Goal: Navigation & Orientation: Find specific page/section

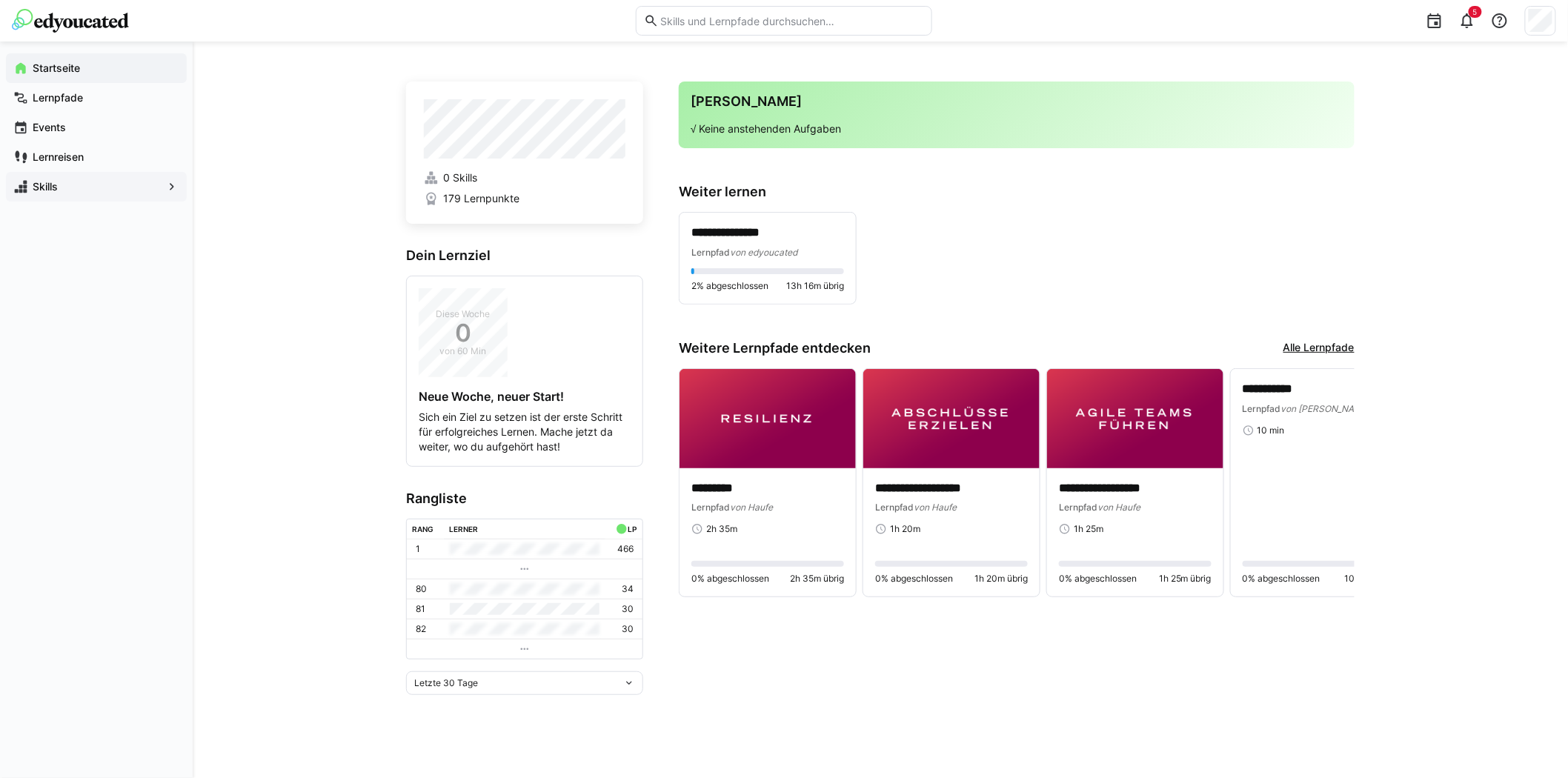
click at [95, 179] on span "Skills" at bounding box center [96, 186] width 132 height 15
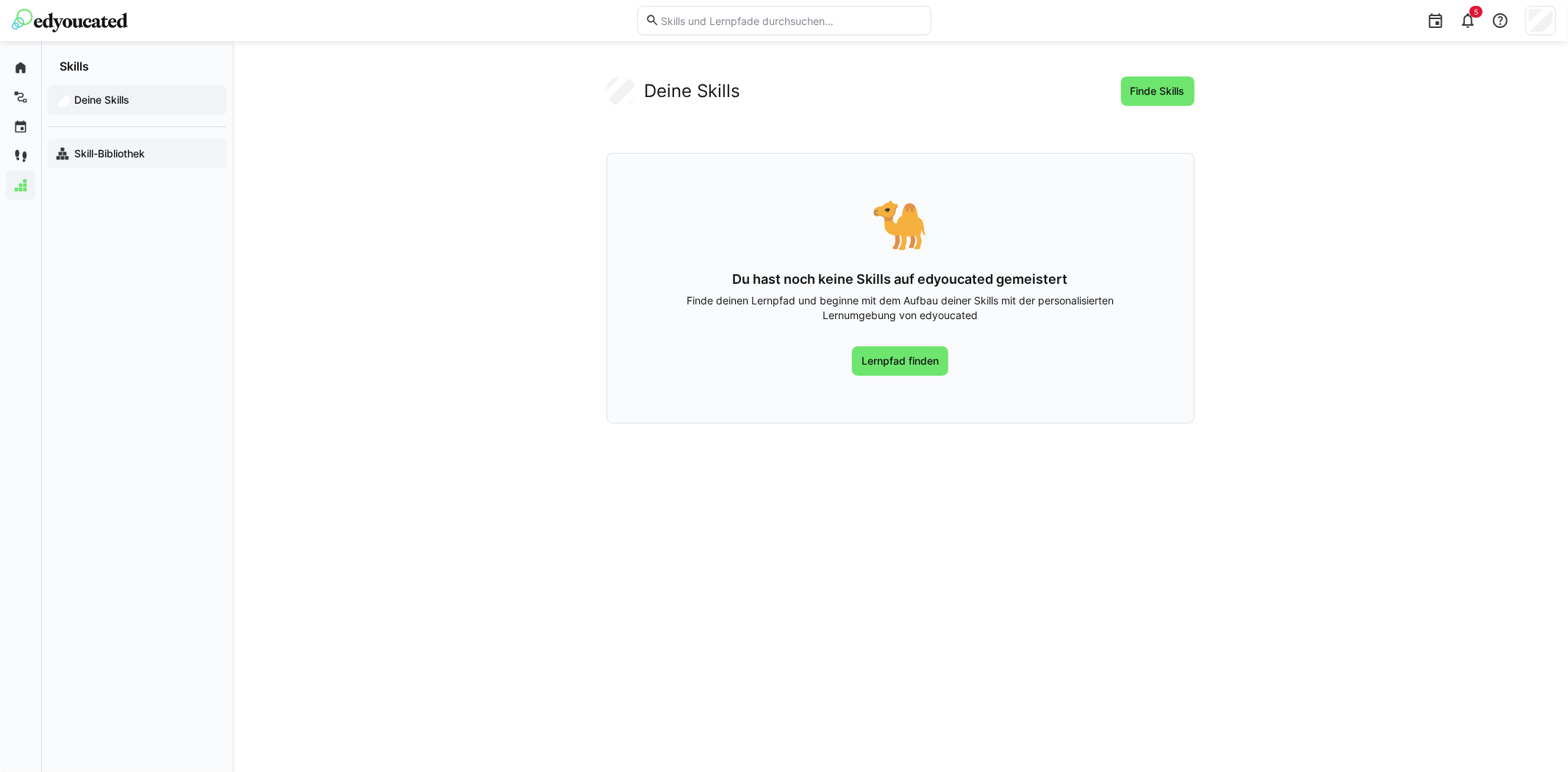
click at [0, 0] on app-navigation-label "Skill-Bibliothek" at bounding box center [0, 0] width 0 height 0
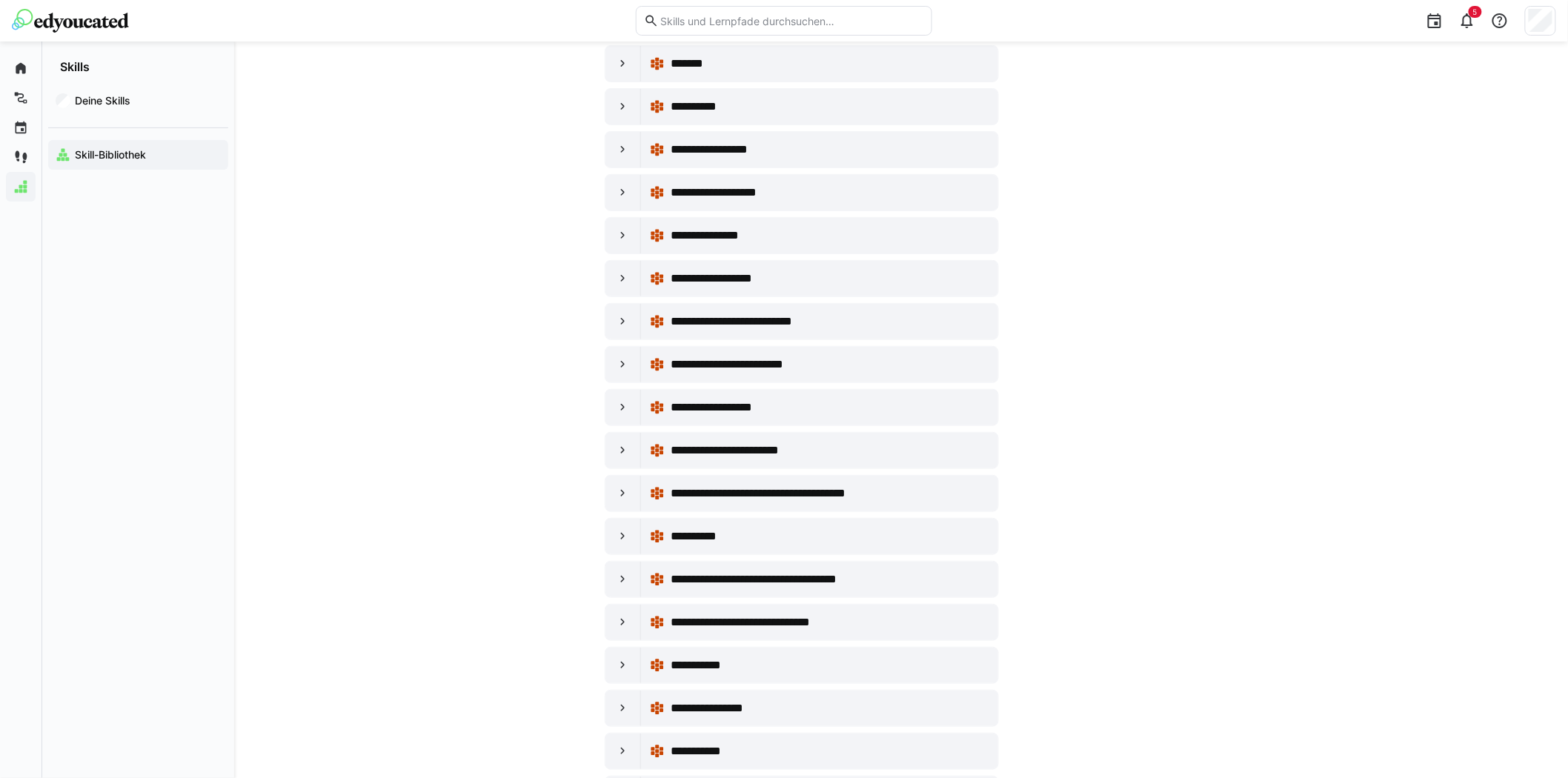
scroll to position [2388, 0]
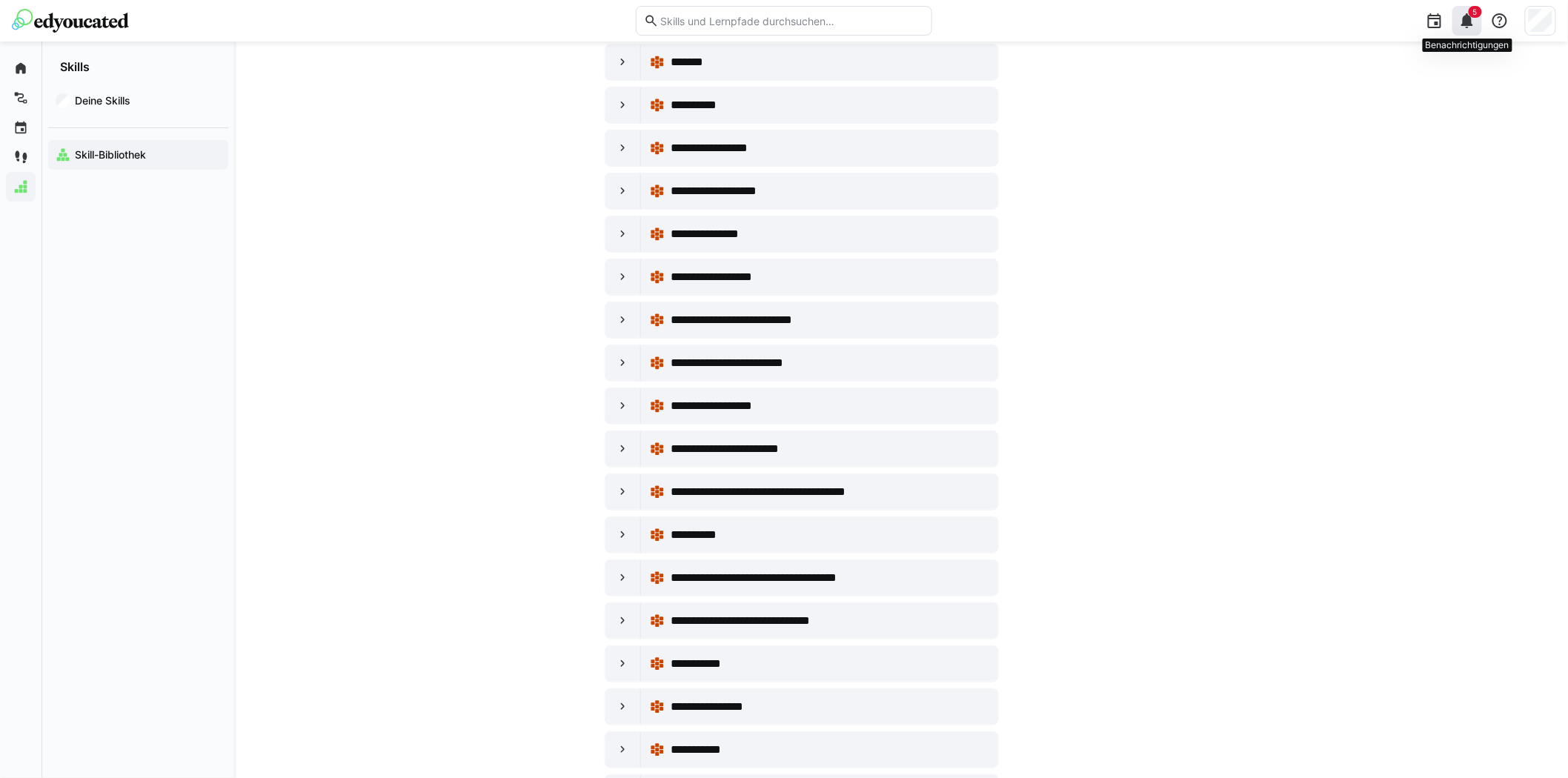
click at [1473, 19] on eds-icon at bounding box center [1467, 21] width 18 height 18
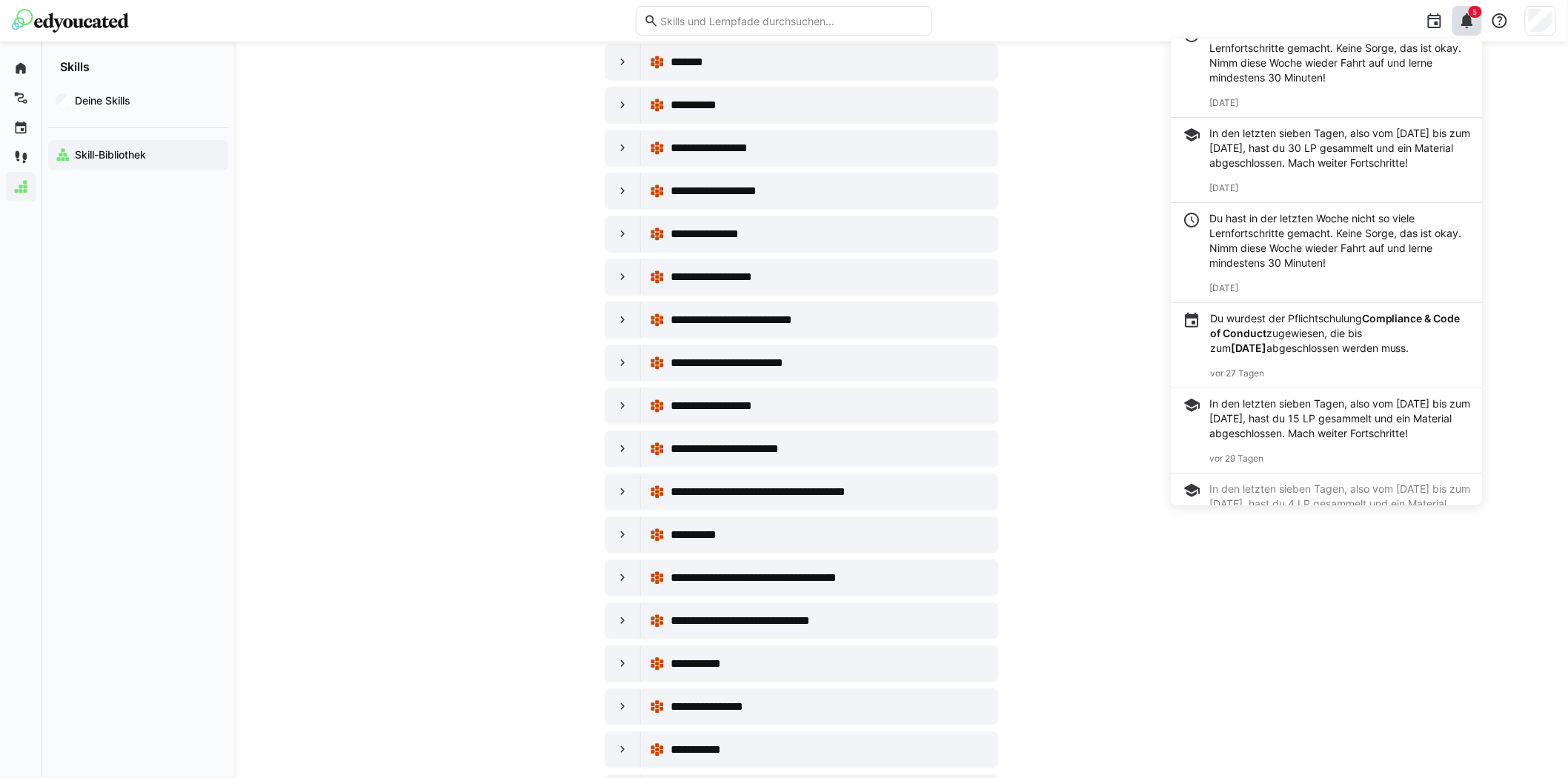
scroll to position [0, 0]
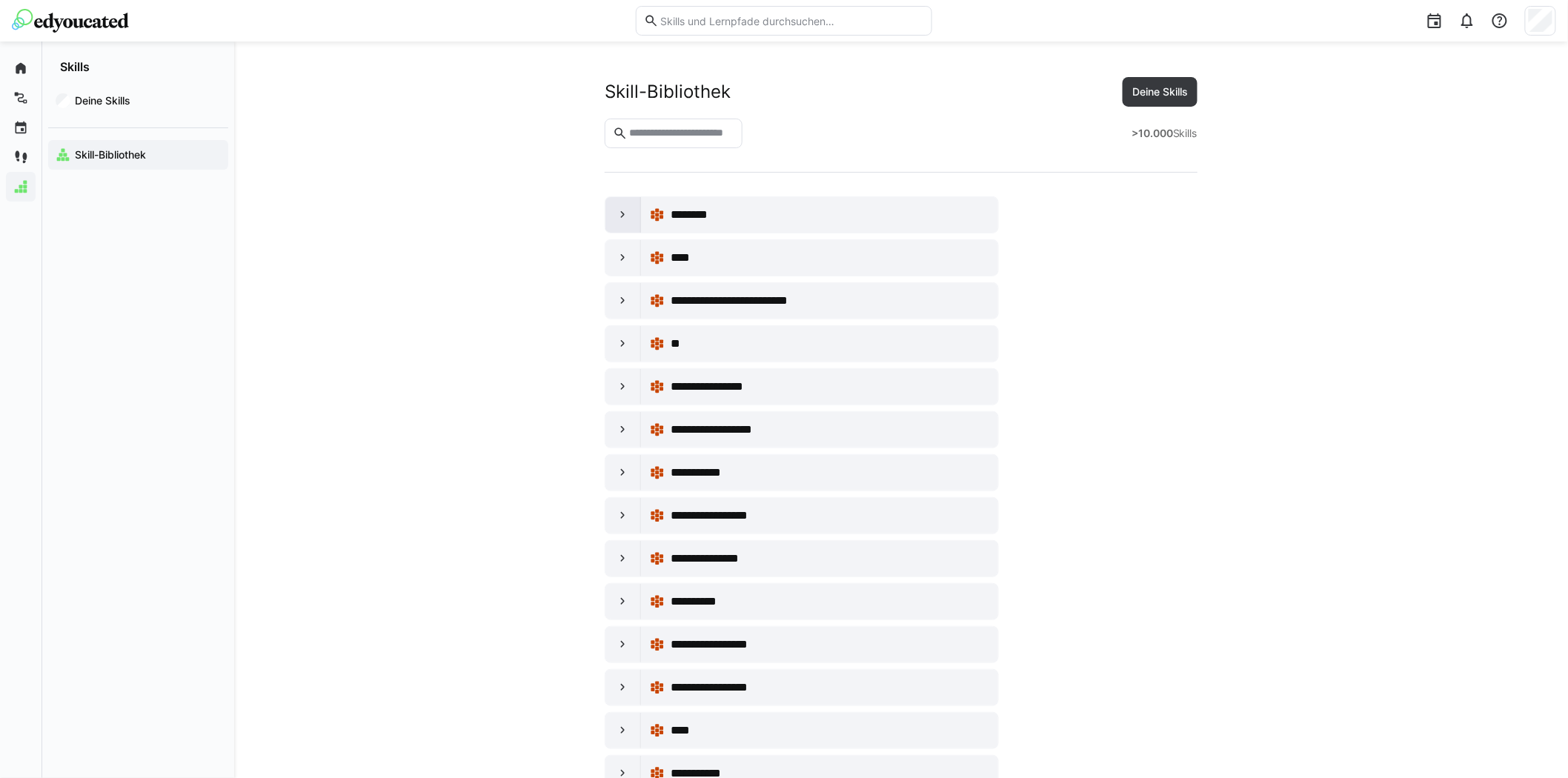
click at [612, 224] on div at bounding box center [623, 215] width 36 height 36
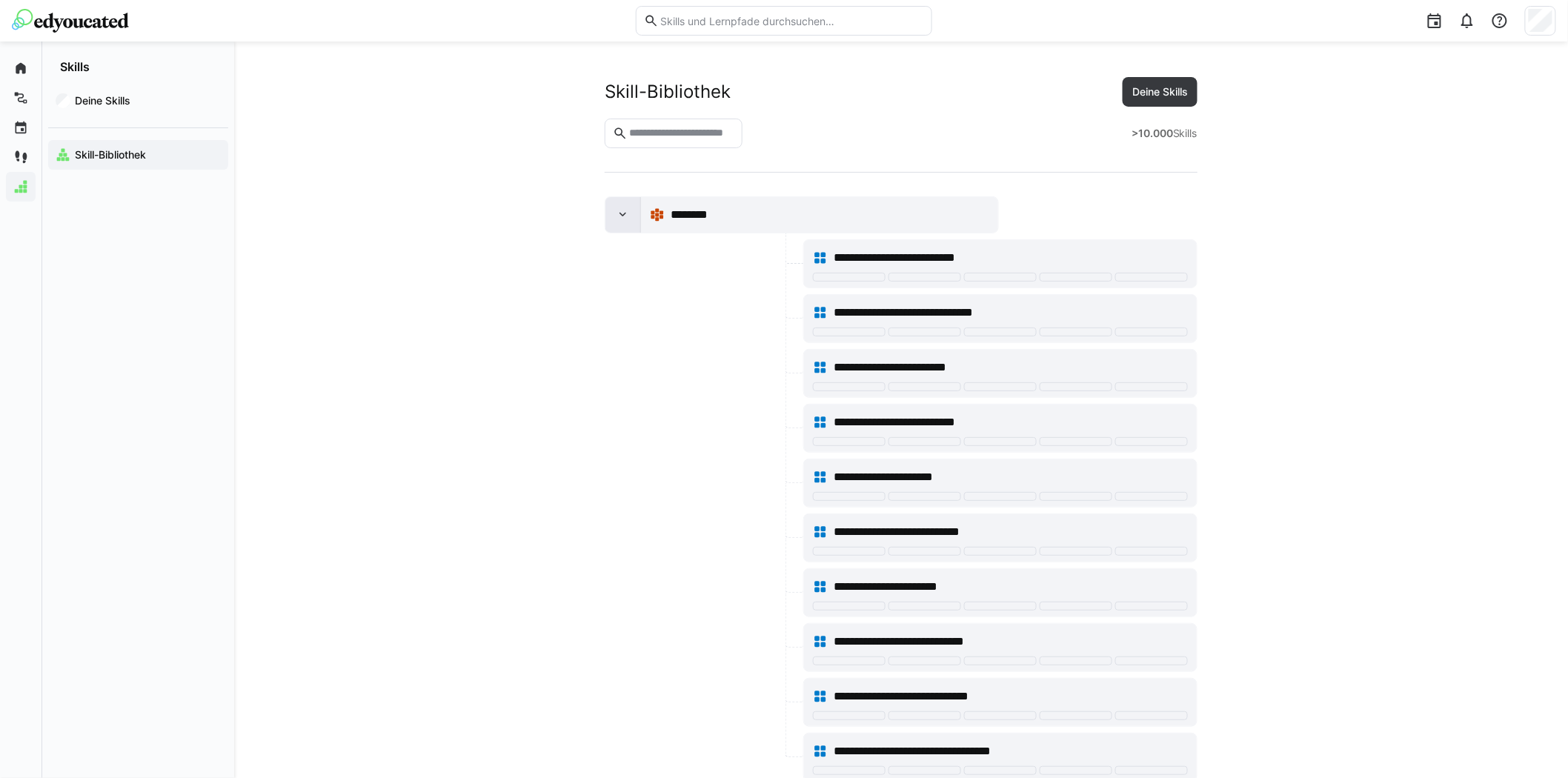
click at [618, 220] on eds-icon at bounding box center [623, 215] width 15 height 15
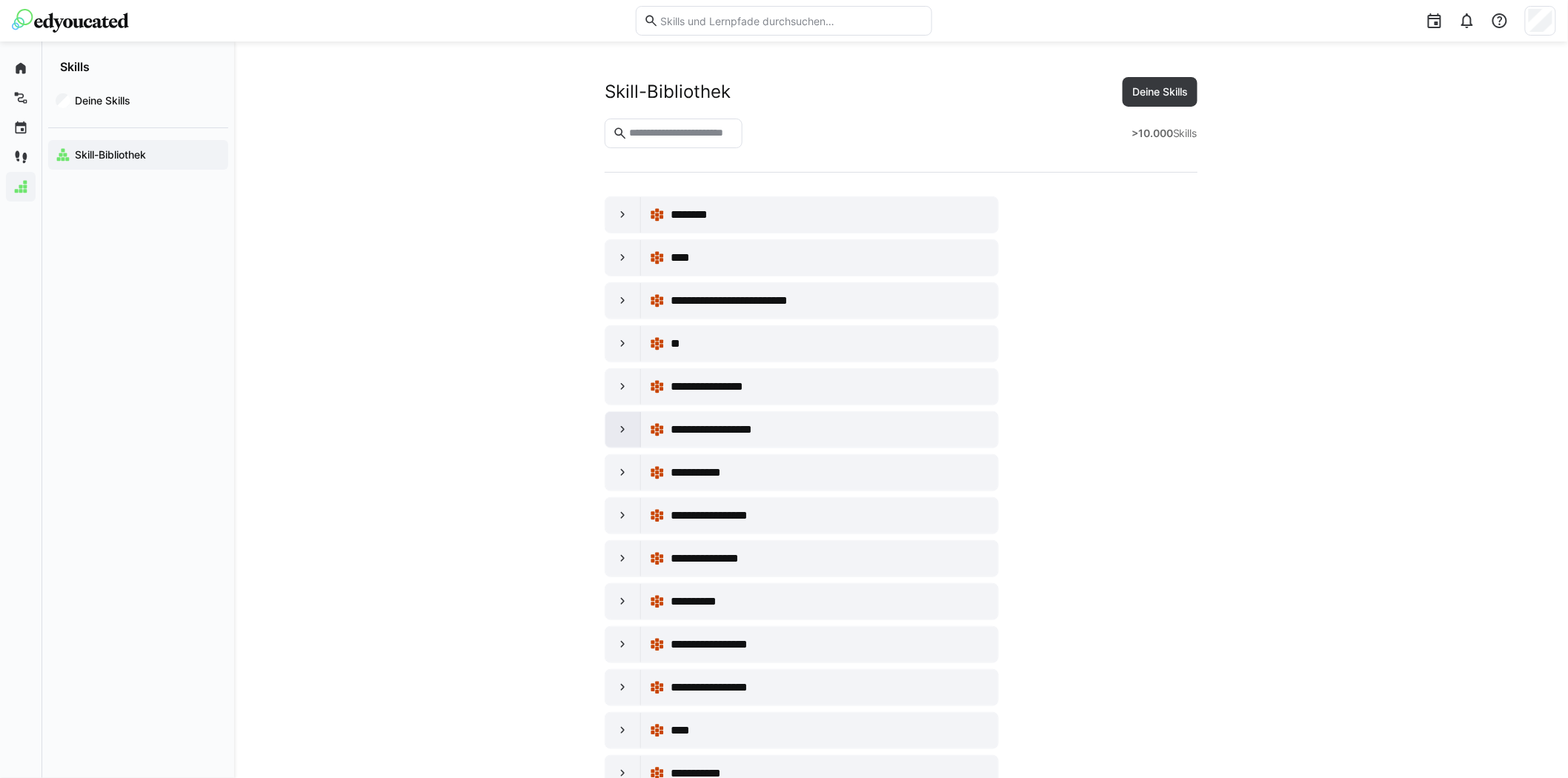
click at [621, 428] on eds-icon at bounding box center [623, 430] width 15 height 15
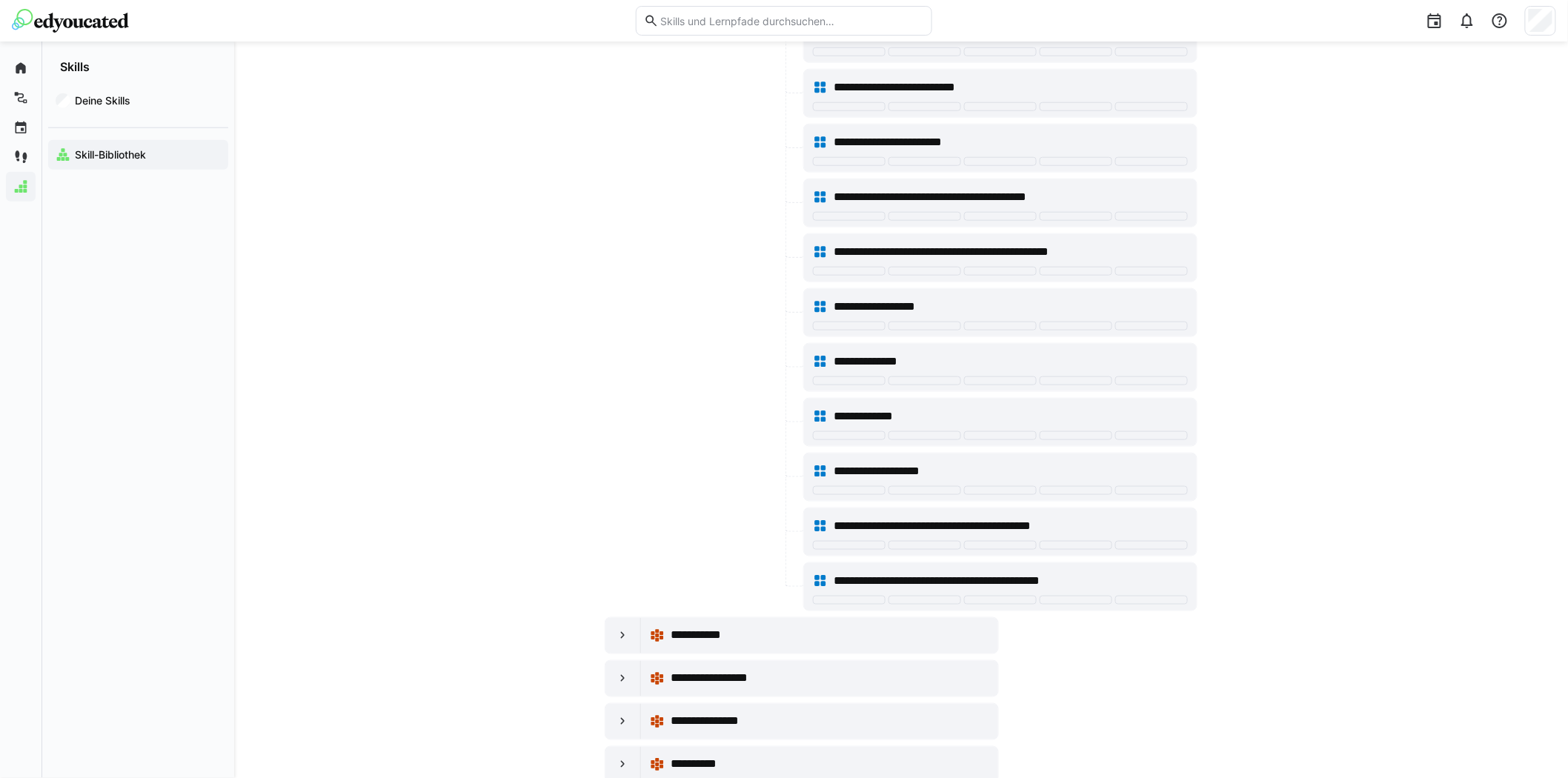
scroll to position [329, 0]
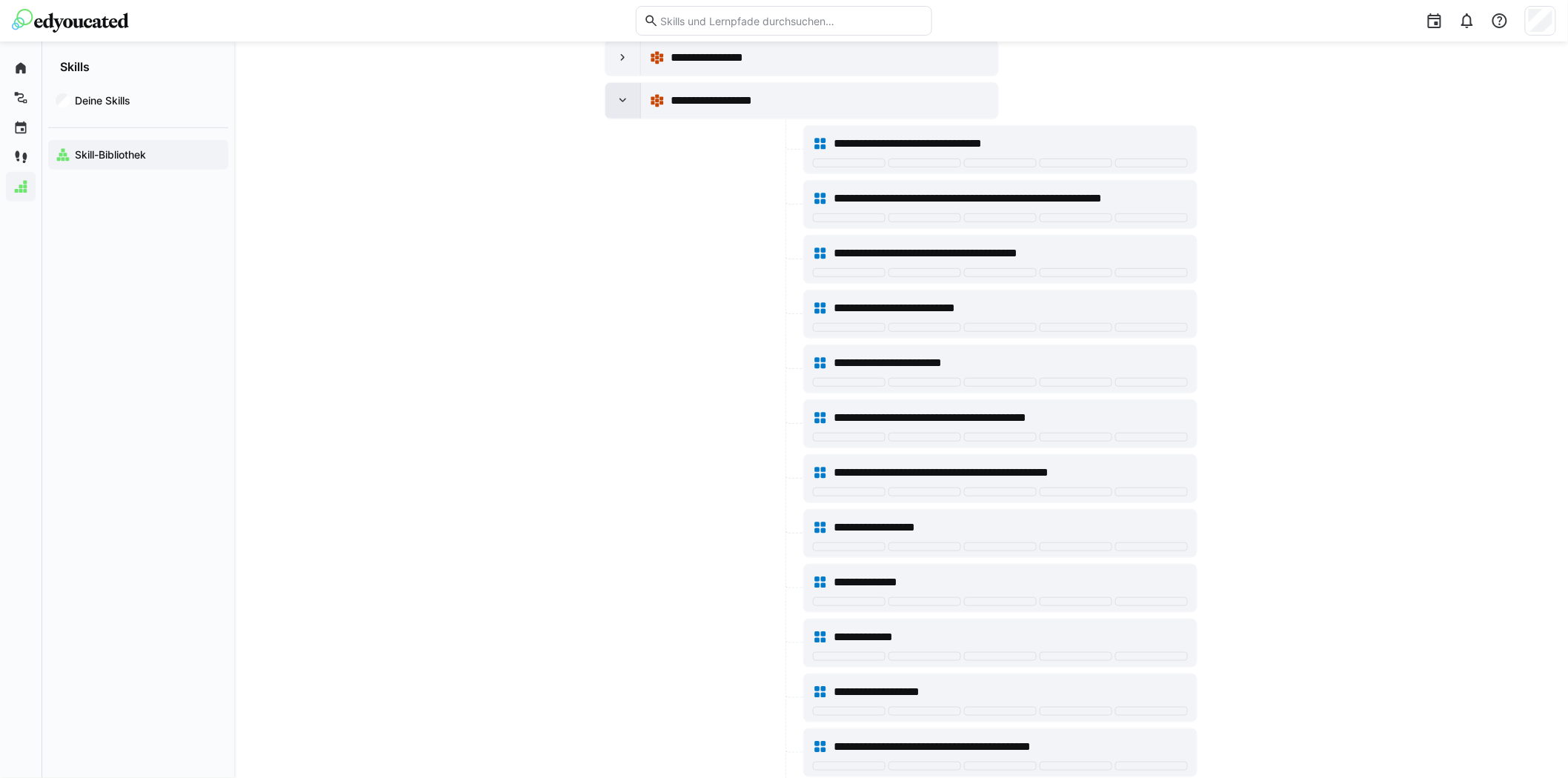
drag, startPoint x: 616, startPoint y: 105, endPoint x: 617, endPoint y: 113, distance: 8.1
click at [617, 105] on eds-icon at bounding box center [623, 101] width 15 height 15
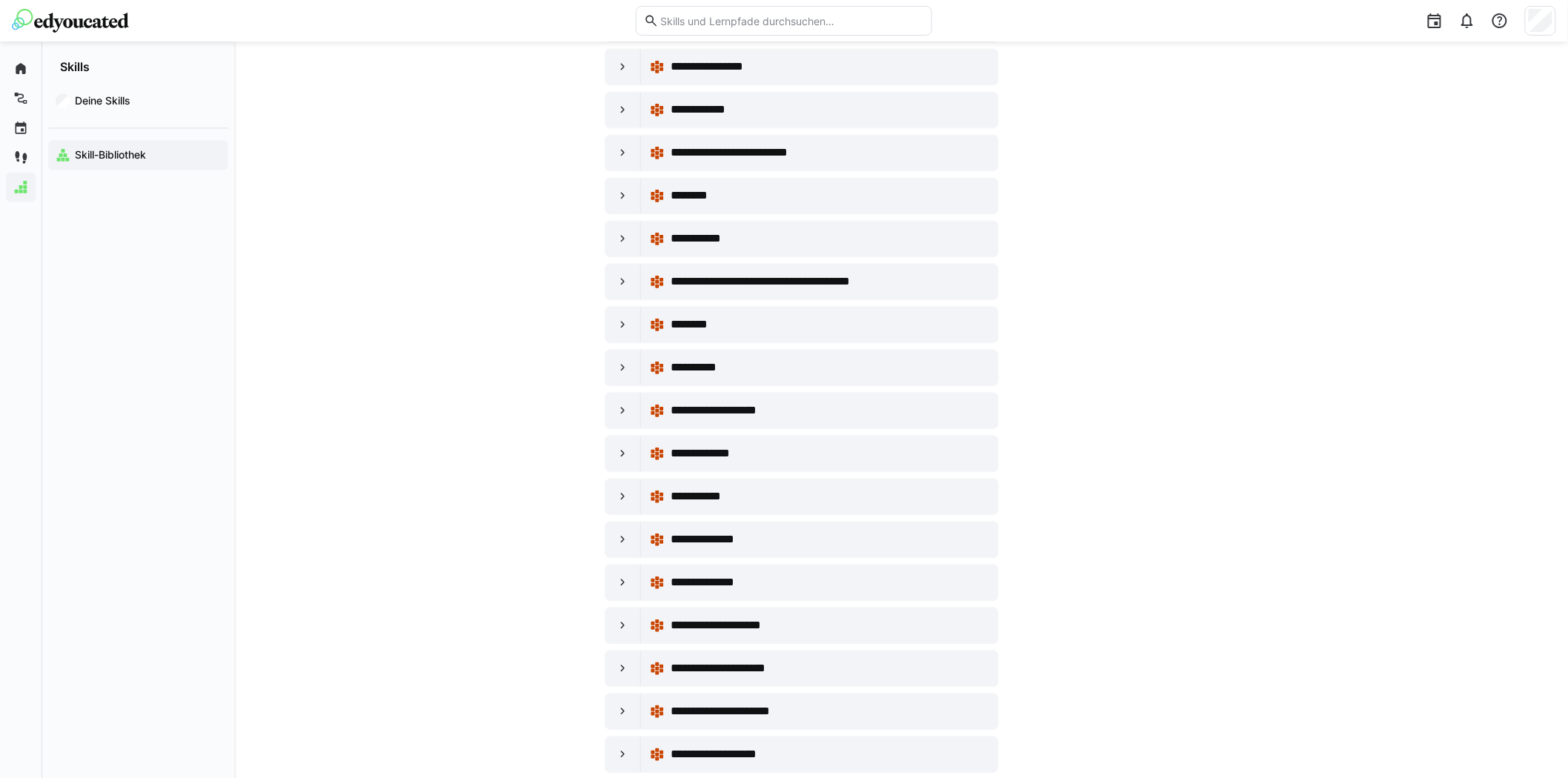
scroll to position [1234, 0]
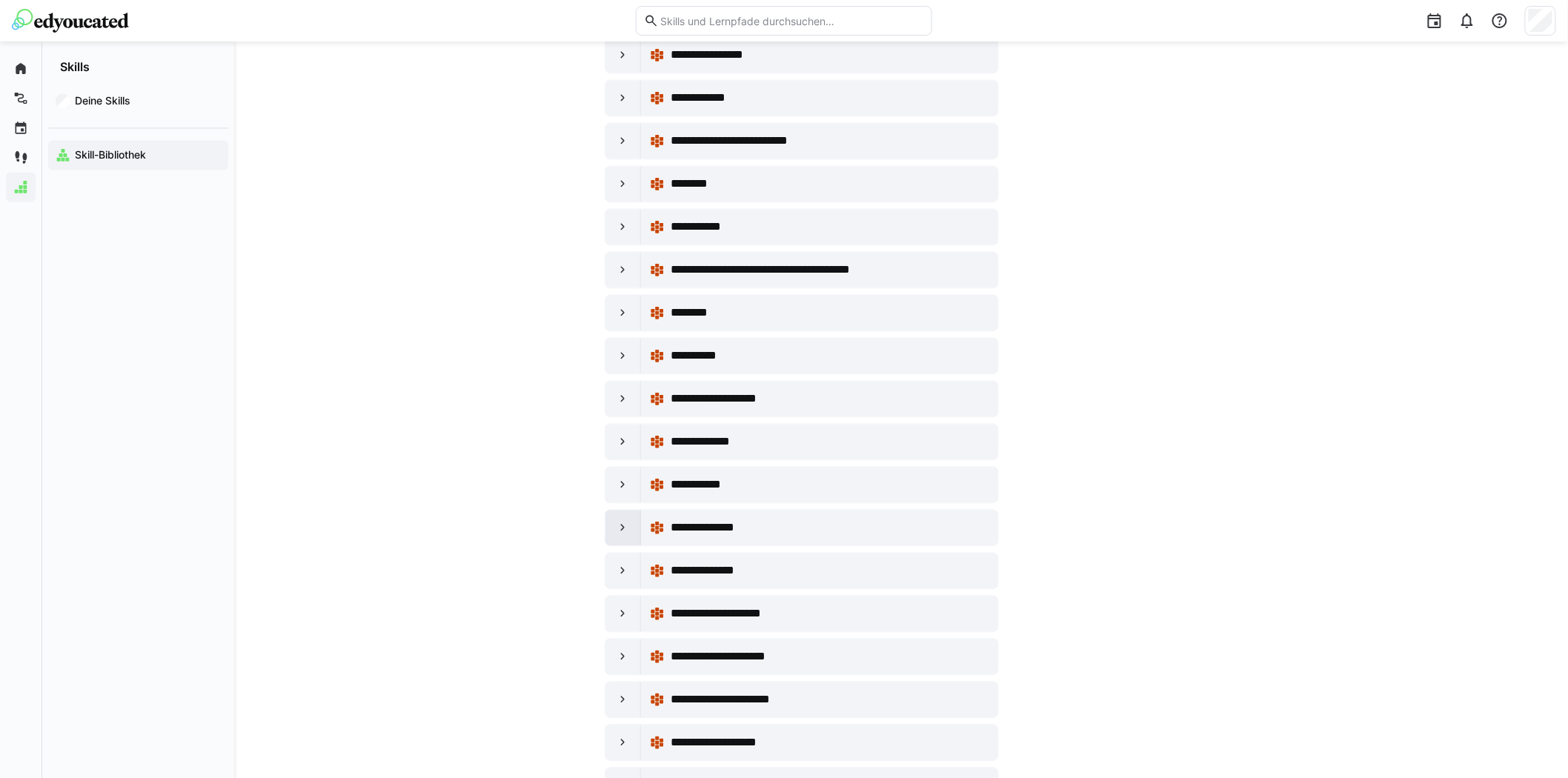
click at [617, 529] on eds-icon at bounding box center [623, 527] width 15 height 15
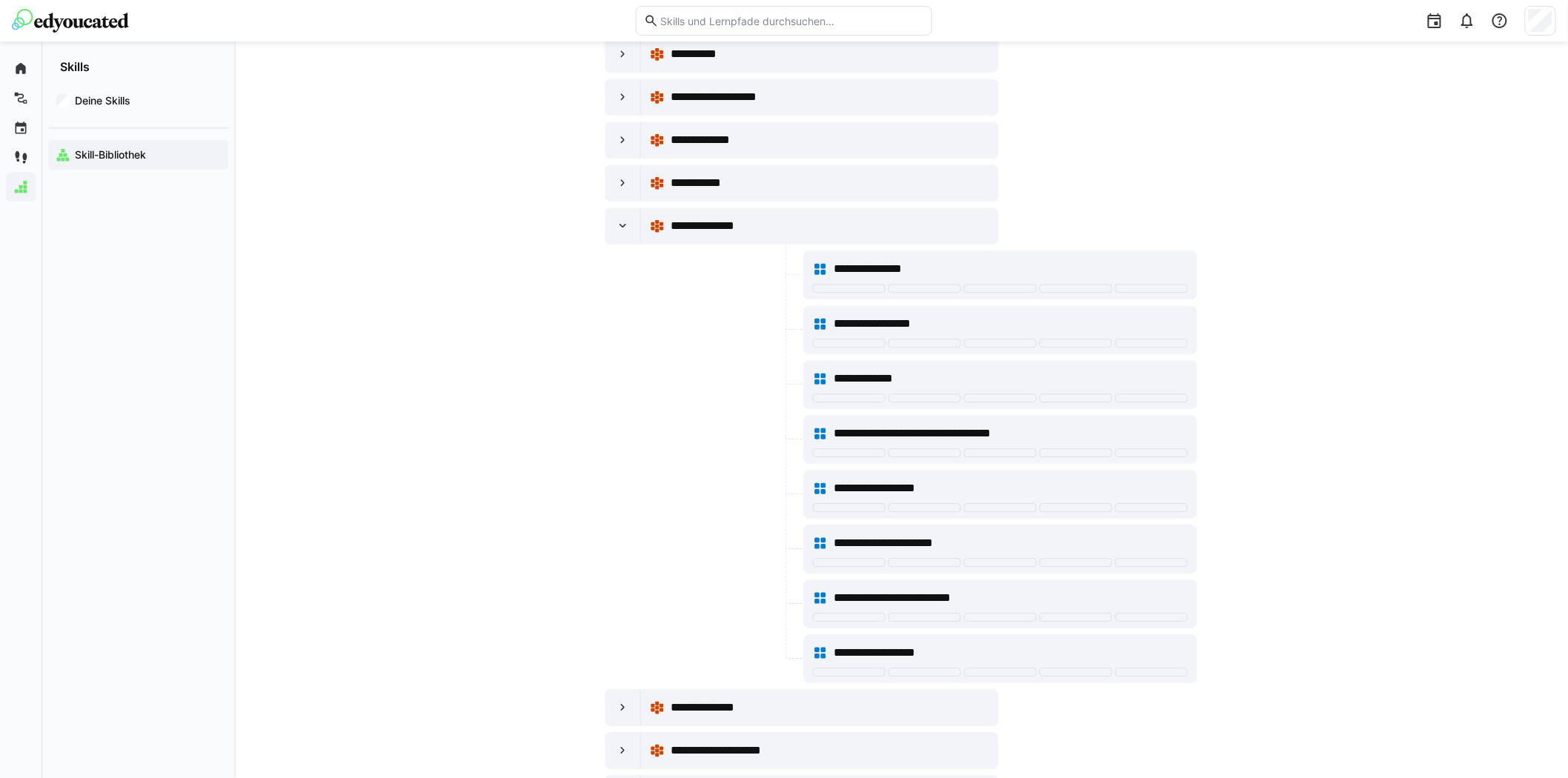
scroll to position [1646, 0]
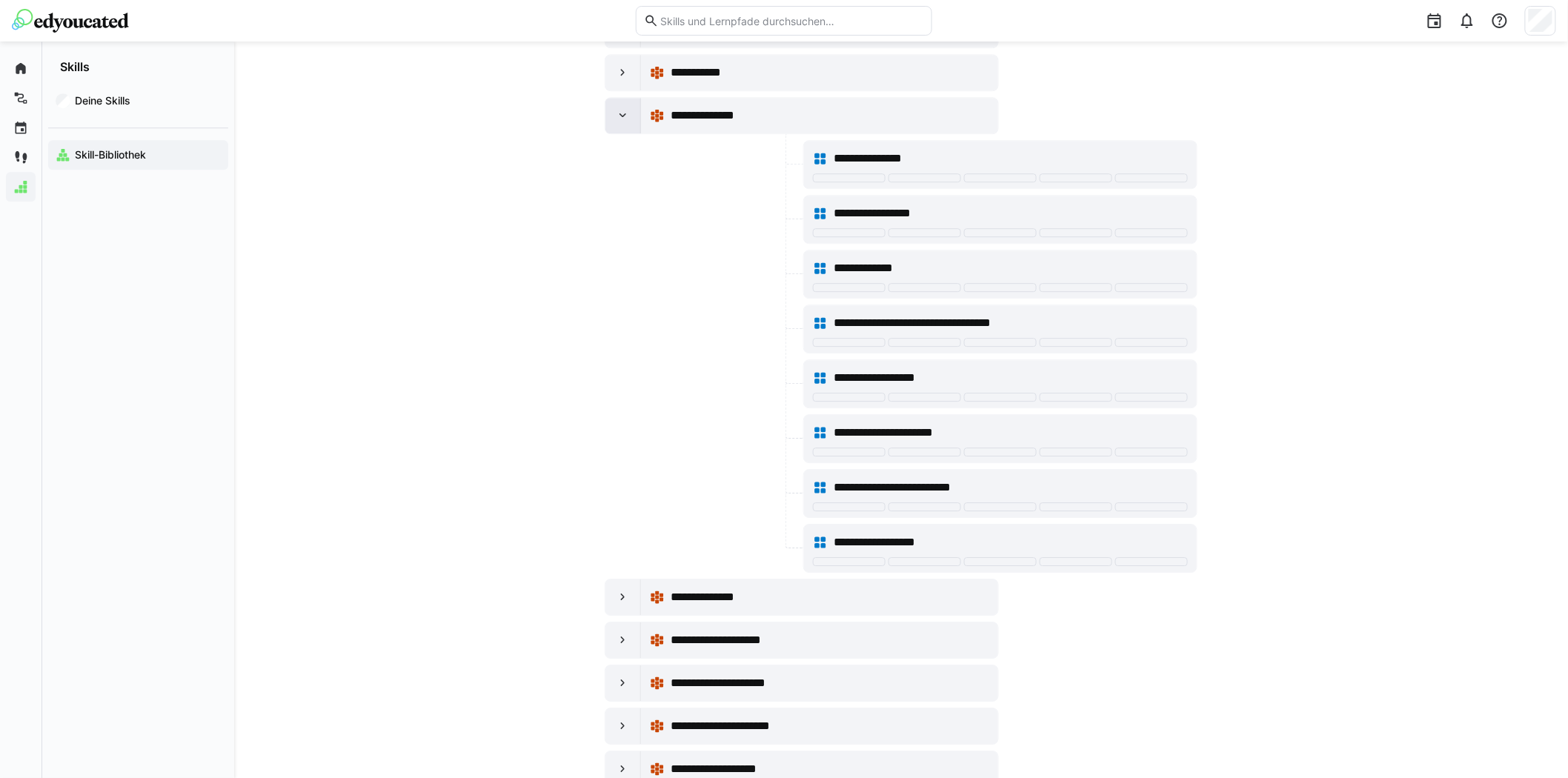
click at [624, 123] on eds-icon at bounding box center [623, 115] width 15 height 15
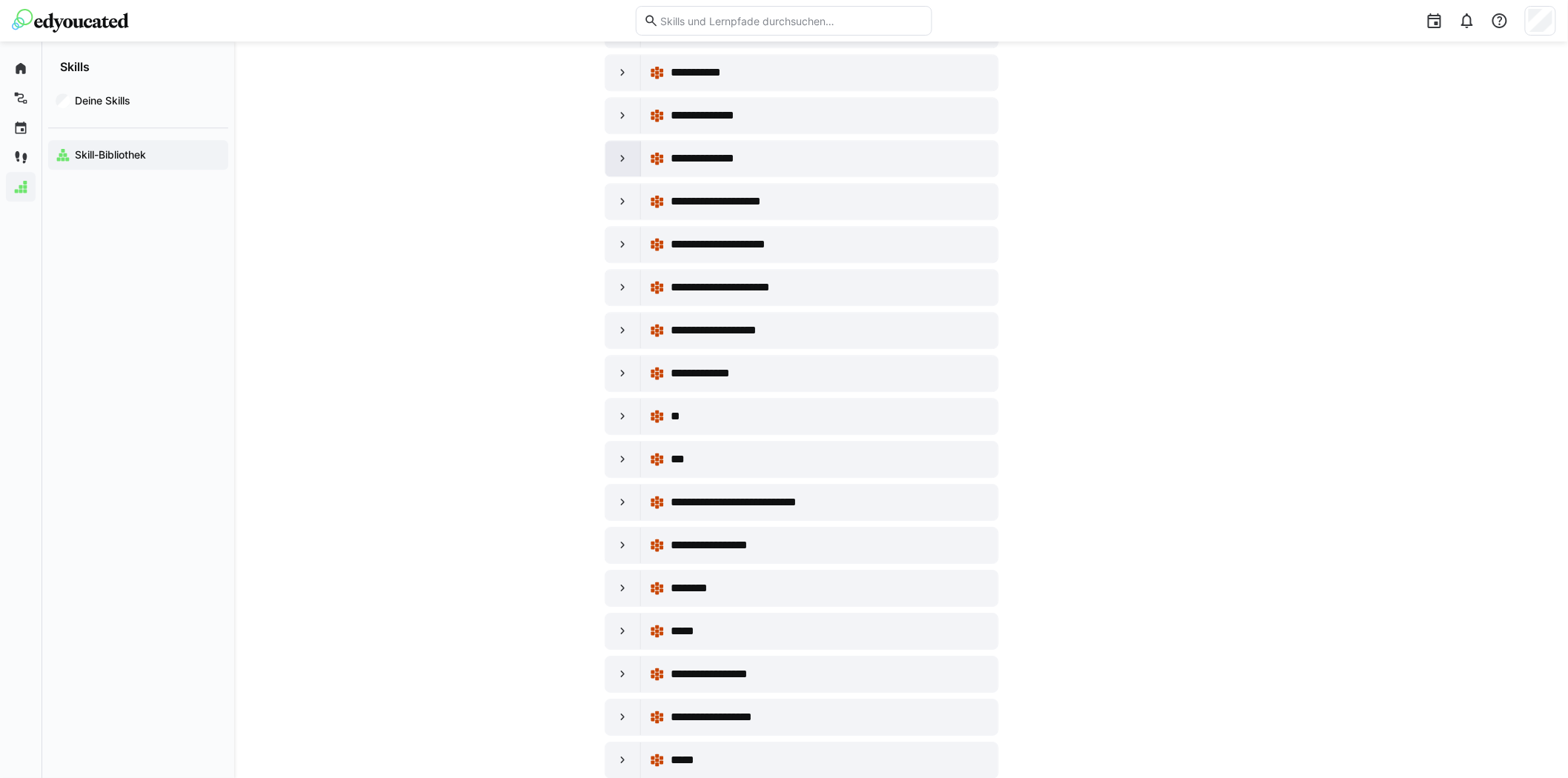
click at [623, 165] on eds-icon at bounding box center [623, 158] width 15 height 15
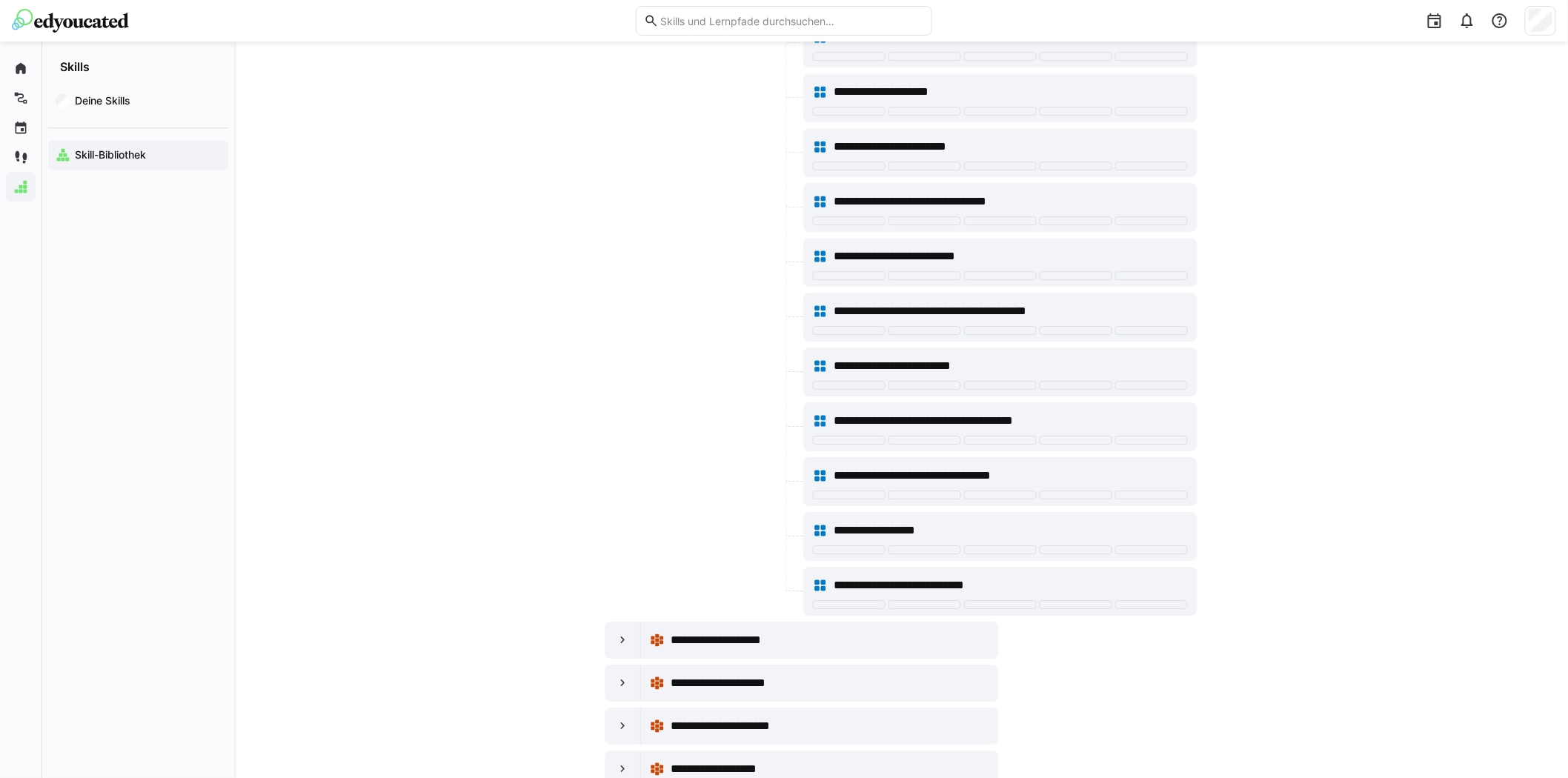
scroll to position [1564, 0]
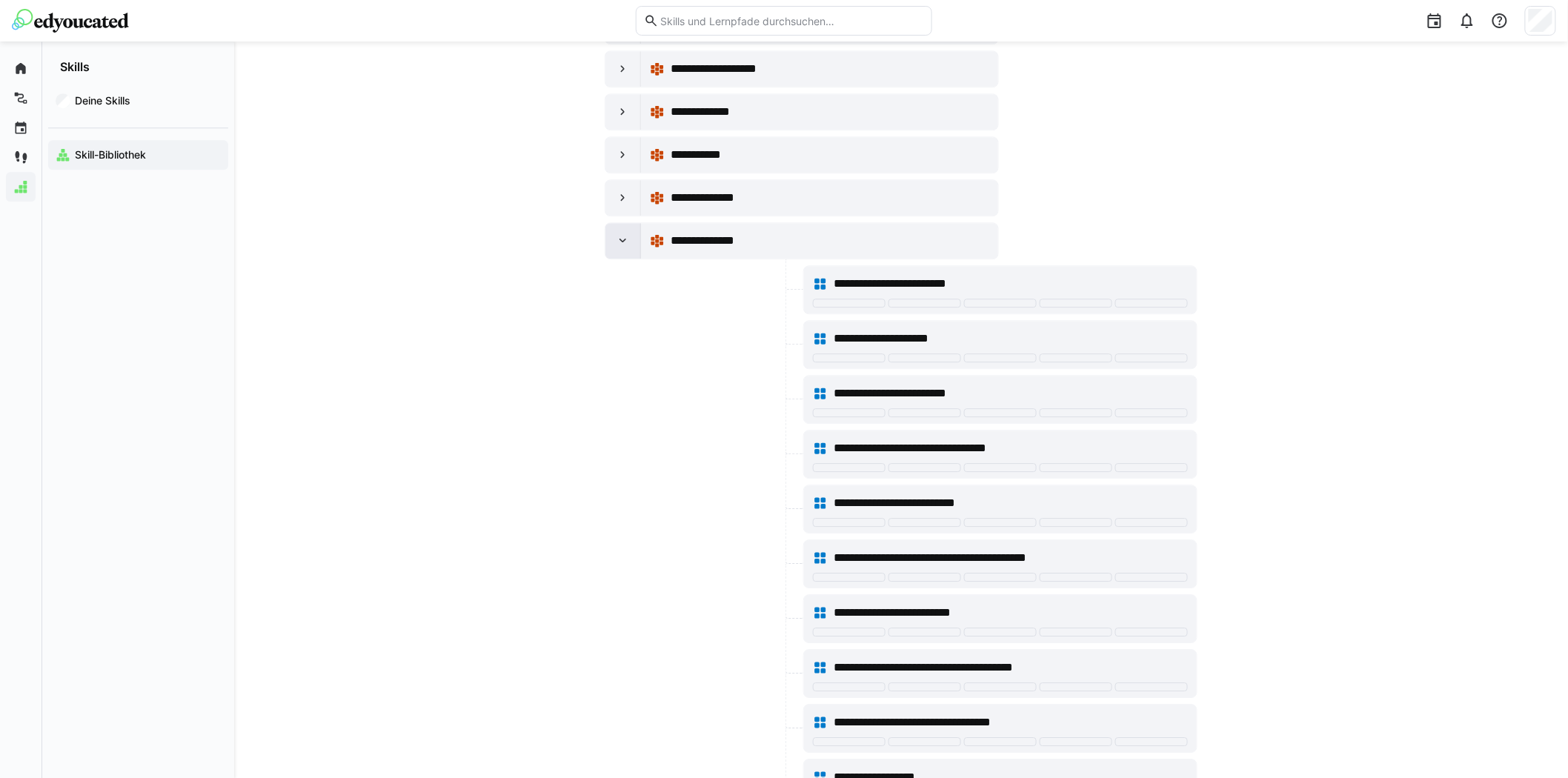
click at [621, 248] on eds-icon at bounding box center [623, 240] width 15 height 15
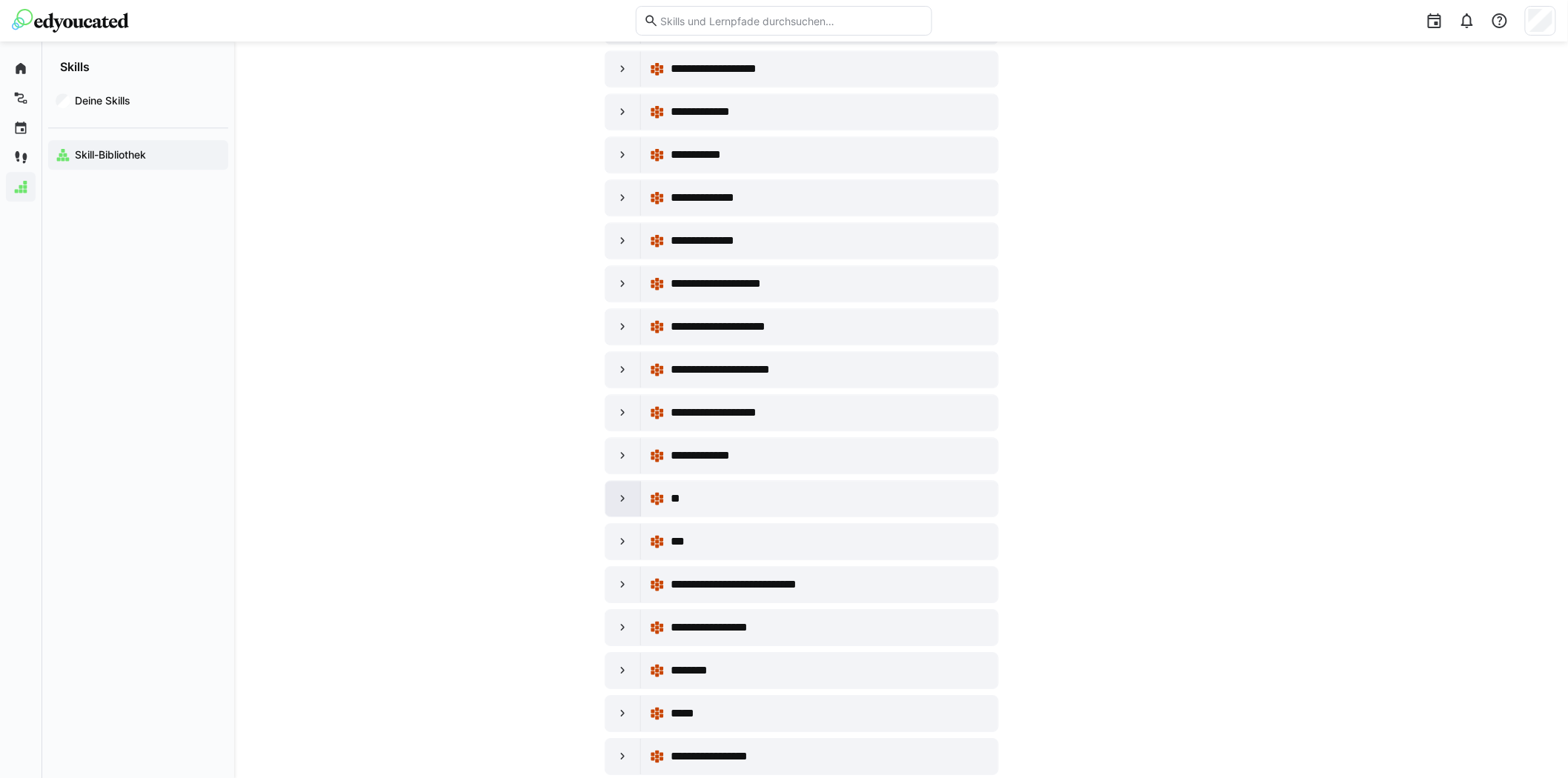
click at [617, 506] on eds-icon at bounding box center [623, 498] width 15 height 15
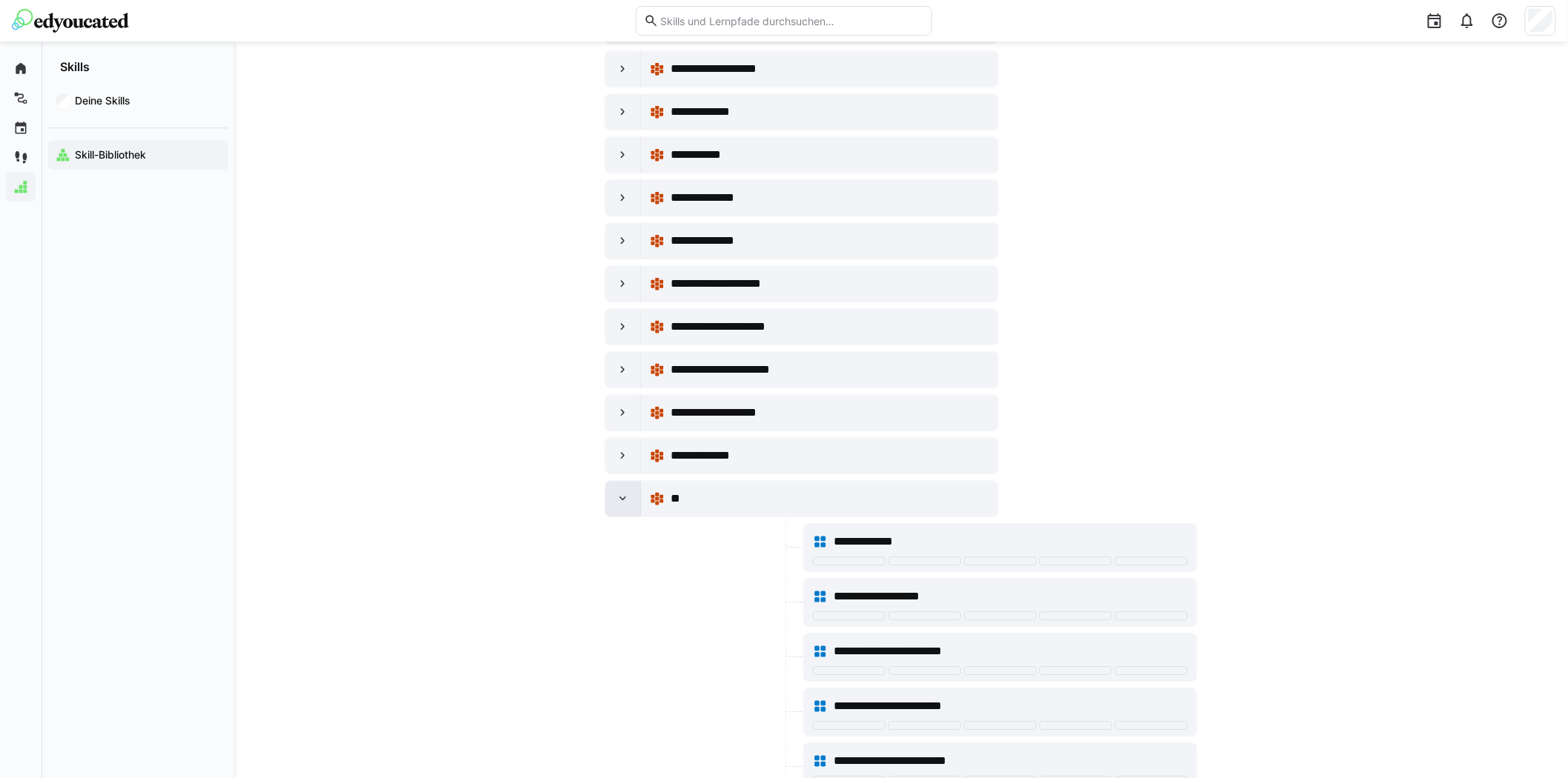
click at [617, 506] on eds-icon at bounding box center [623, 498] width 15 height 15
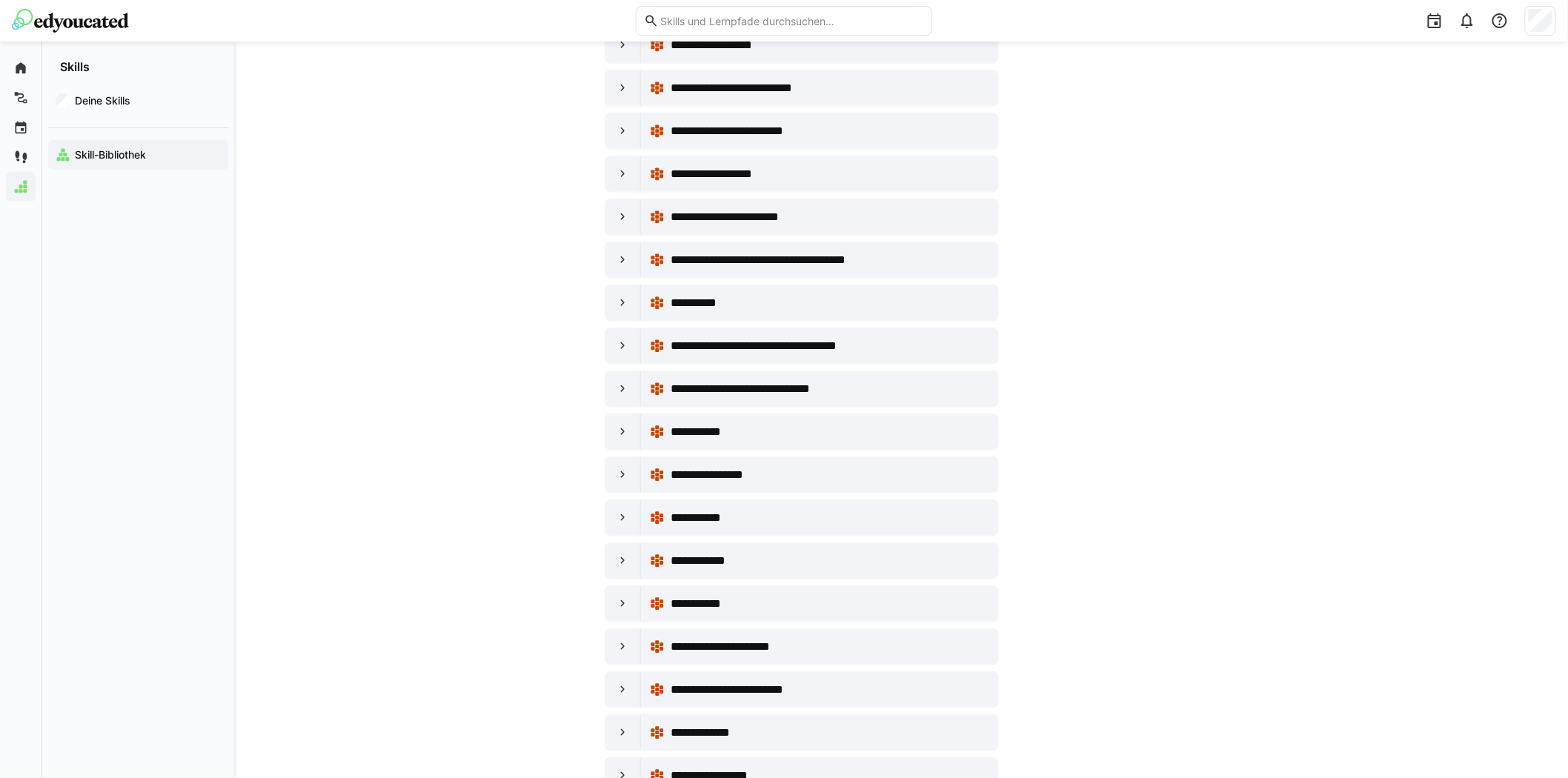
scroll to position [2881, 0]
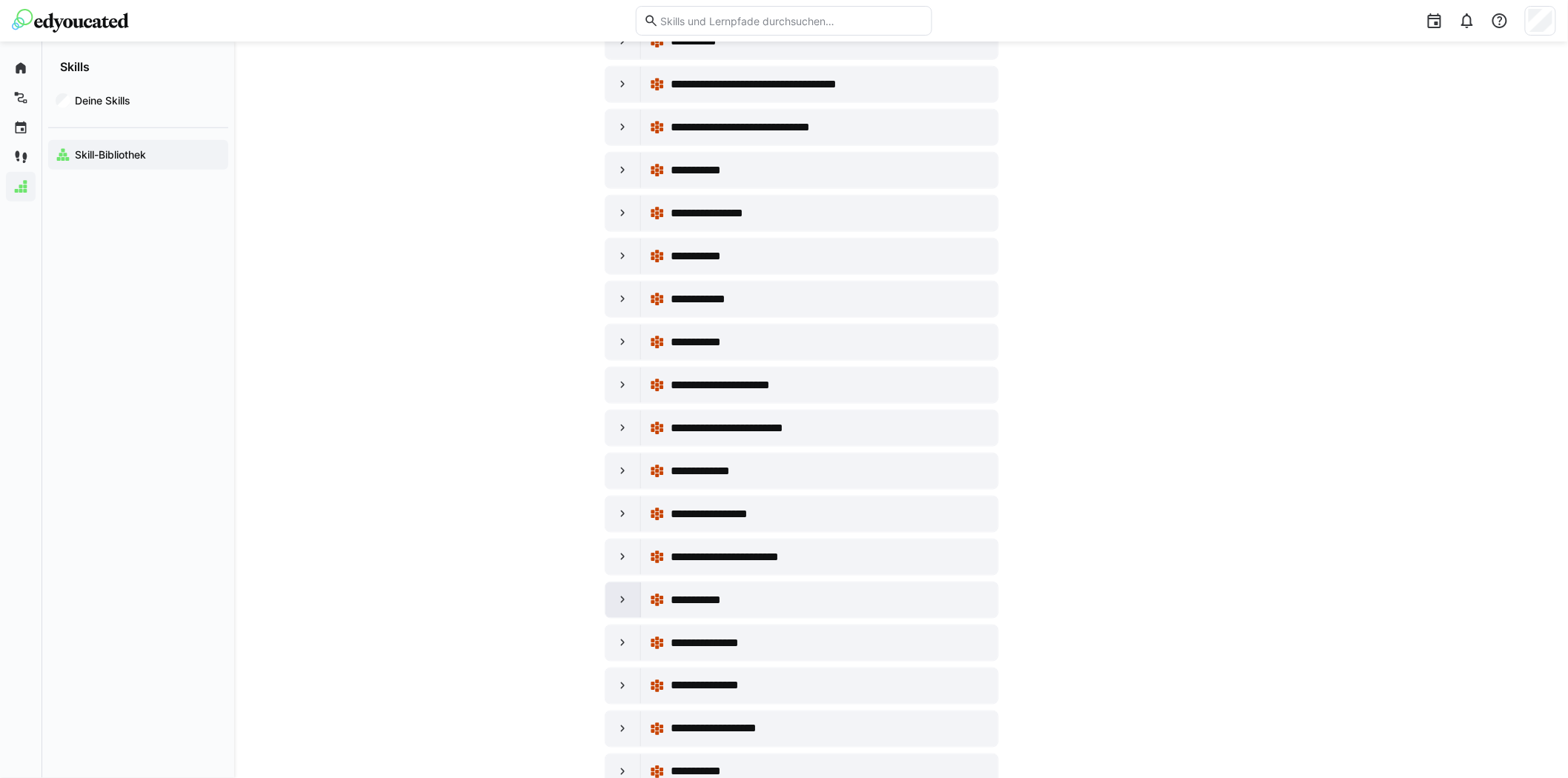
click at [629, 608] on eds-icon at bounding box center [623, 600] width 15 height 15
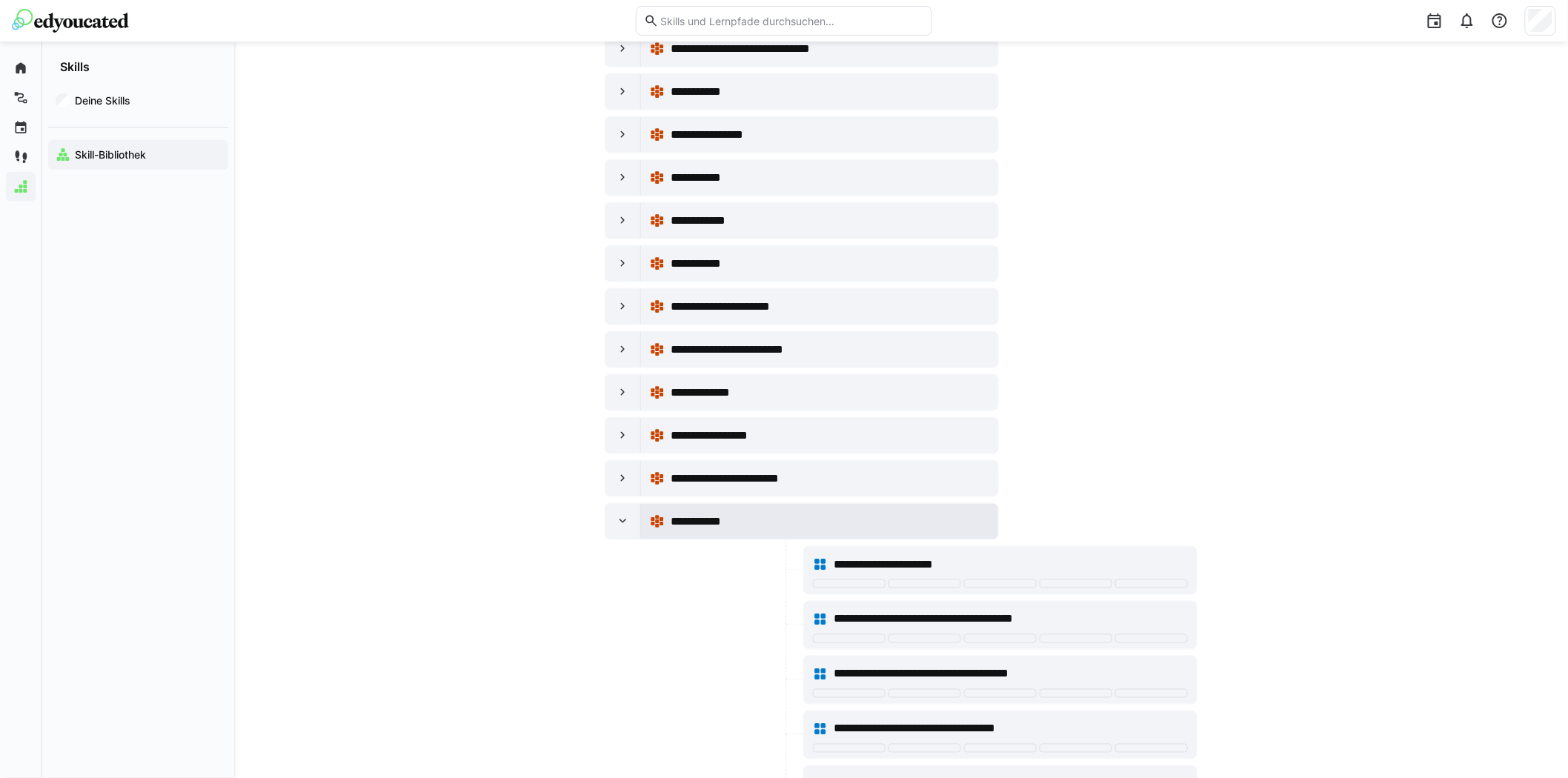
scroll to position [3046, 0]
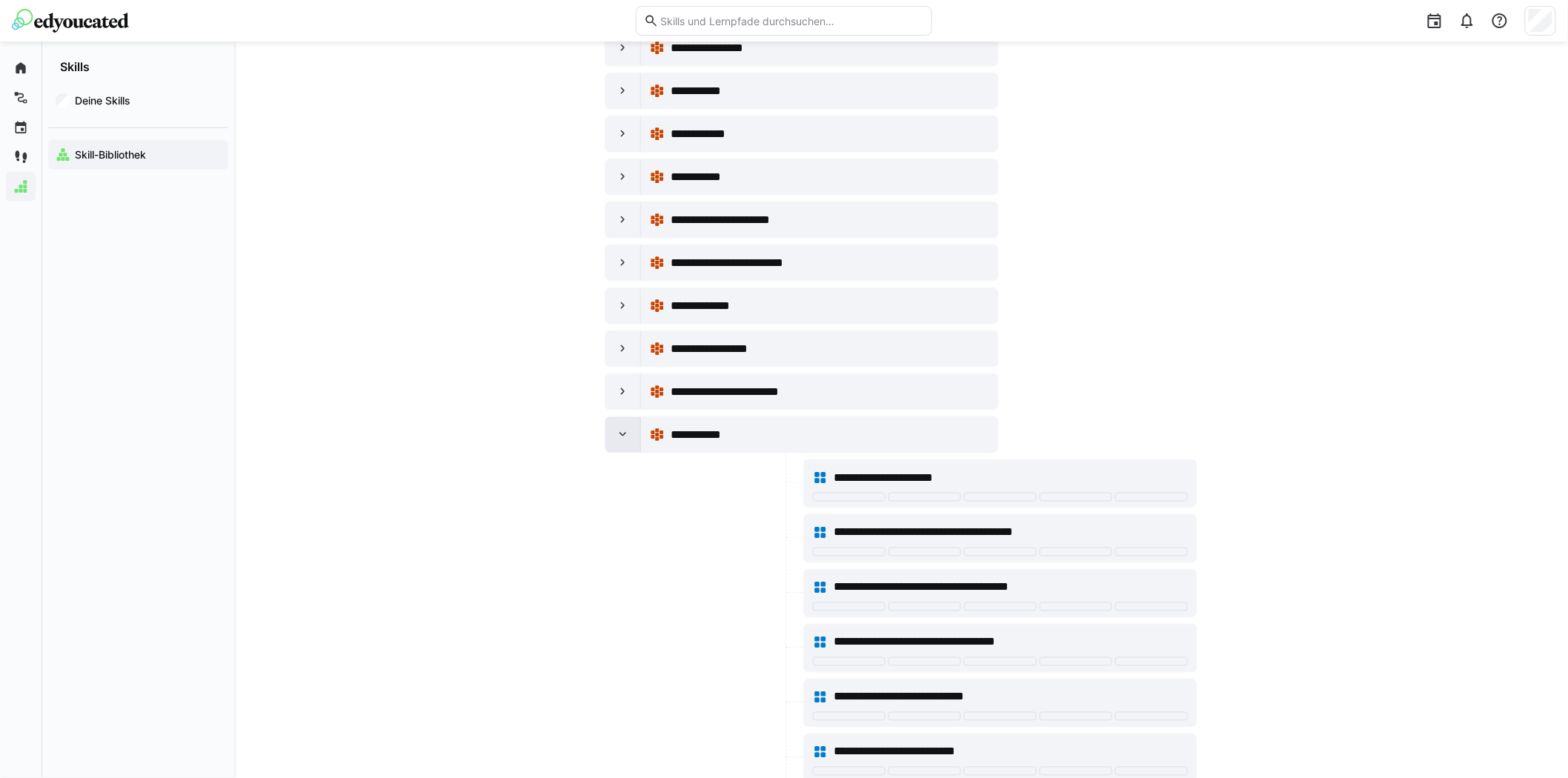
click at [628, 443] on eds-icon at bounding box center [623, 435] width 15 height 15
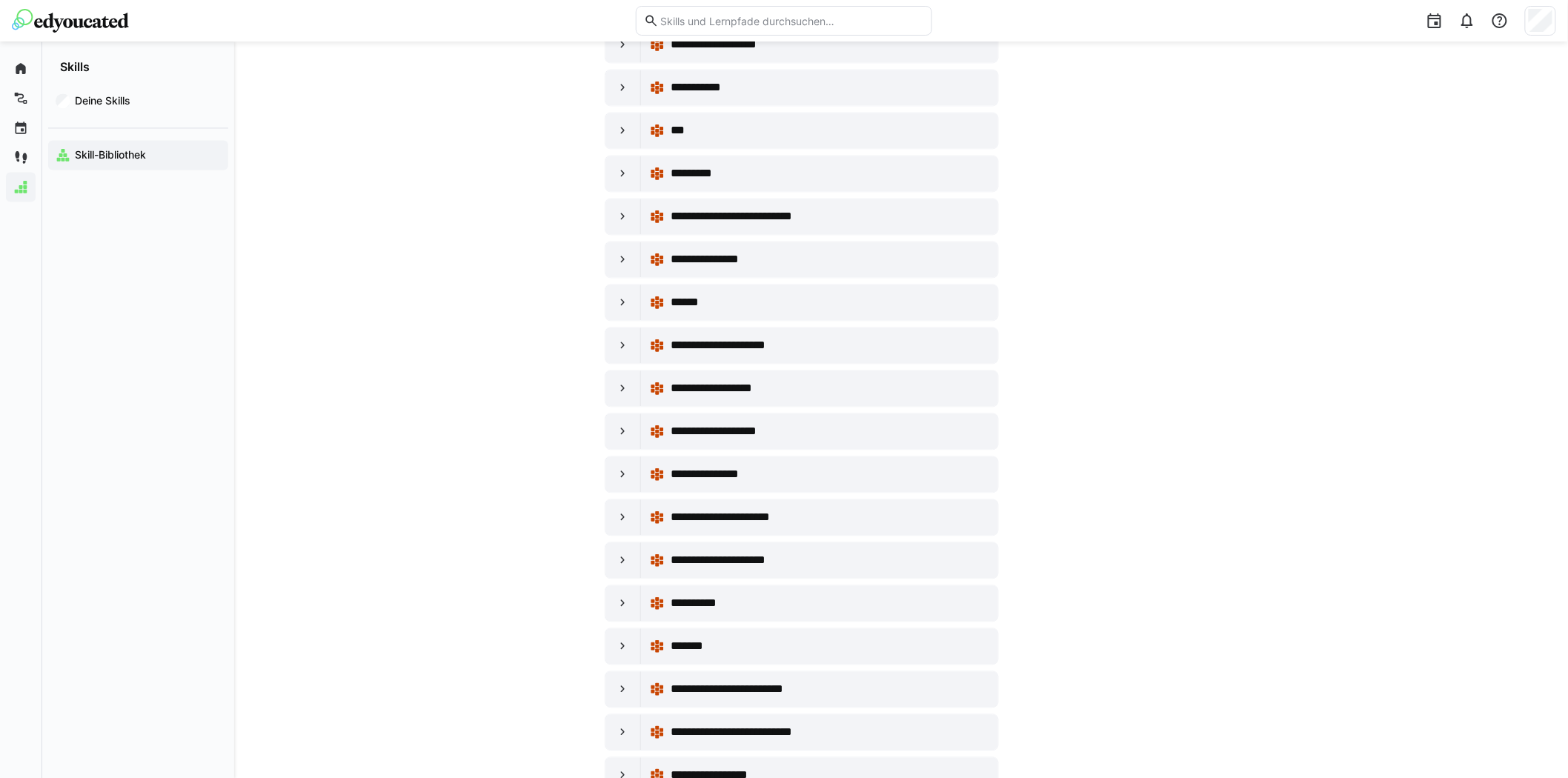
scroll to position [3622, 0]
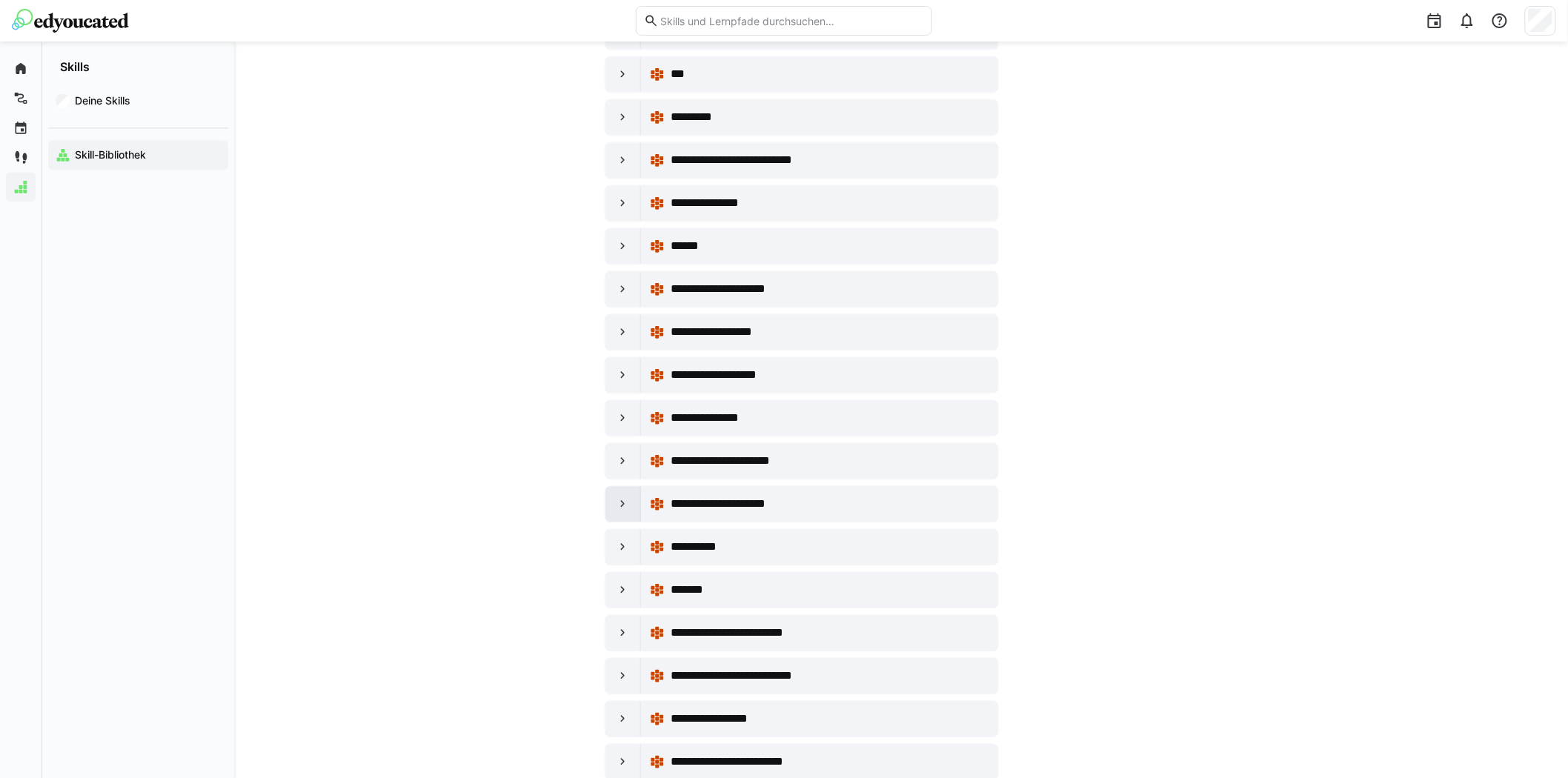
click at [618, 511] on eds-icon at bounding box center [623, 503] width 15 height 15
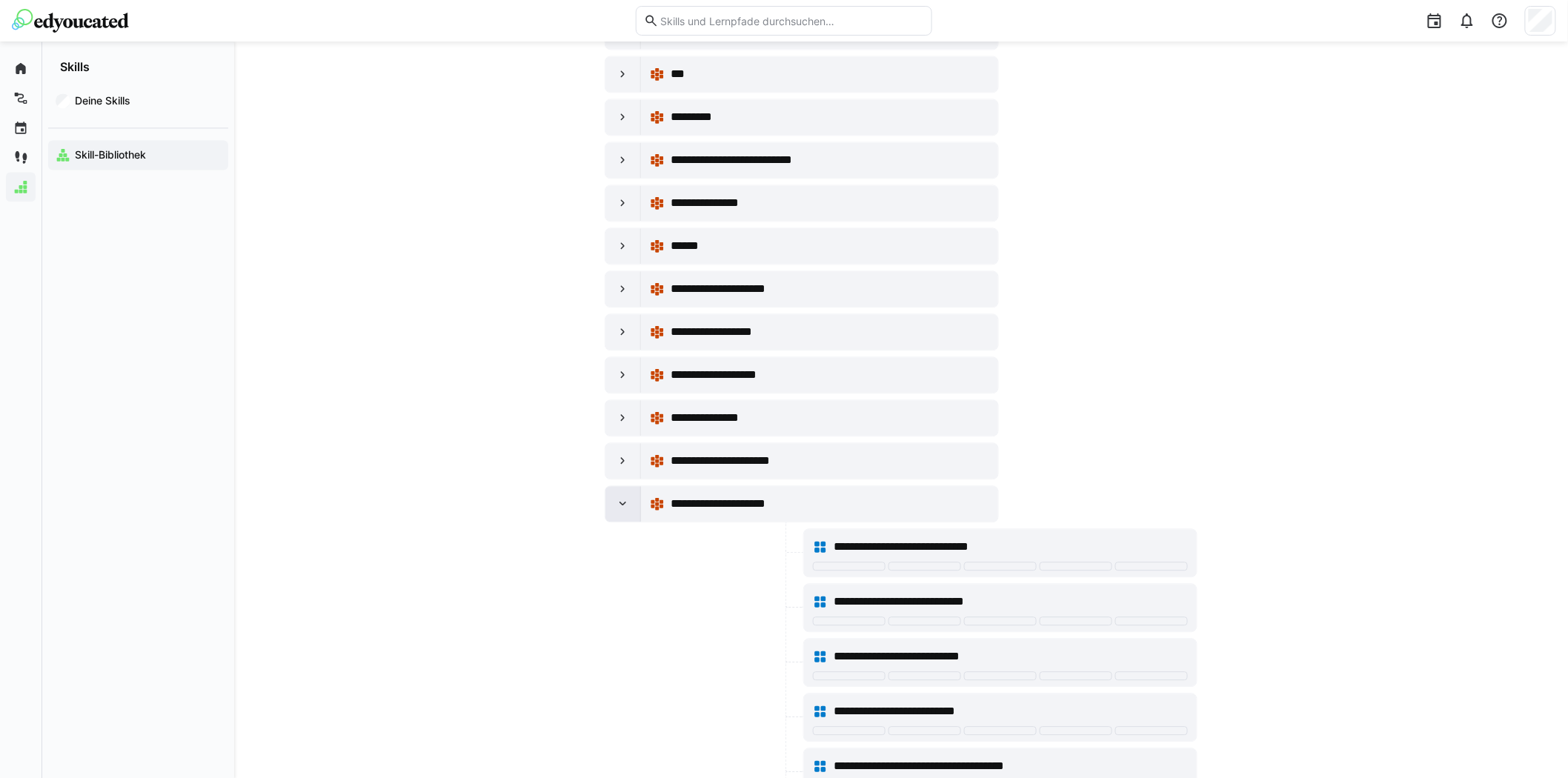
click at [618, 511] on eds-icon at bounding box center [623, 503] width 15 height 15
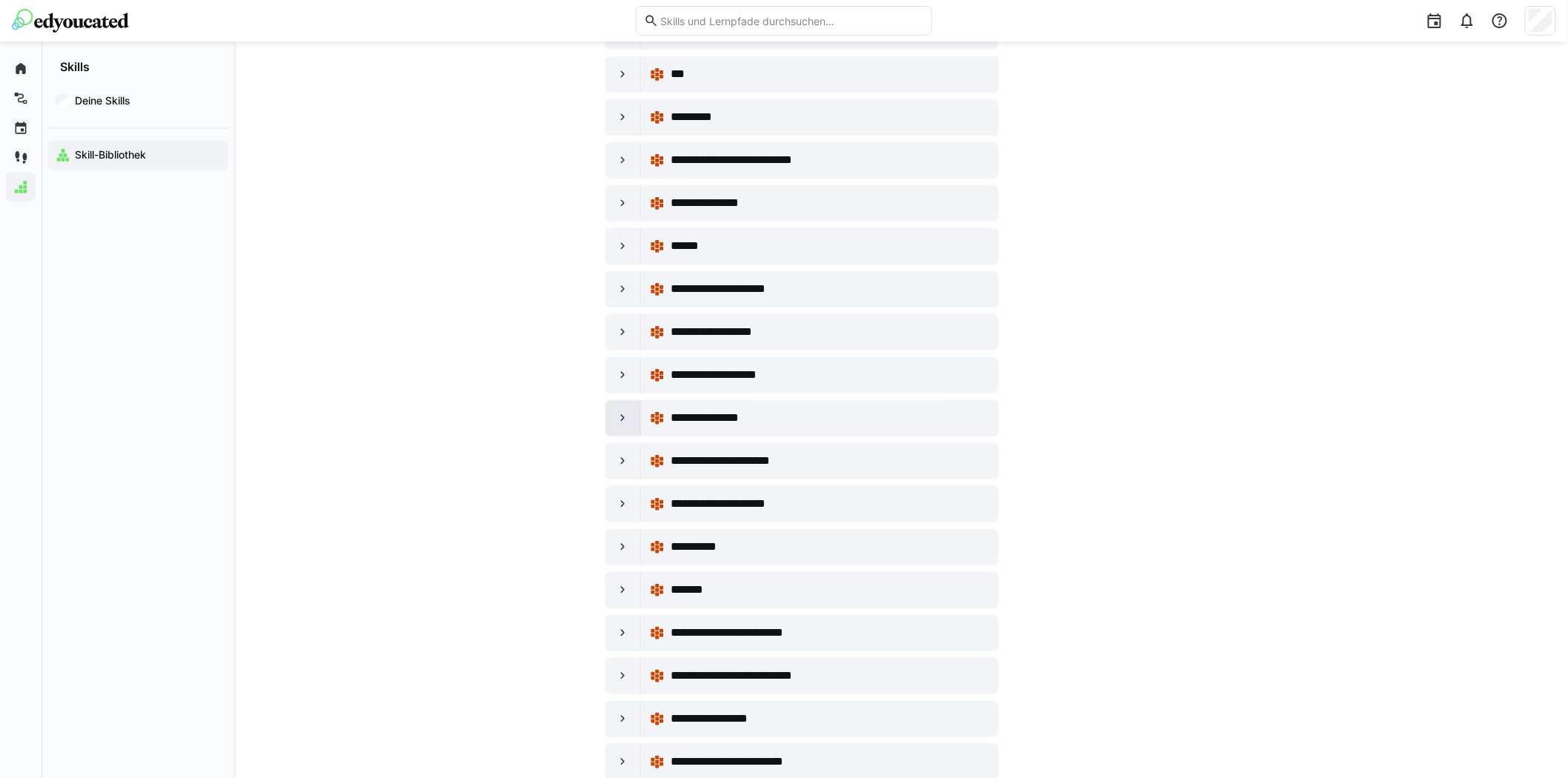
click at [621, 425] on eds-icon at bounding box center [623, 418] width 15 height 15
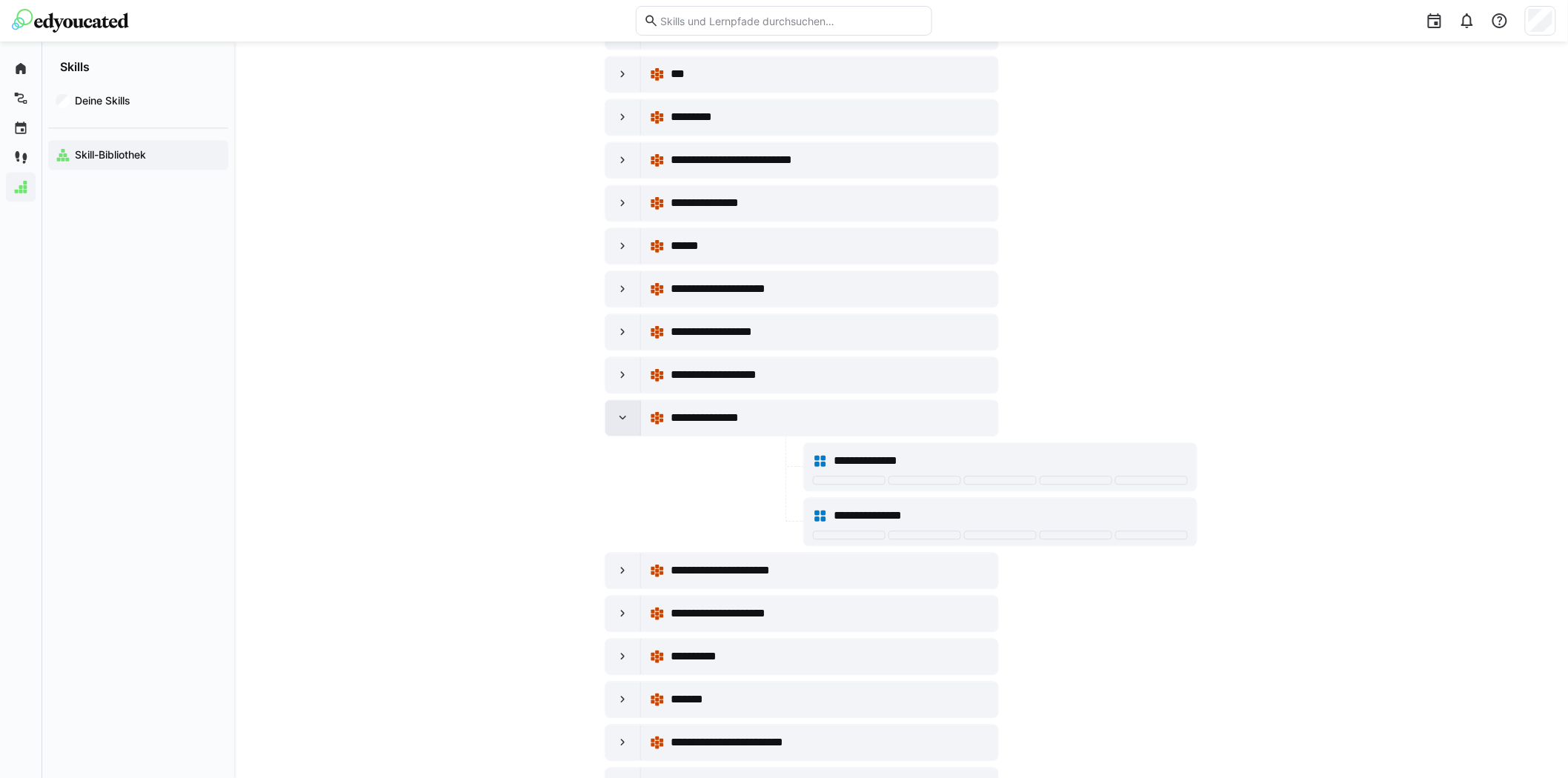
click at [621, 425] on eds-icon at bounding box center [623, 418] width 15 height 15
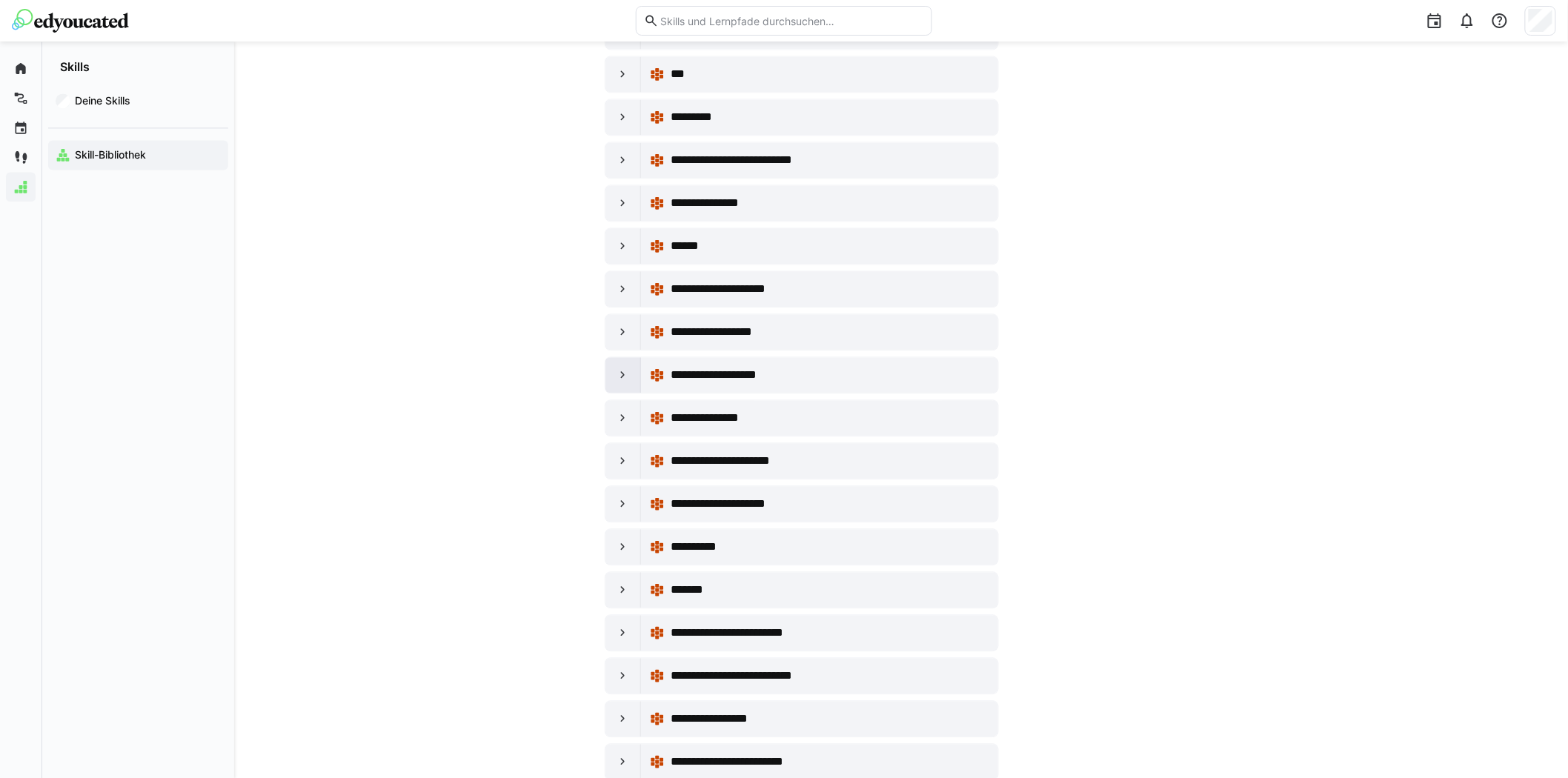
click at [616, 383] on eds-icon at bounding box center [623, 375] width 15 height 15
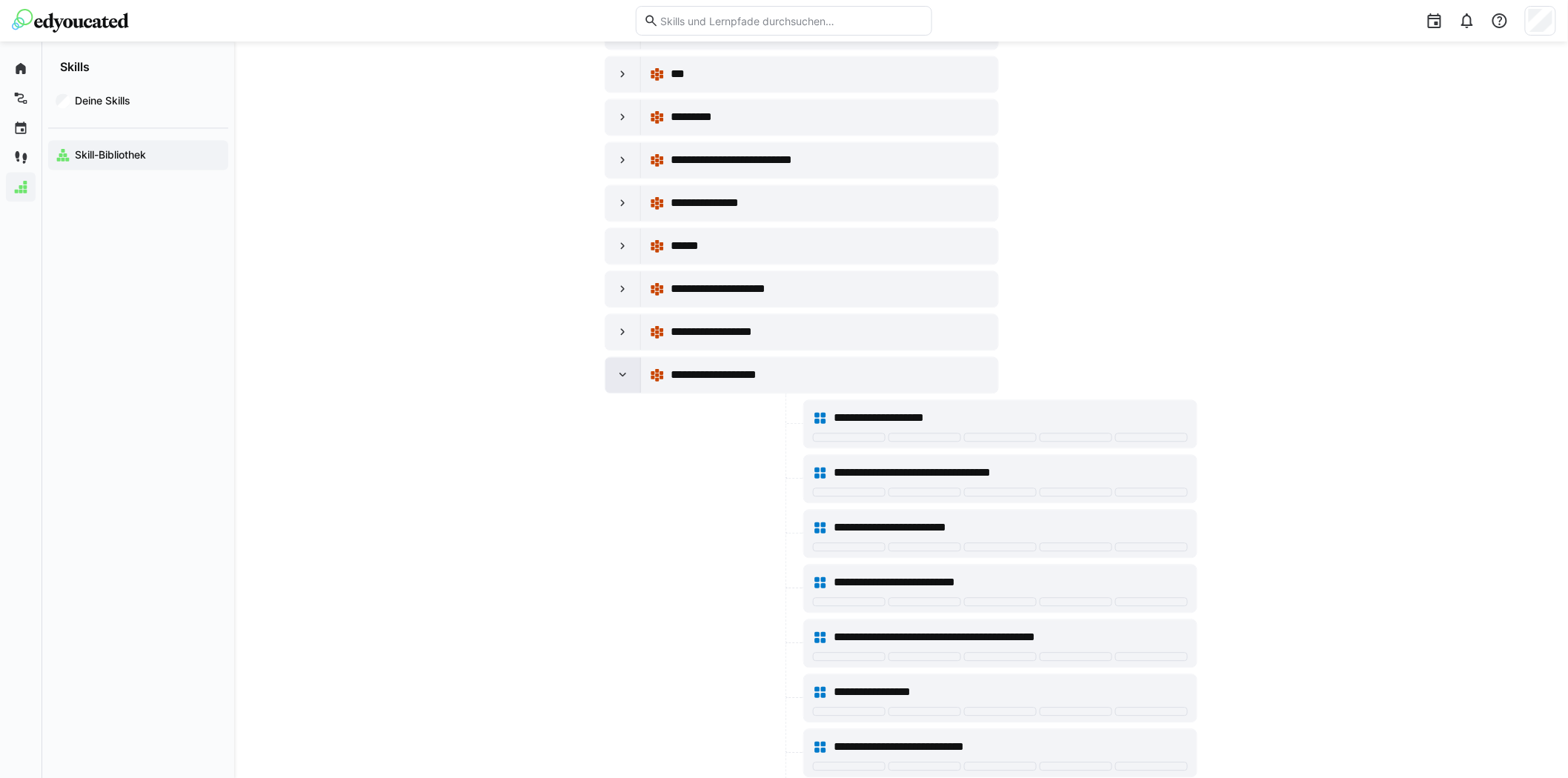
click at [619, 383] on eds-icon at bounding box center [623, 375] width 15 height 15
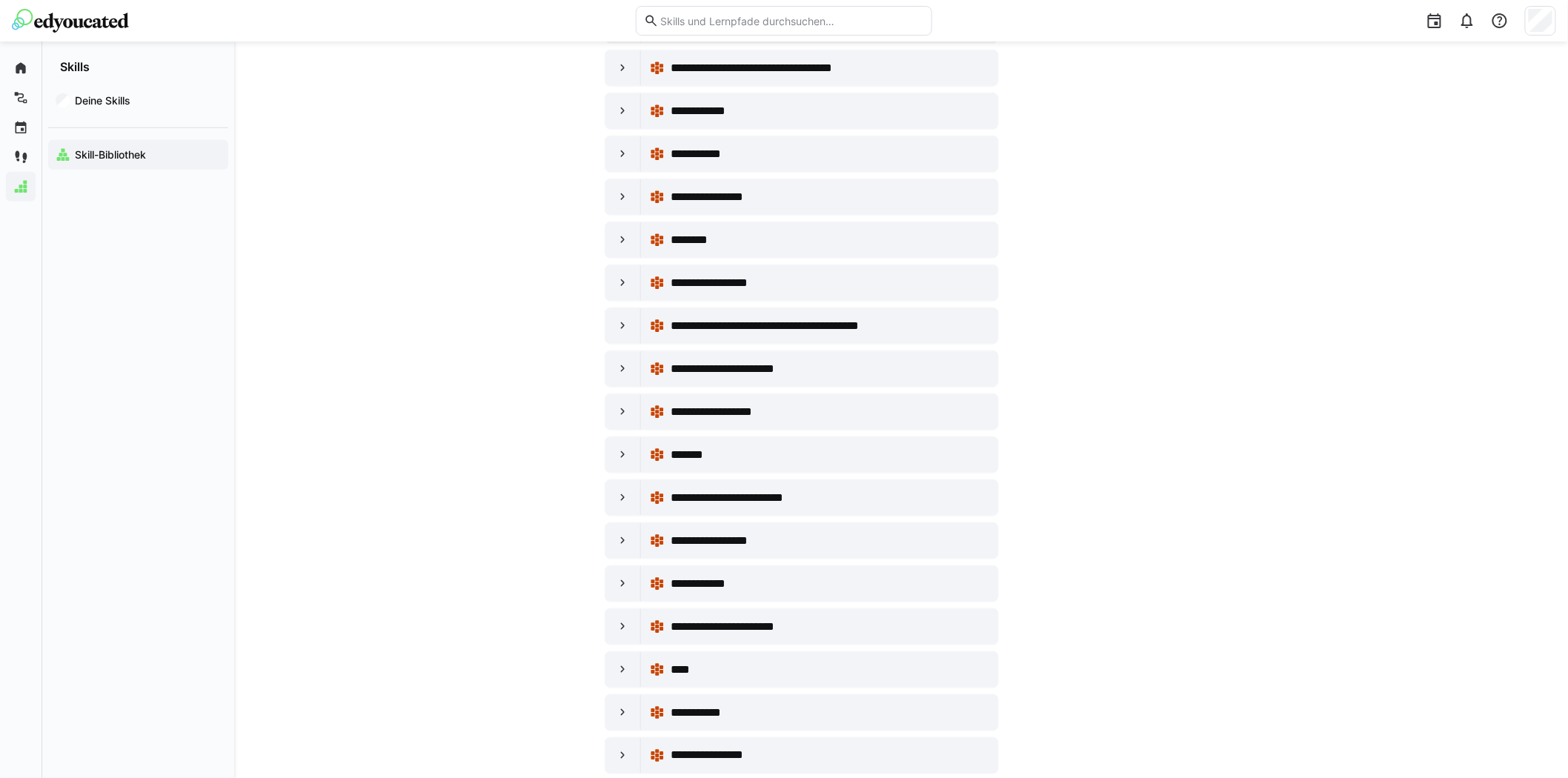
scroll to position [5186, 0]
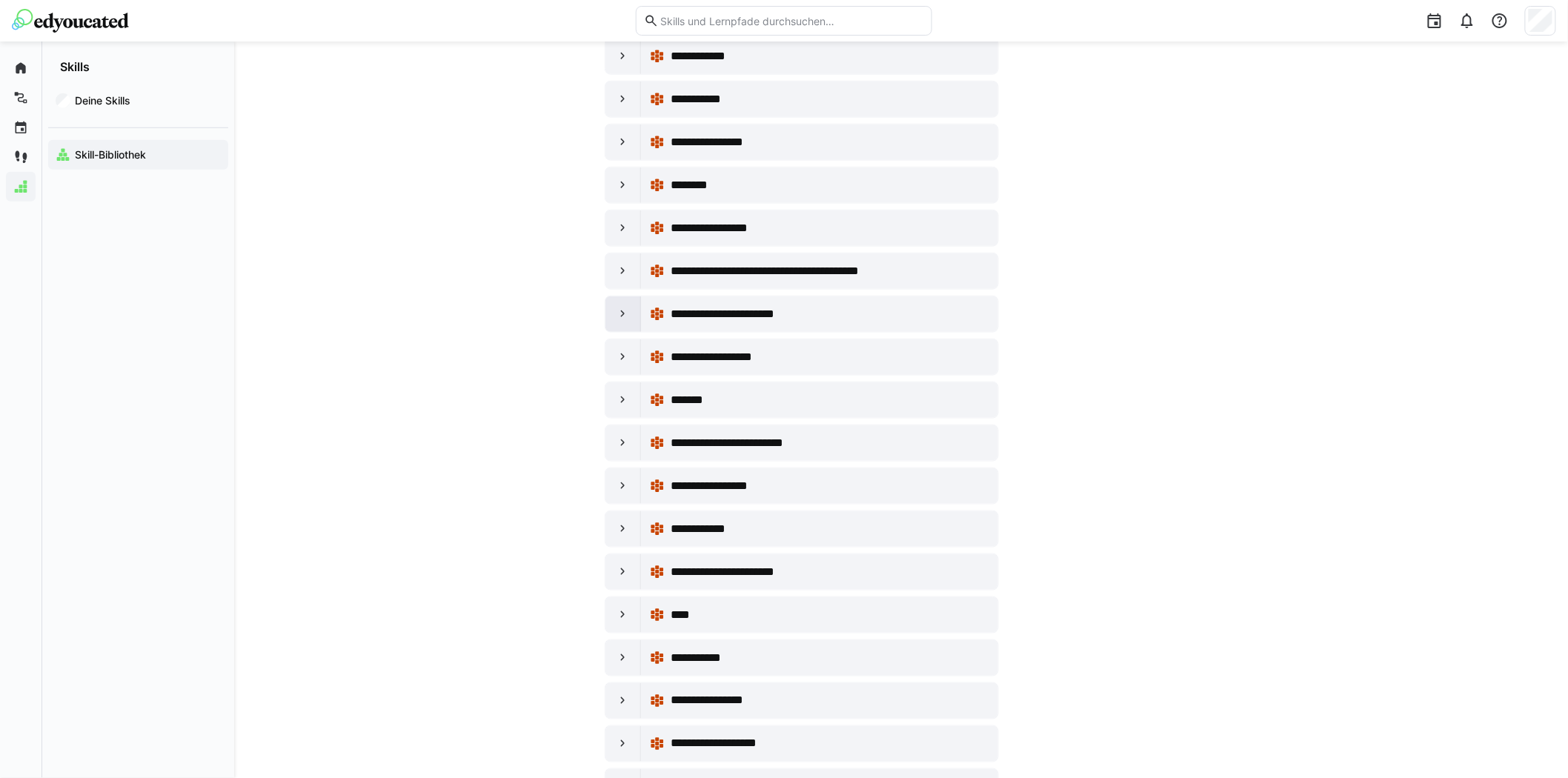
click at [620, 322] on eds-icon at bounding box center [623, 314] width 15 height 15
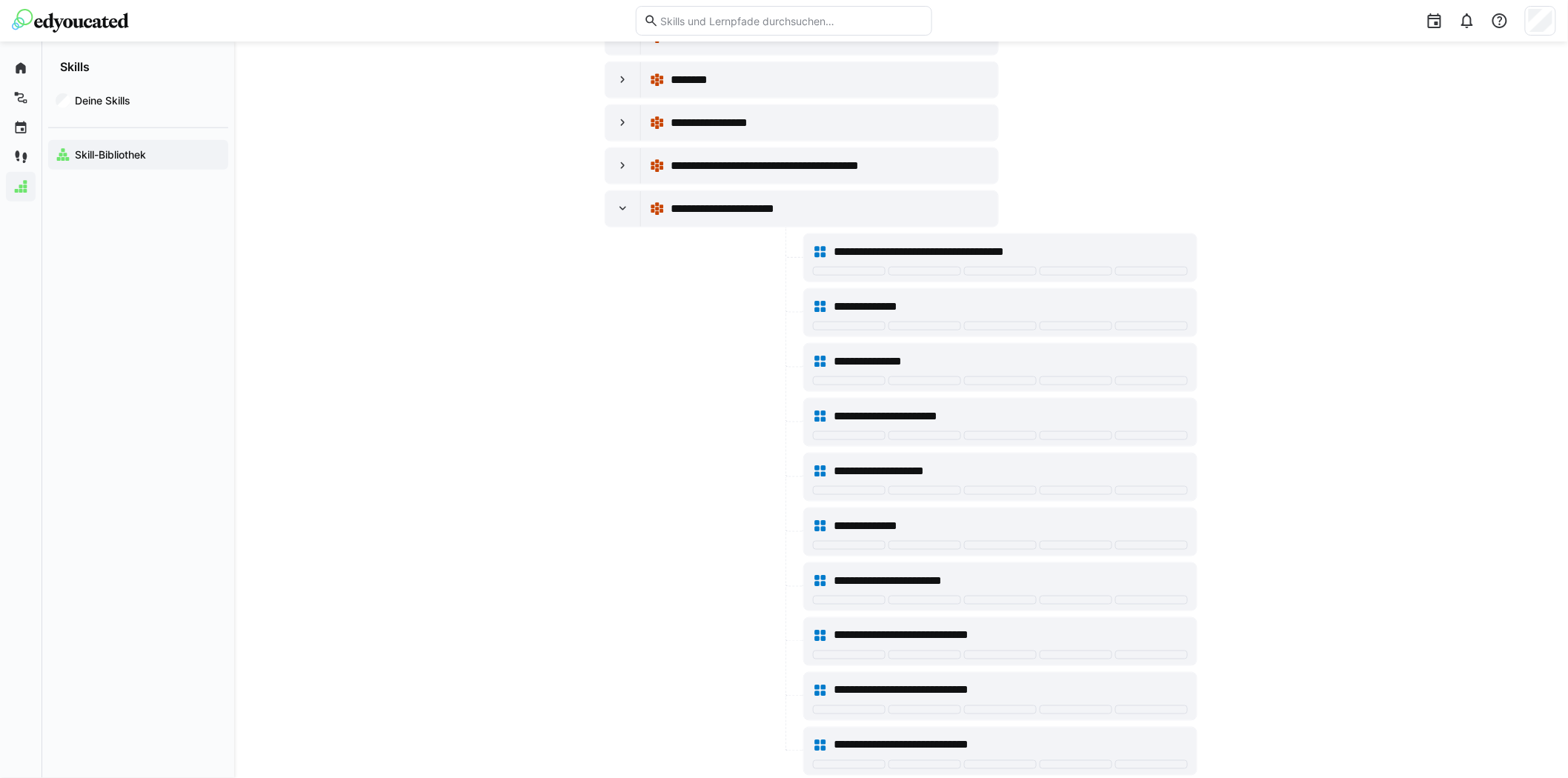
scroll to position [5269, 0]
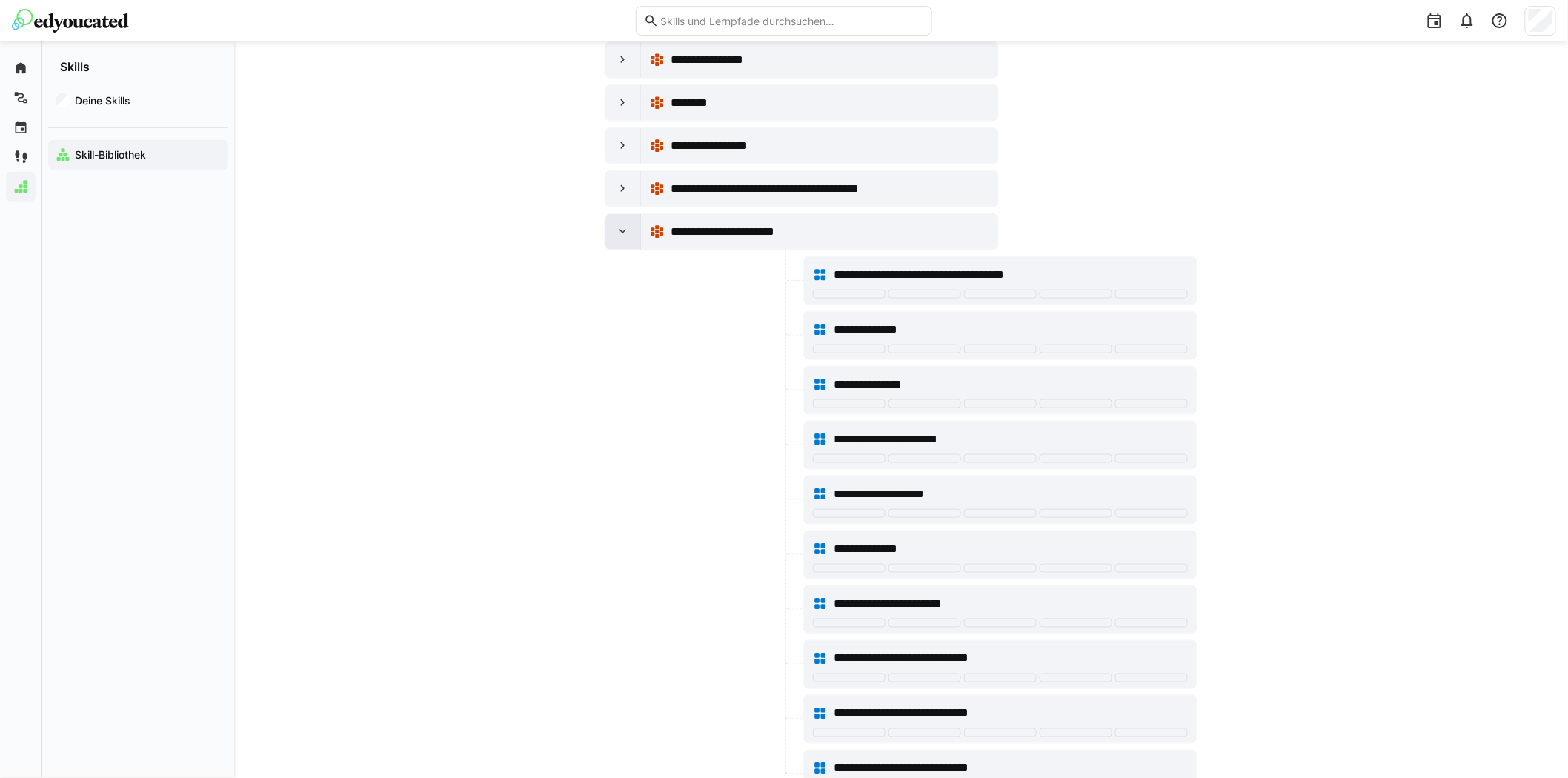
click at [624, 240] on eds-icon at bounding box center [623, 232] width 15 height 15
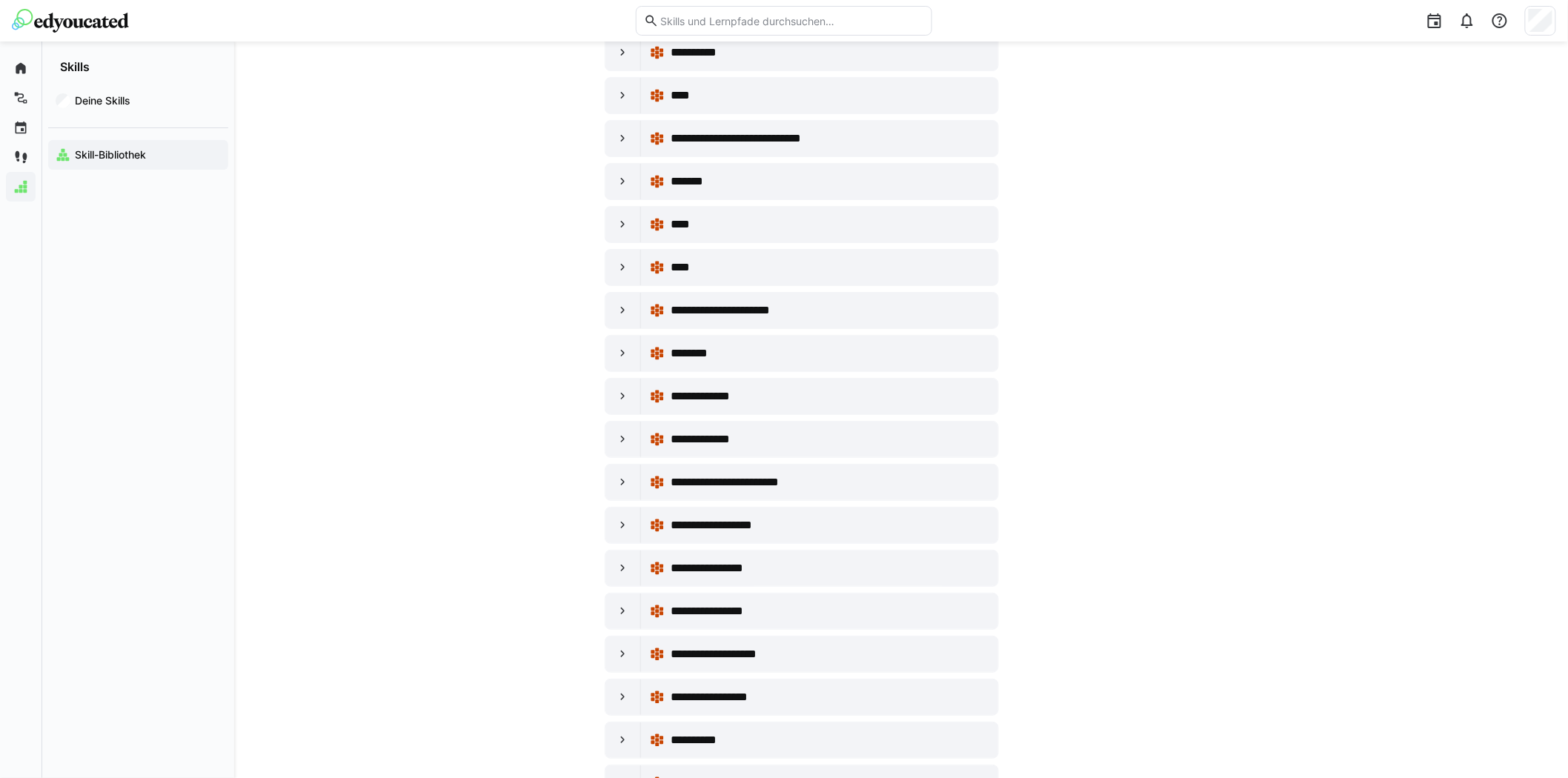
scroll to position [6915, 0]
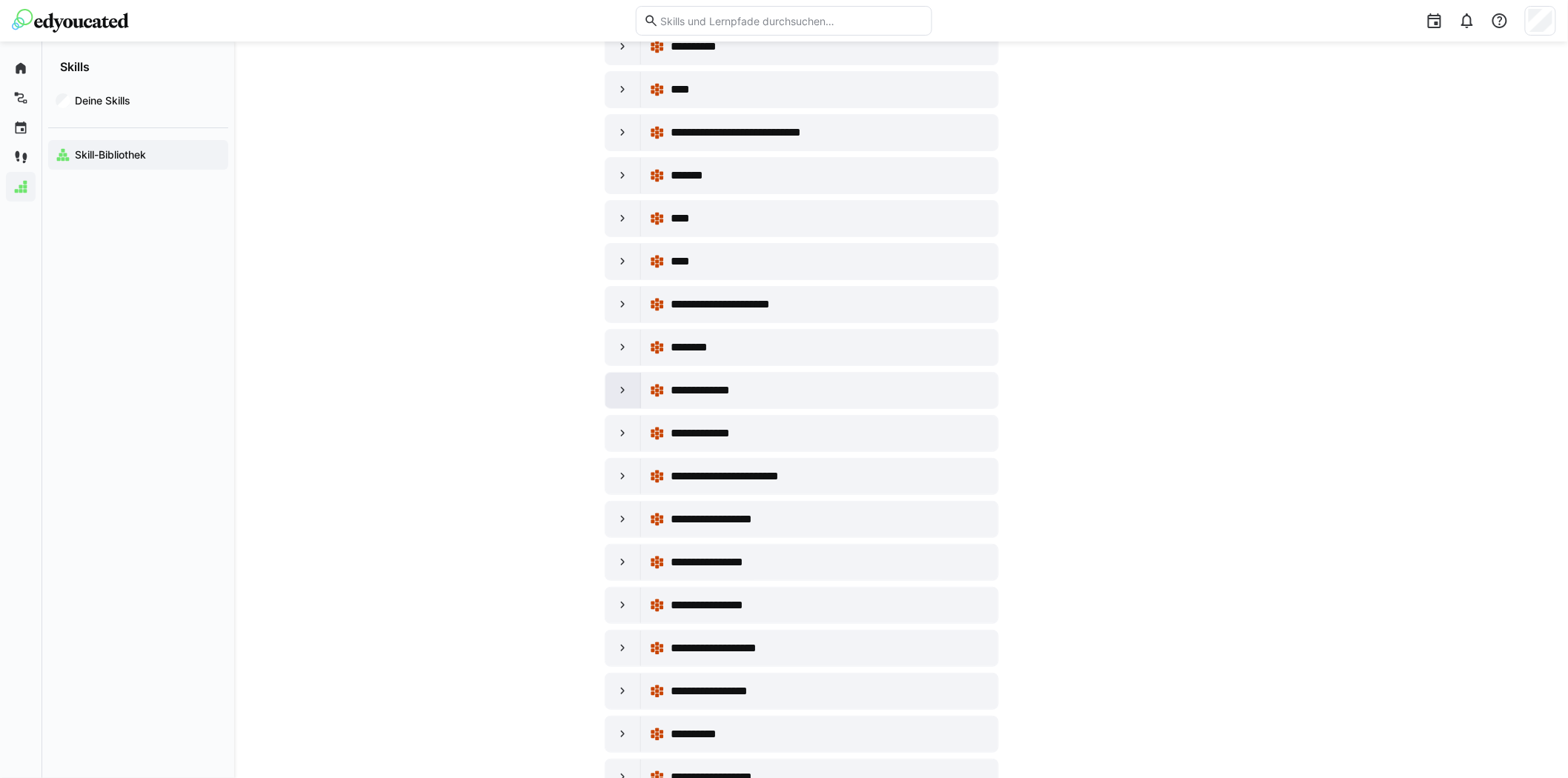
click at [621, 398] on eds-icon at bounding box center [623, 391] width 15 height 15
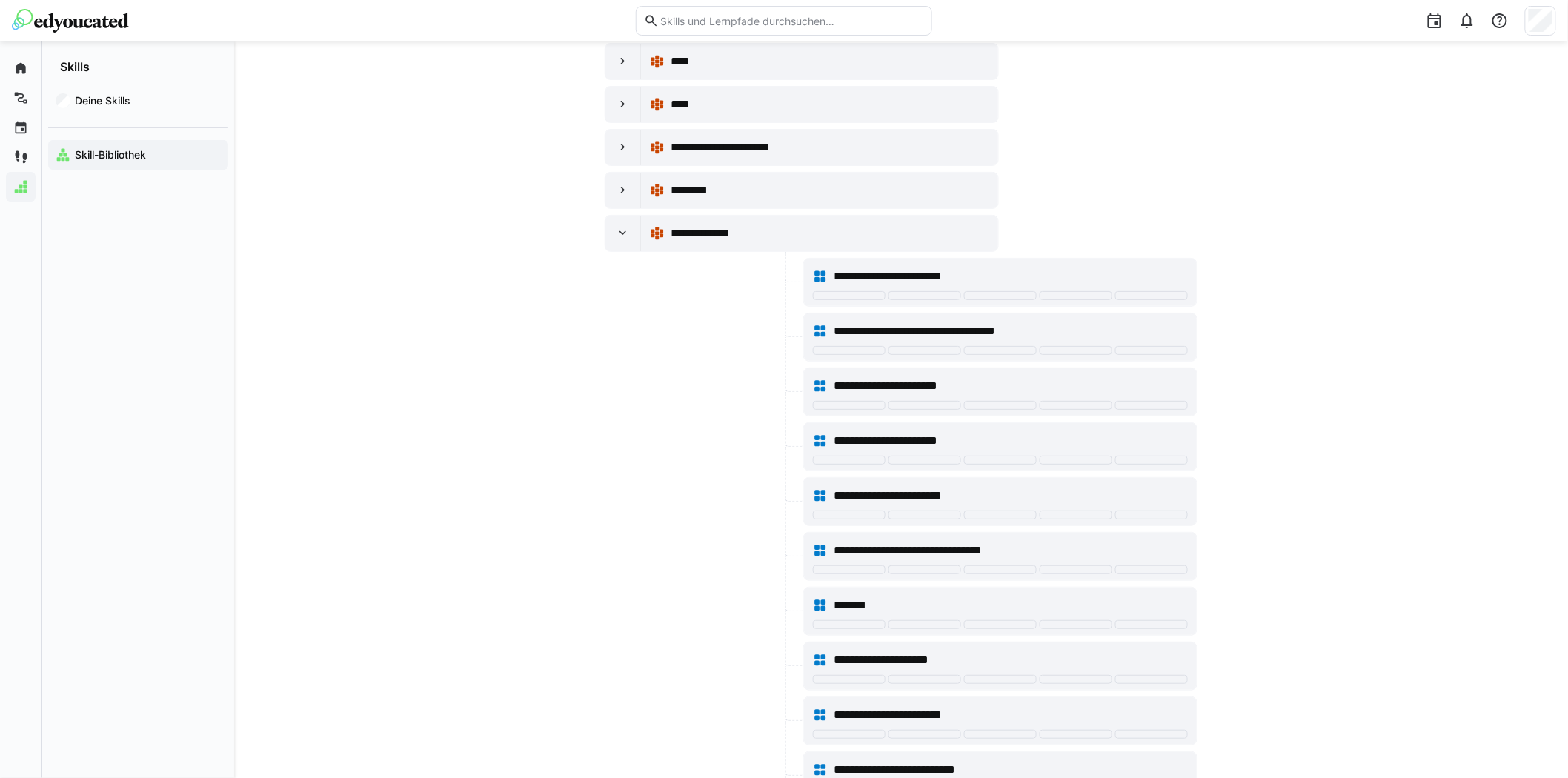
scroll to position [7162, 0]
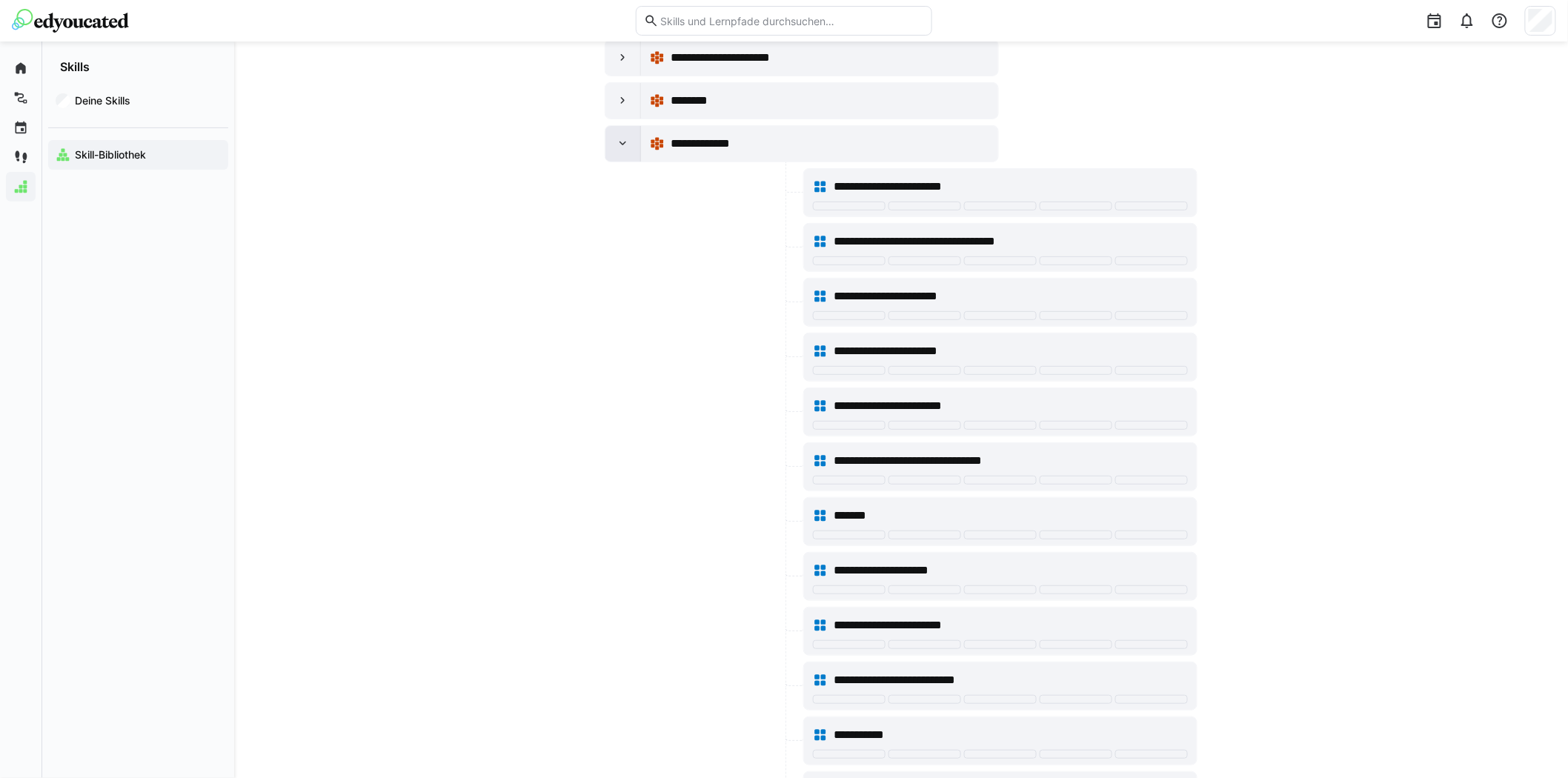
click at [625, 151] on eds-icon at bounding box center [623, 144] width 15 height 15
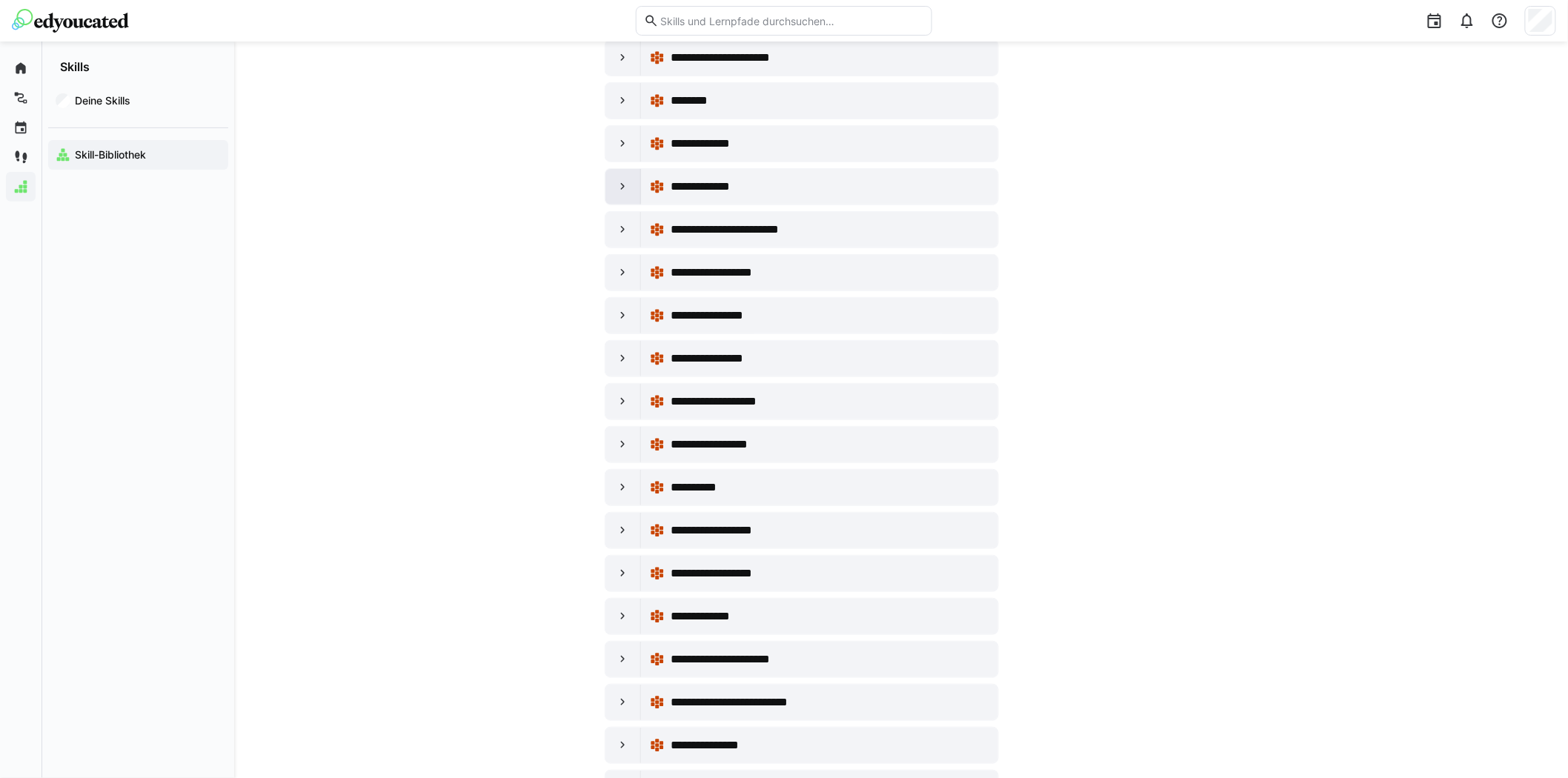
click at [619, 194] on eds-icon at bounding box center [623, 186] width 15 height 15
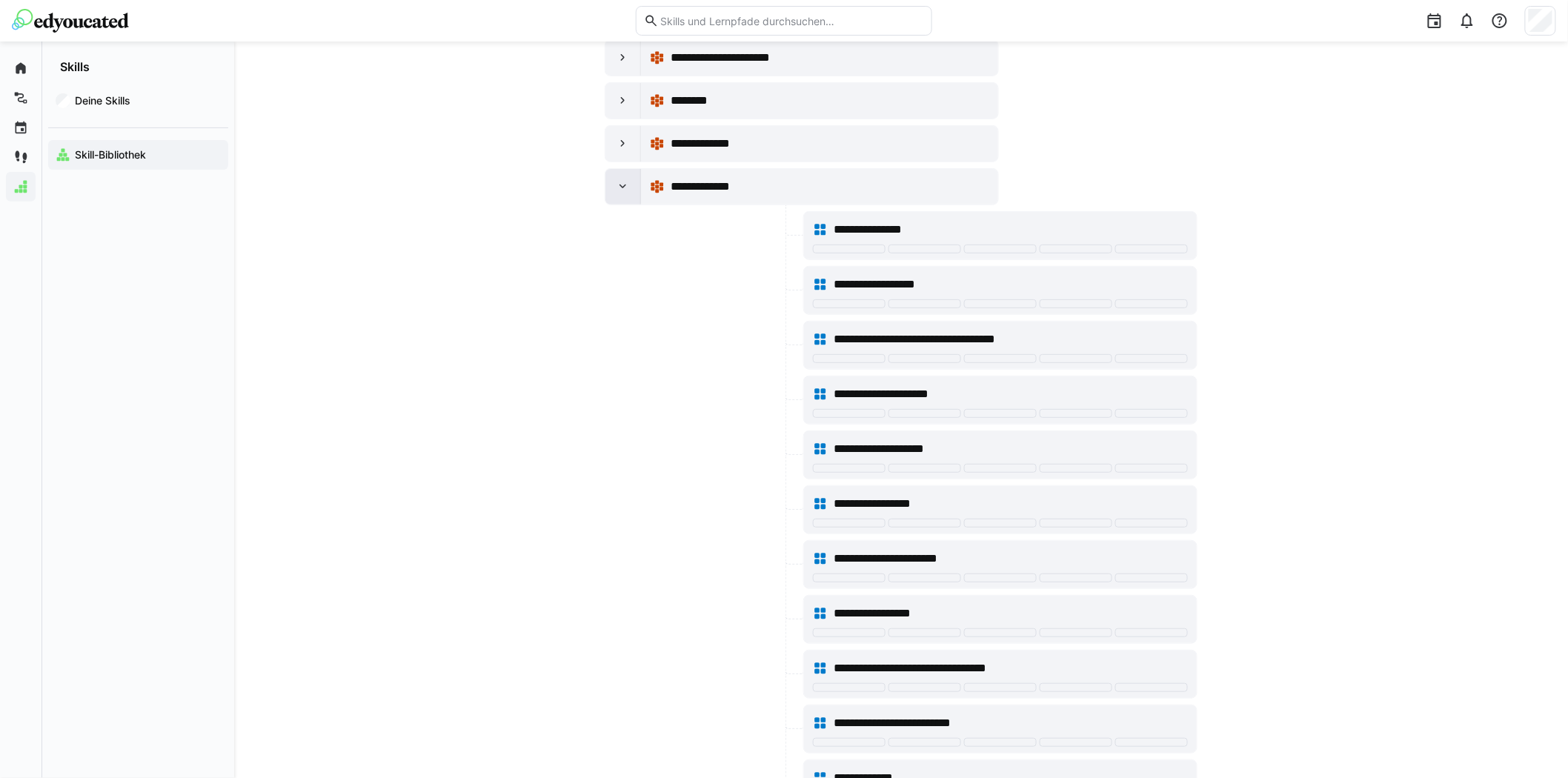
click at [619, 204] on div at bounding box center [623, 186] width 36 height 36
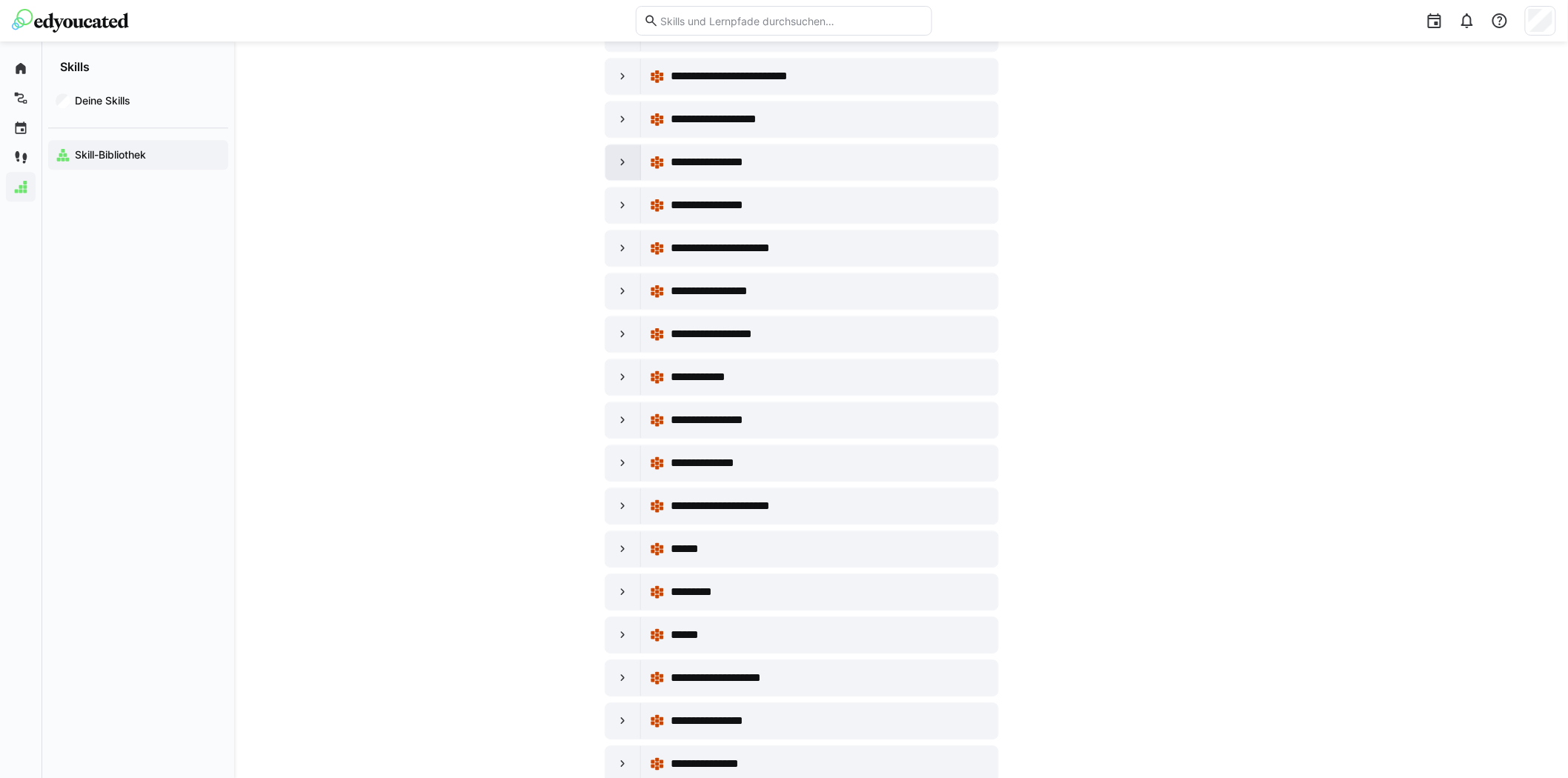
scroll to position [8643, 0]
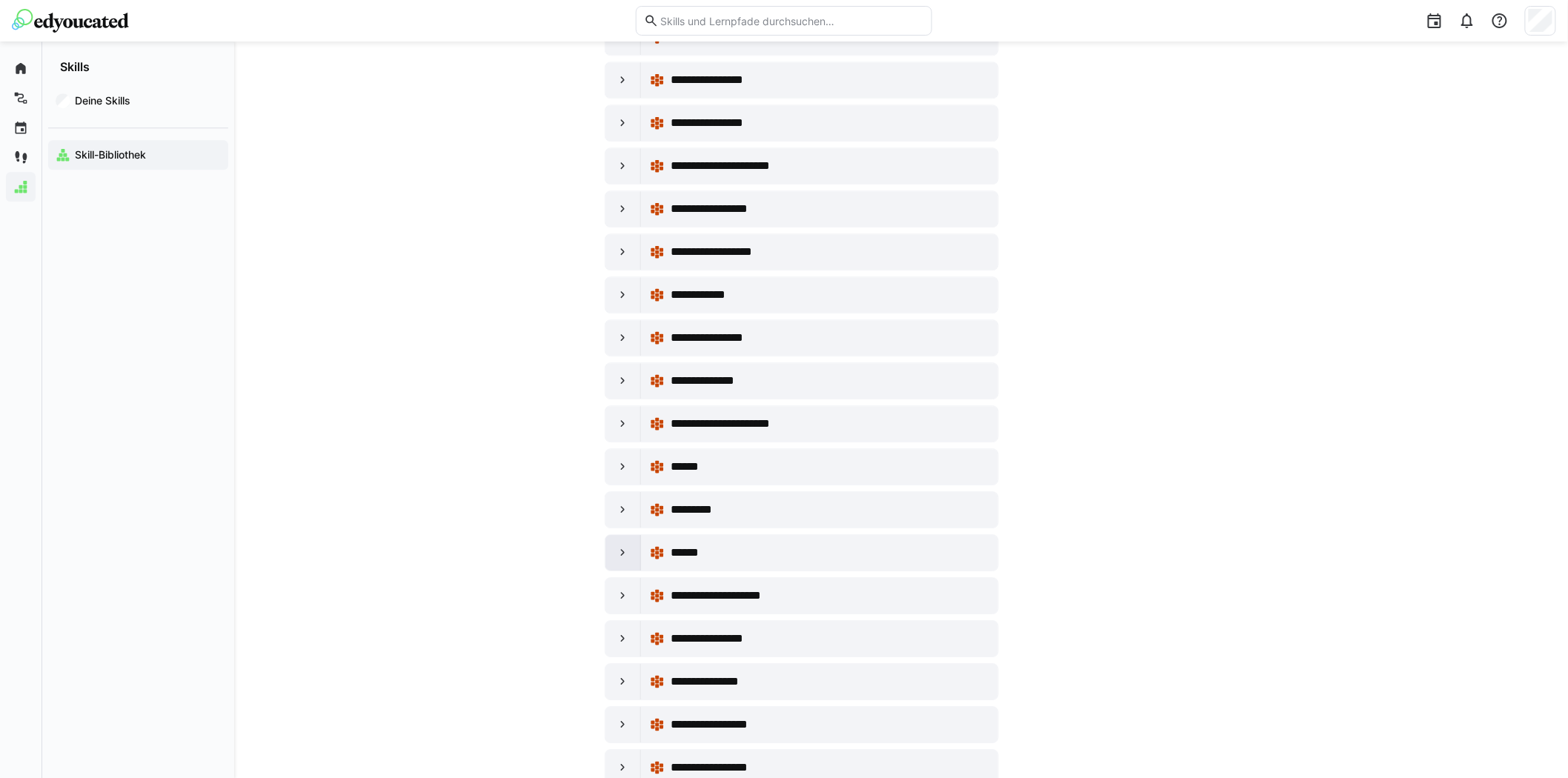
click at [626, 560] on eds-icon at bounding box center [623, 553] width 15 height 15
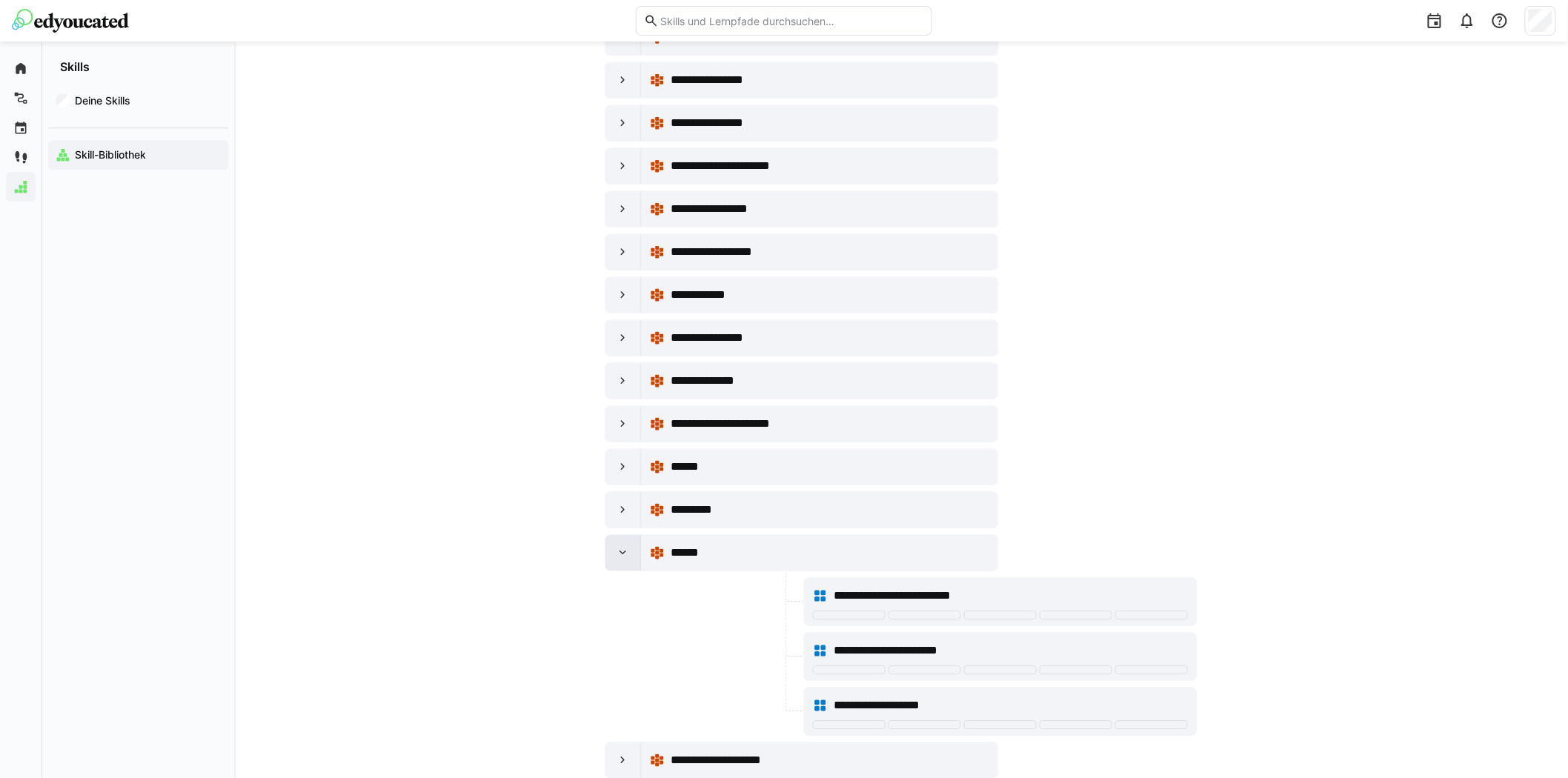
click at [619, 560] on eds-icon at bounding box center [623, 553] width 15 height 15
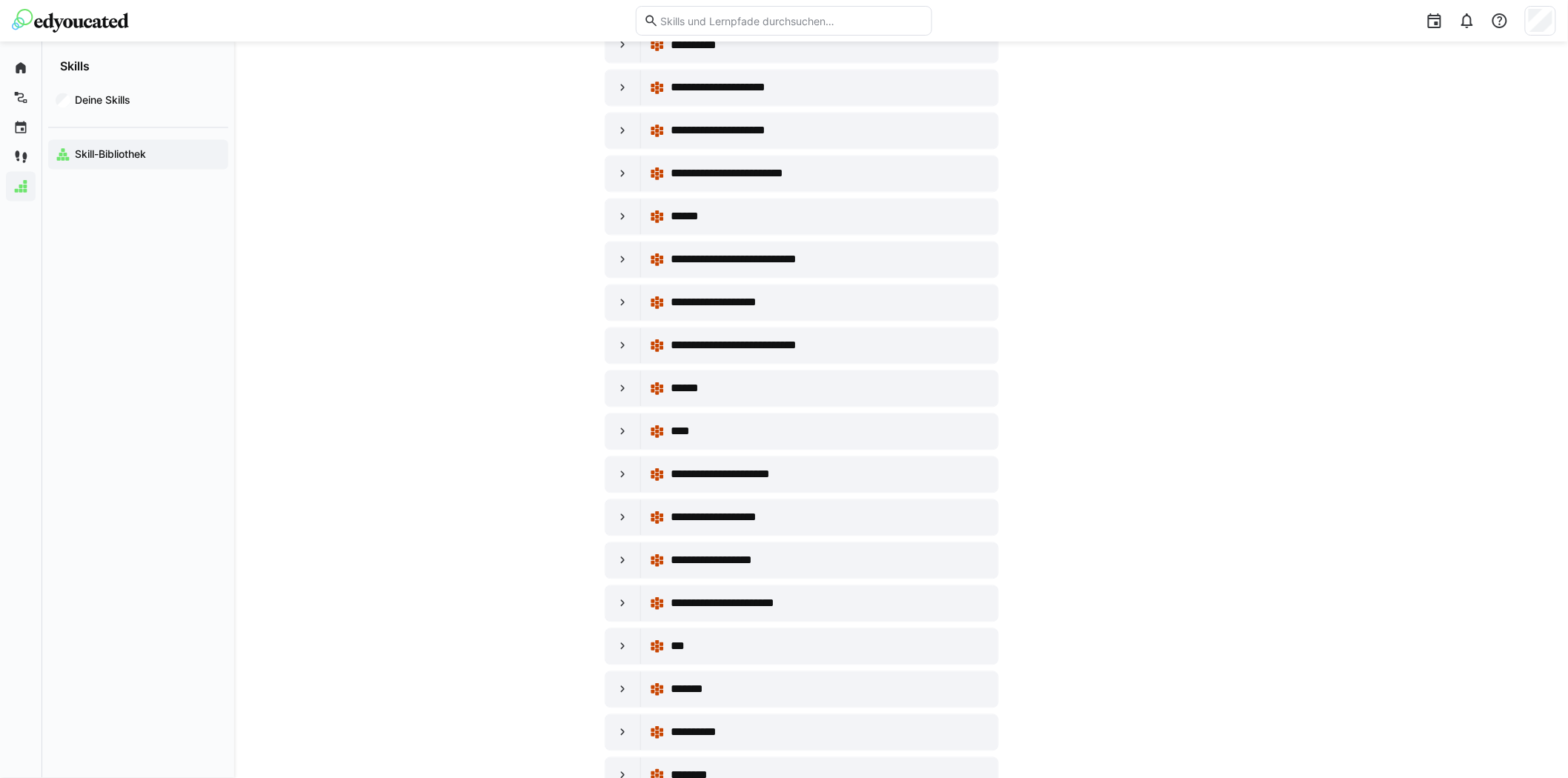
scroll to position [10537, 0]
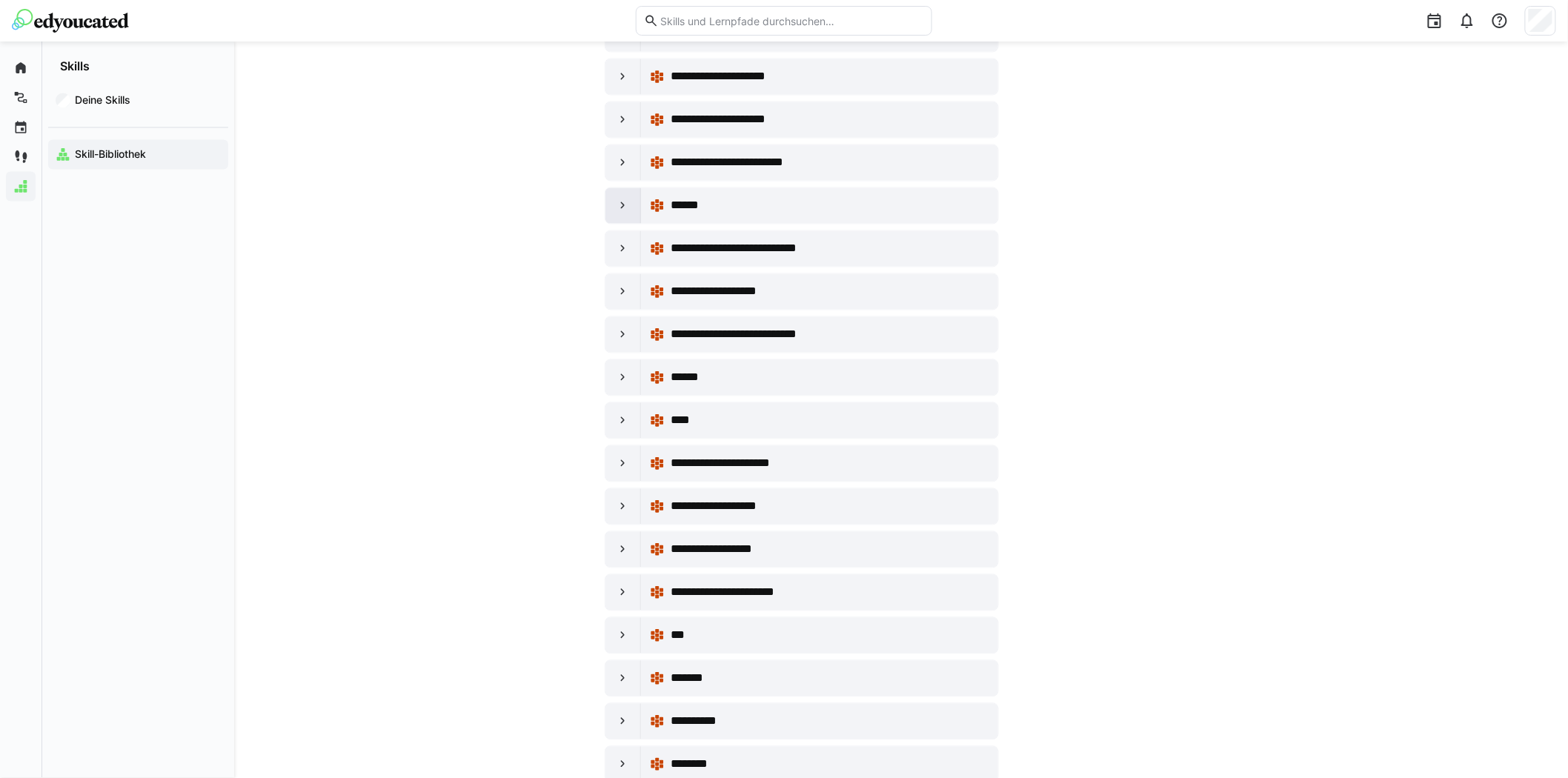
click at [620, 224] on div at bounding box center [623, 206] width 36 height 36
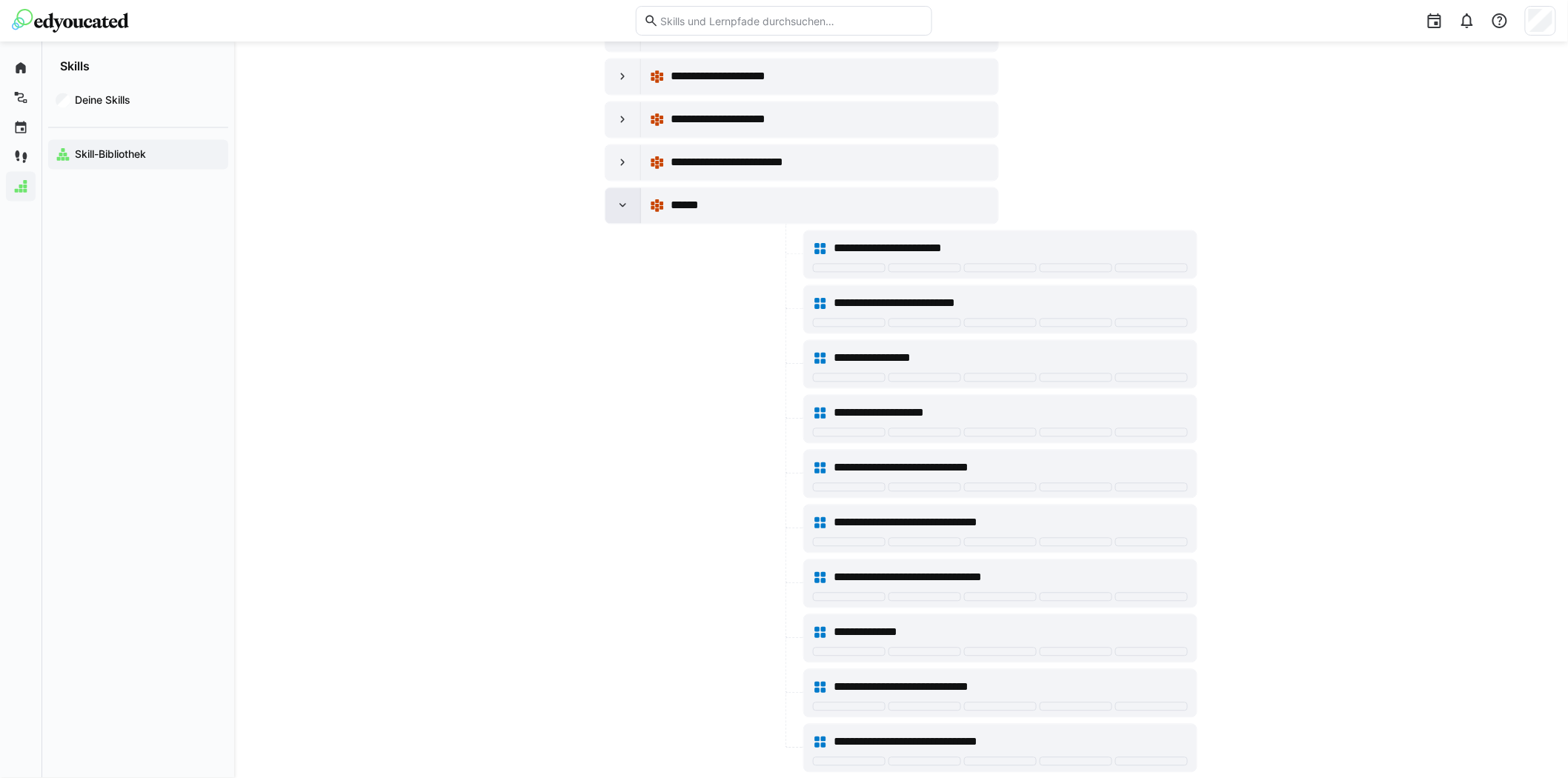
click at [626, 213] on eds-icon at bounding box center [623, 206] width 15 height 15
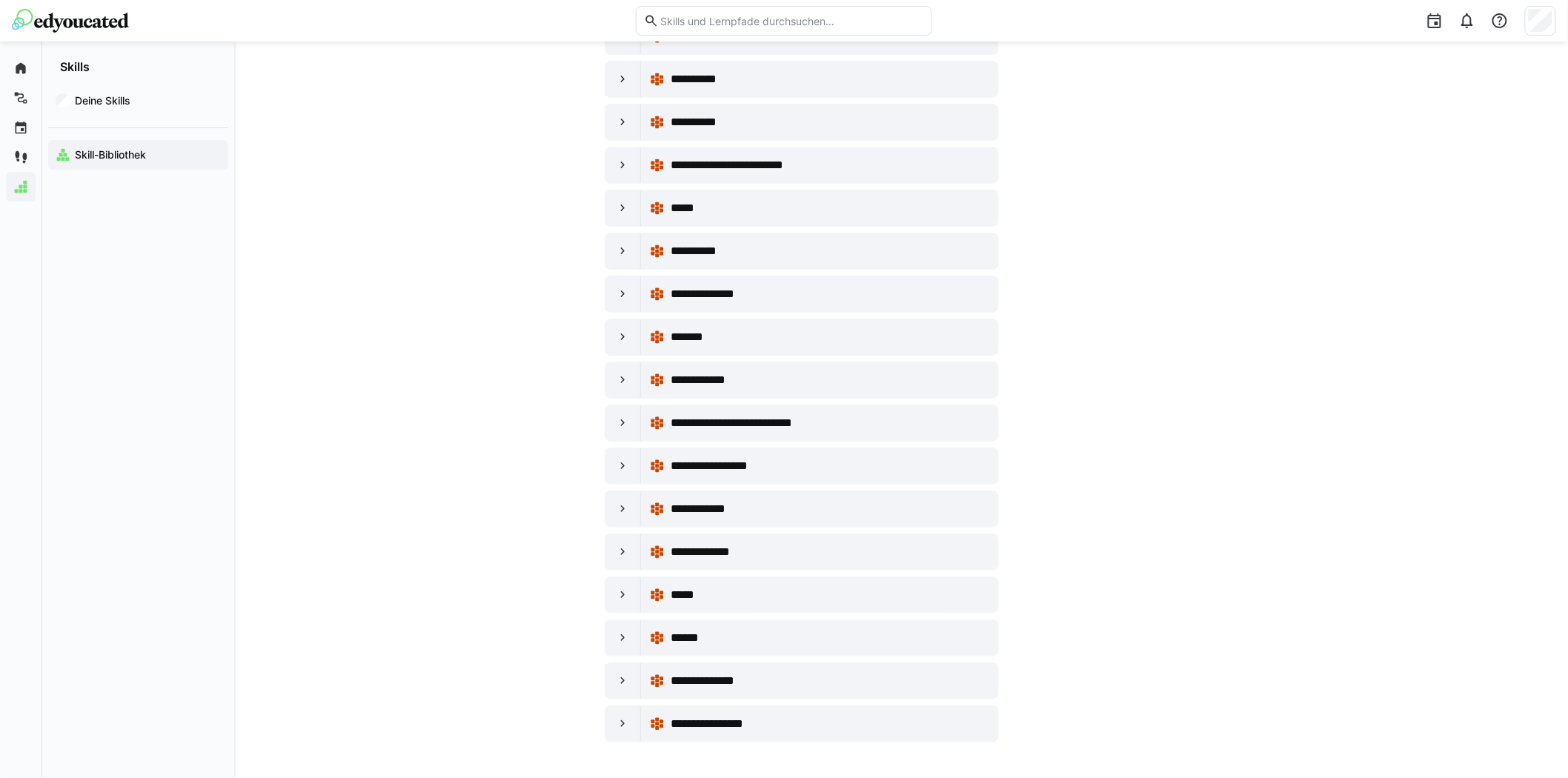
scroll to position [16350, 0]
click at [622, 680] on eds-icon at bounding box center [623, 681] width 15 height 15
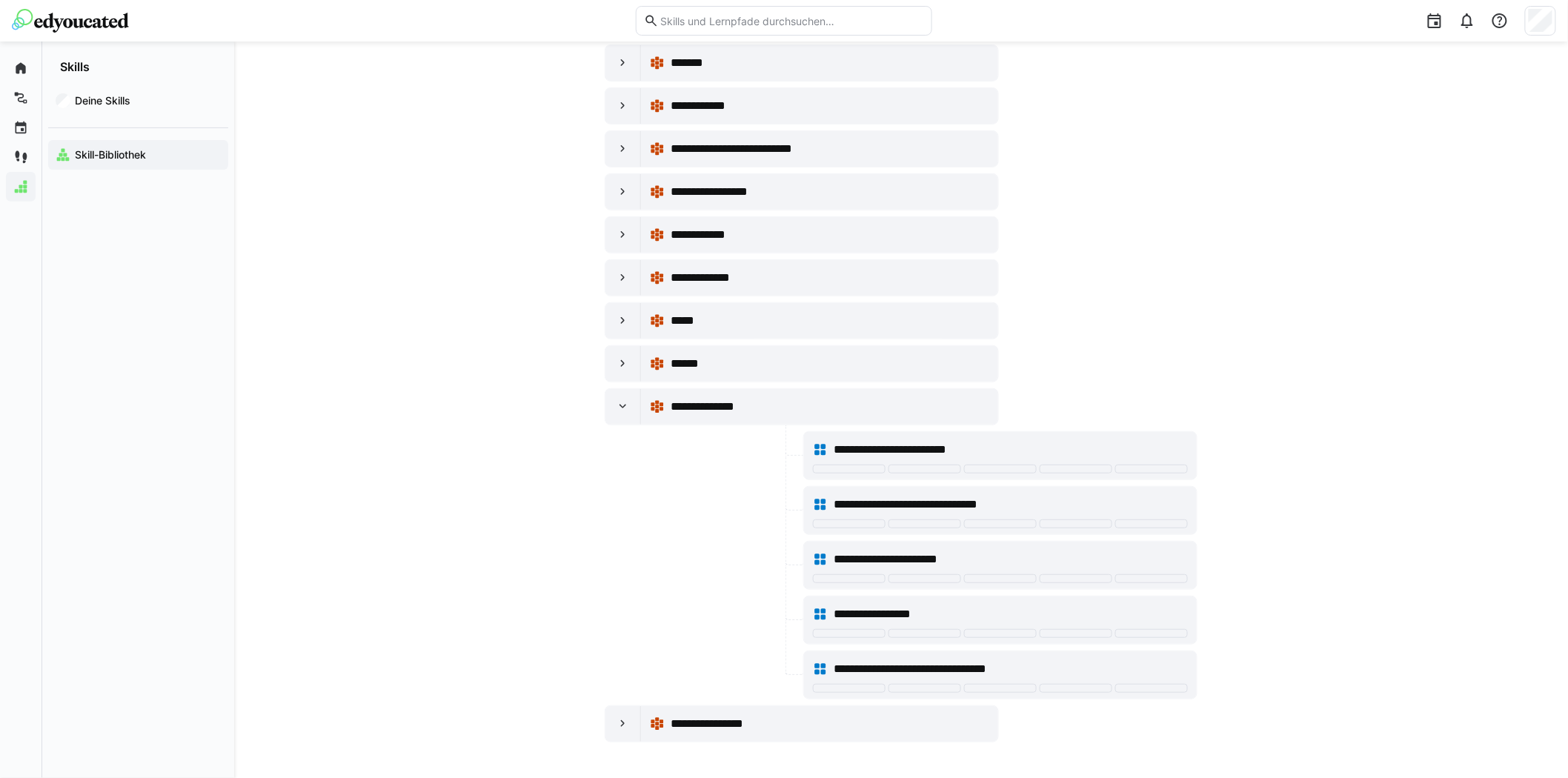
scroll to position [16626, 0]
click at [179, 188] on eds-icon at bounding box center [172, 186] width 15 height 15
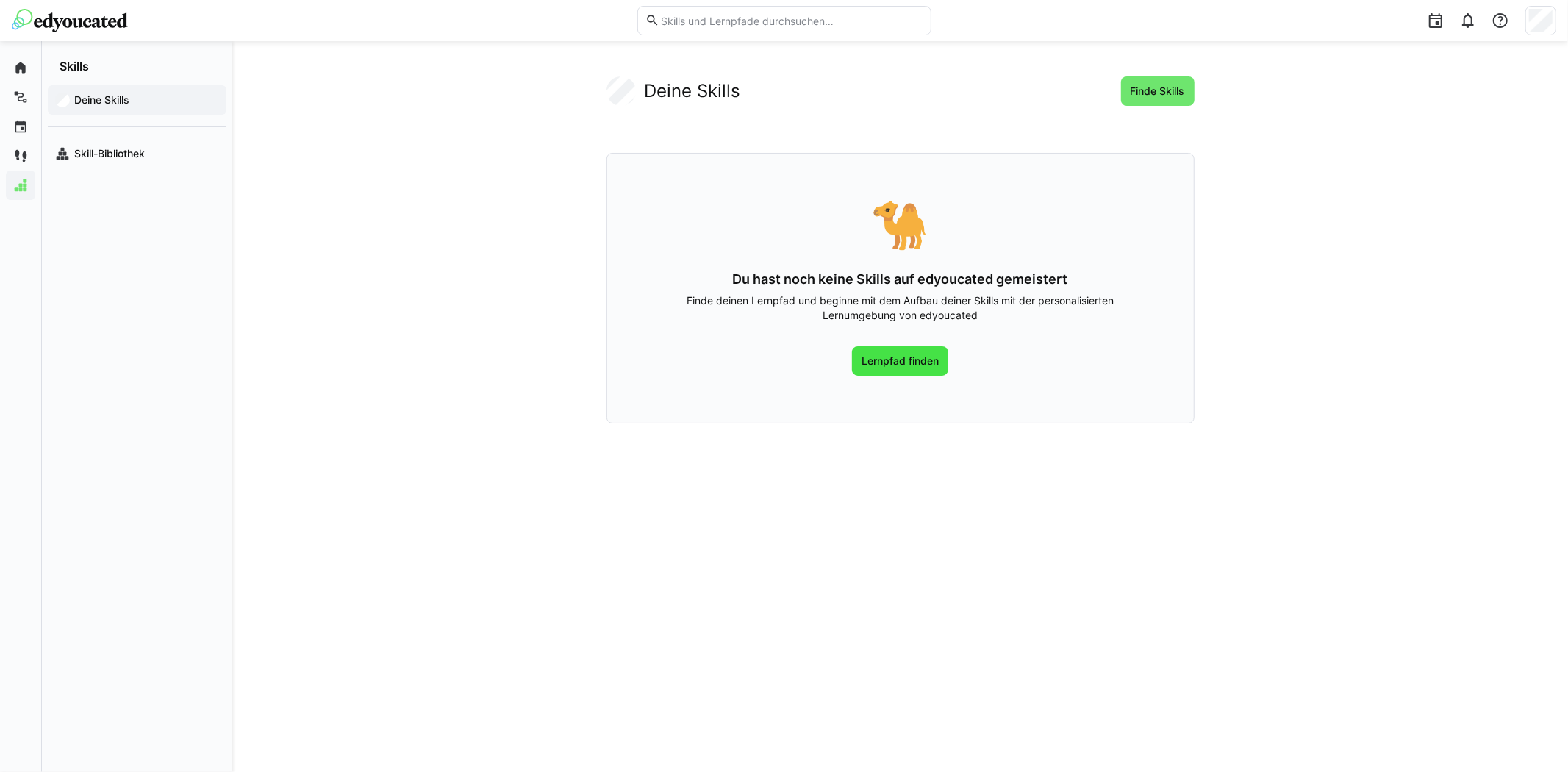
click at [906, 363] on span "Lernpfad finden" at bounding box center [899, 361] width 82 height 15
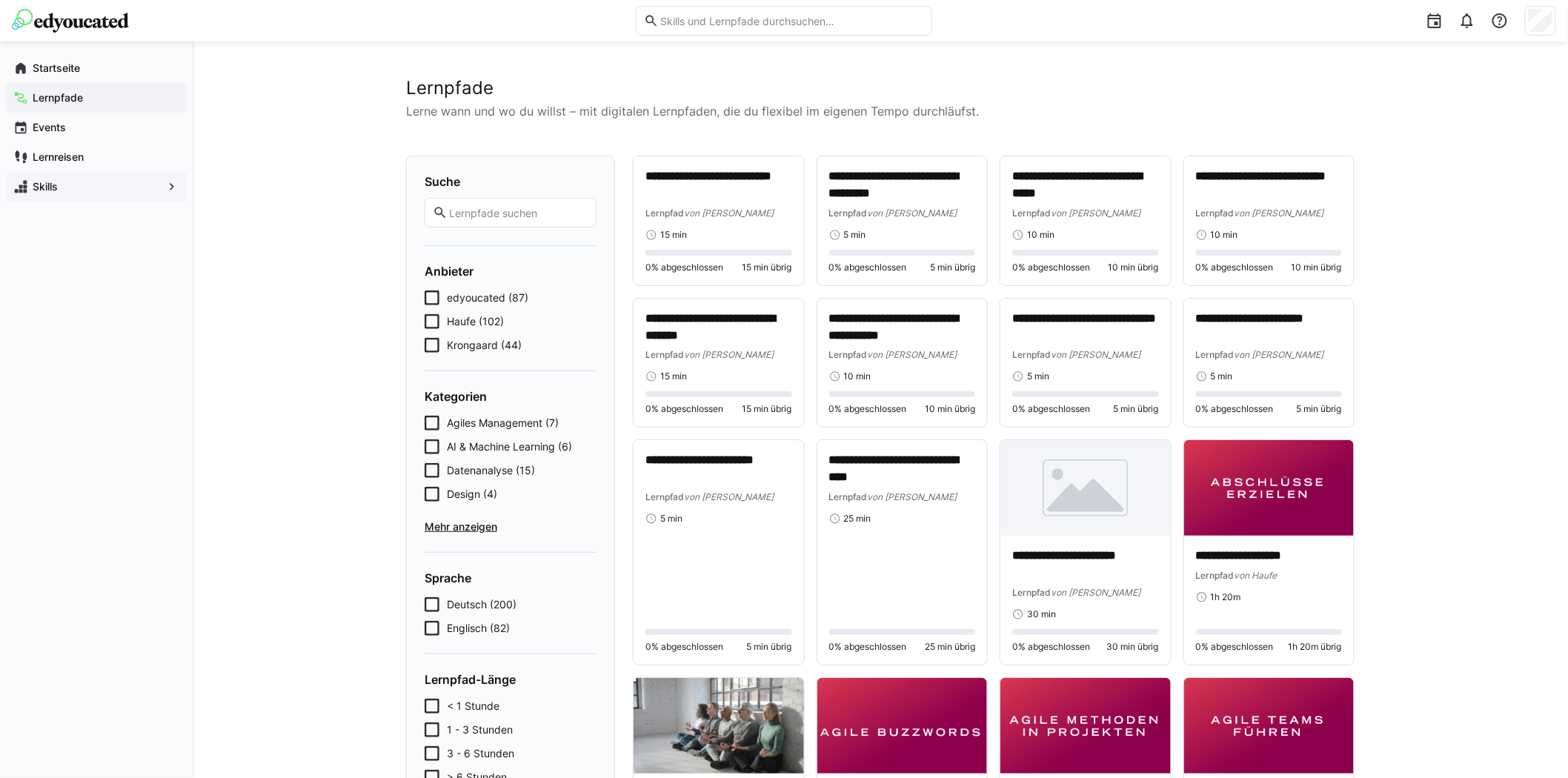
click at [87, 182] on span "Skills" at bounding box center [96, 186] width 132 height 15
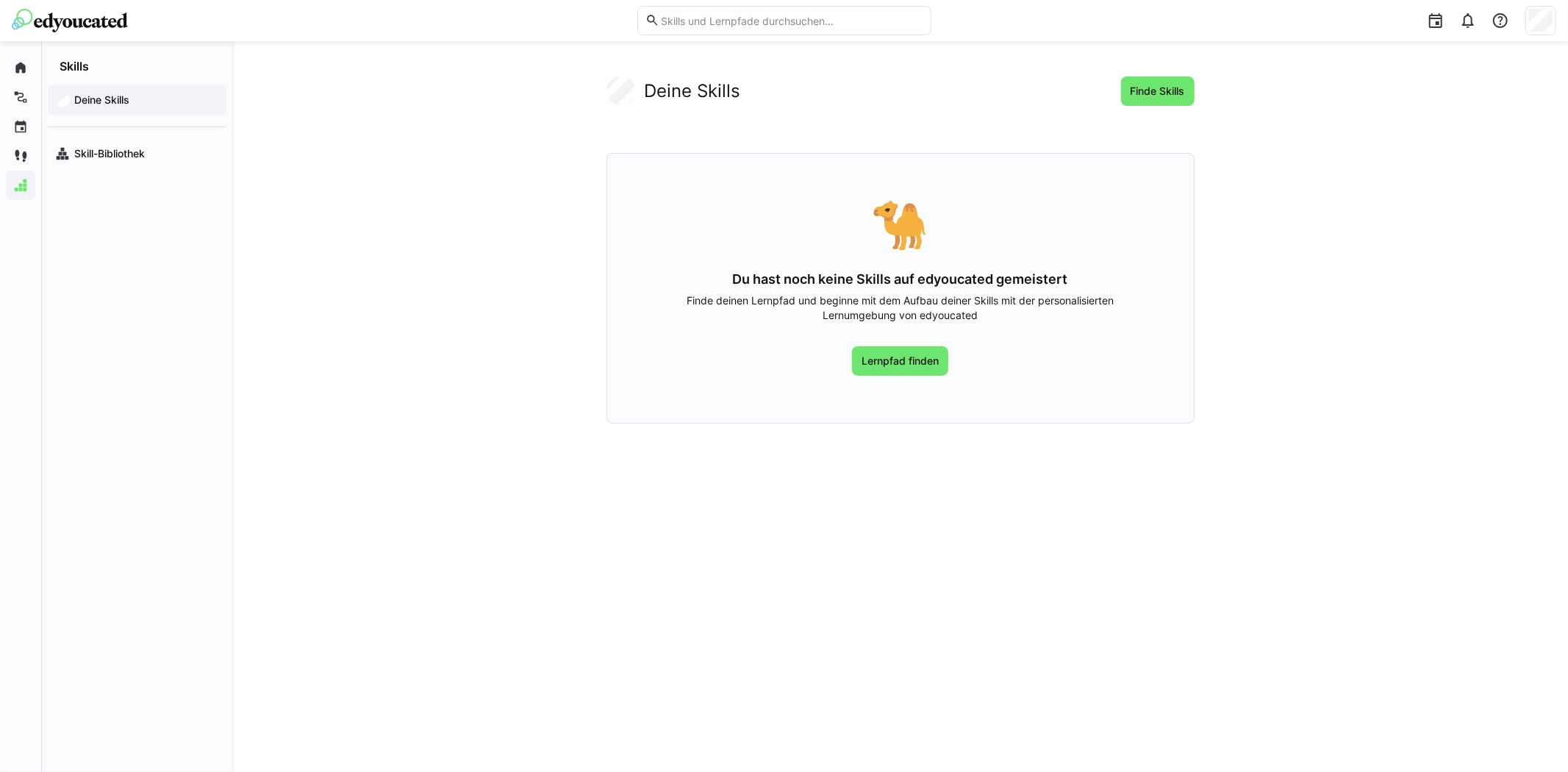
click at [694, 90] on h2 "Deine Skills" at bounding box center [693, 91] width 97 height 22
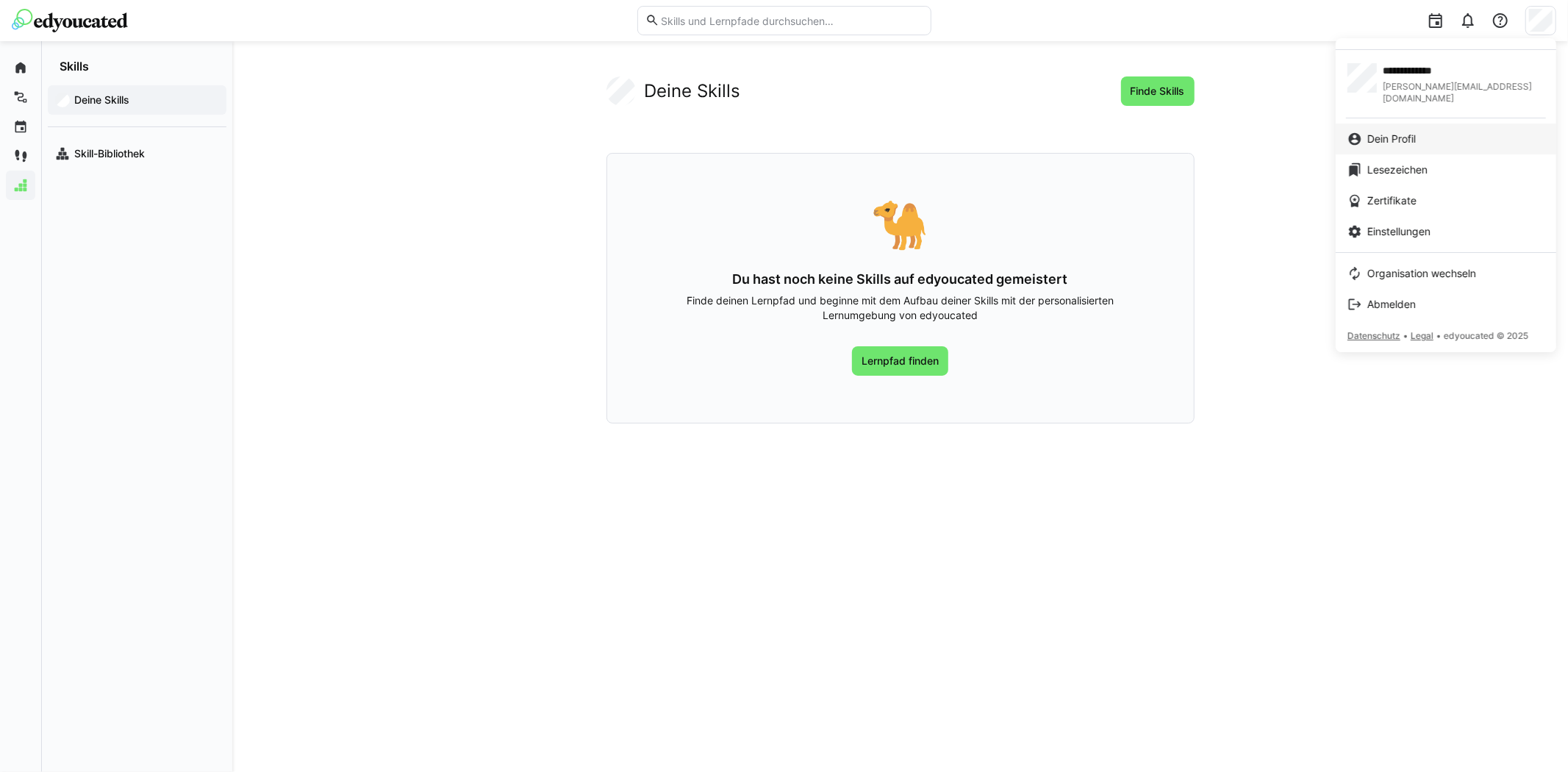
click at [1394, 132] on span "Dein Profil" at bounding box center [1391, 139] width 48 height 15
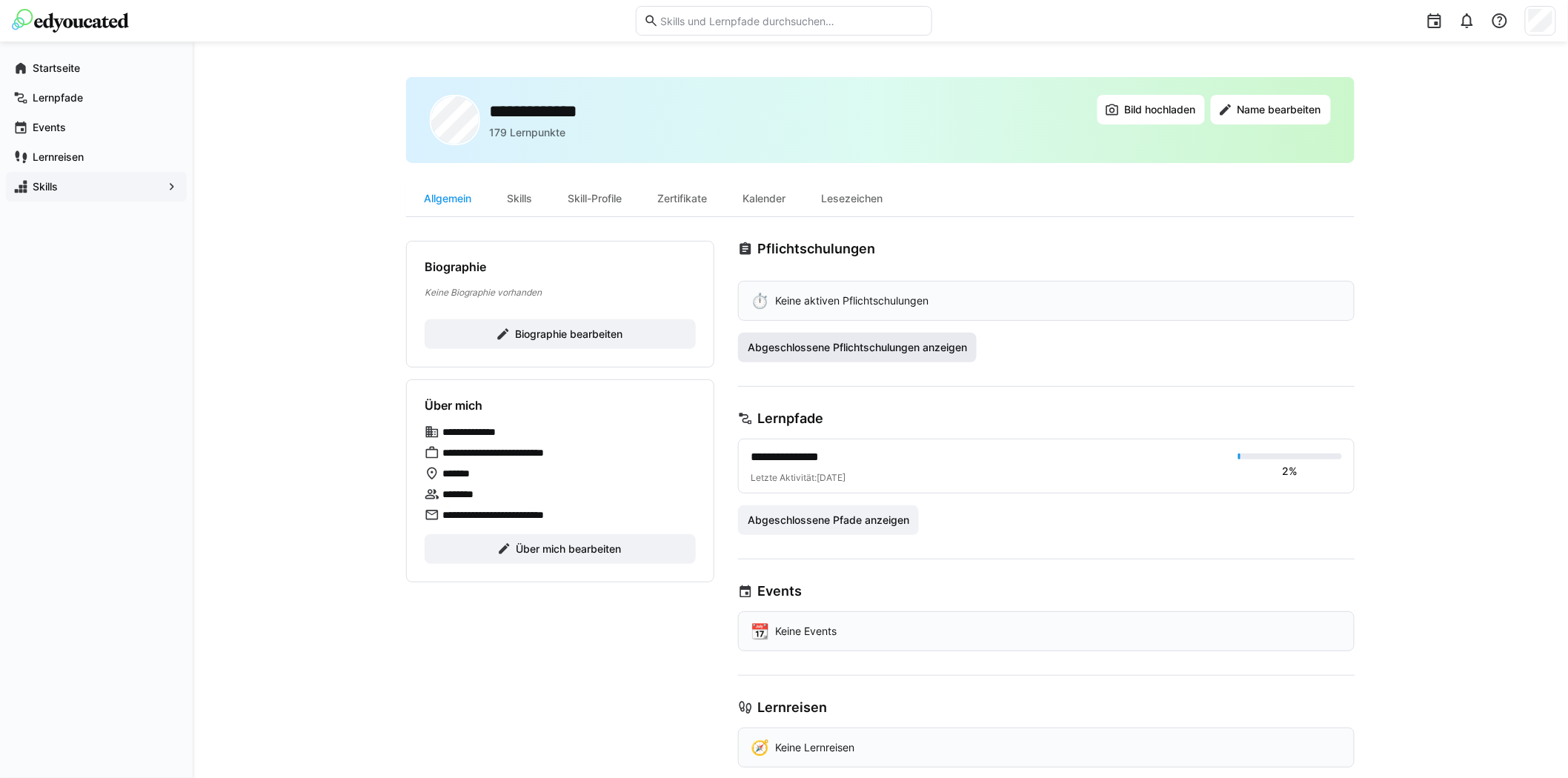
click at [913, 343] on span "Abgeschlossene Pflichtschulungen anzeigen" at bounding box center [857, 347] width 224 height 15
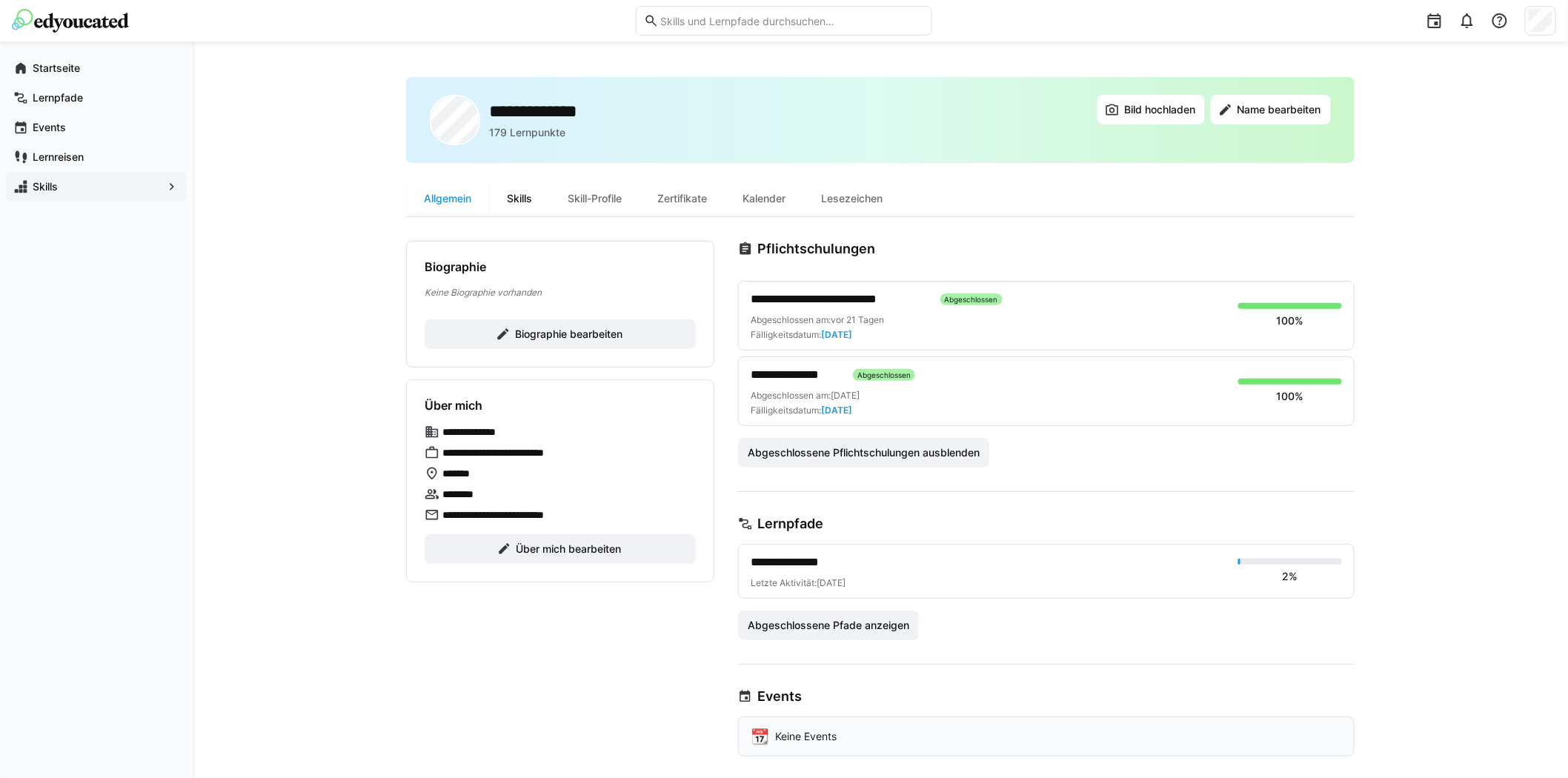
click at [518, 198] on div "Skills" at bounding box center [519, 198] width 61 height 36
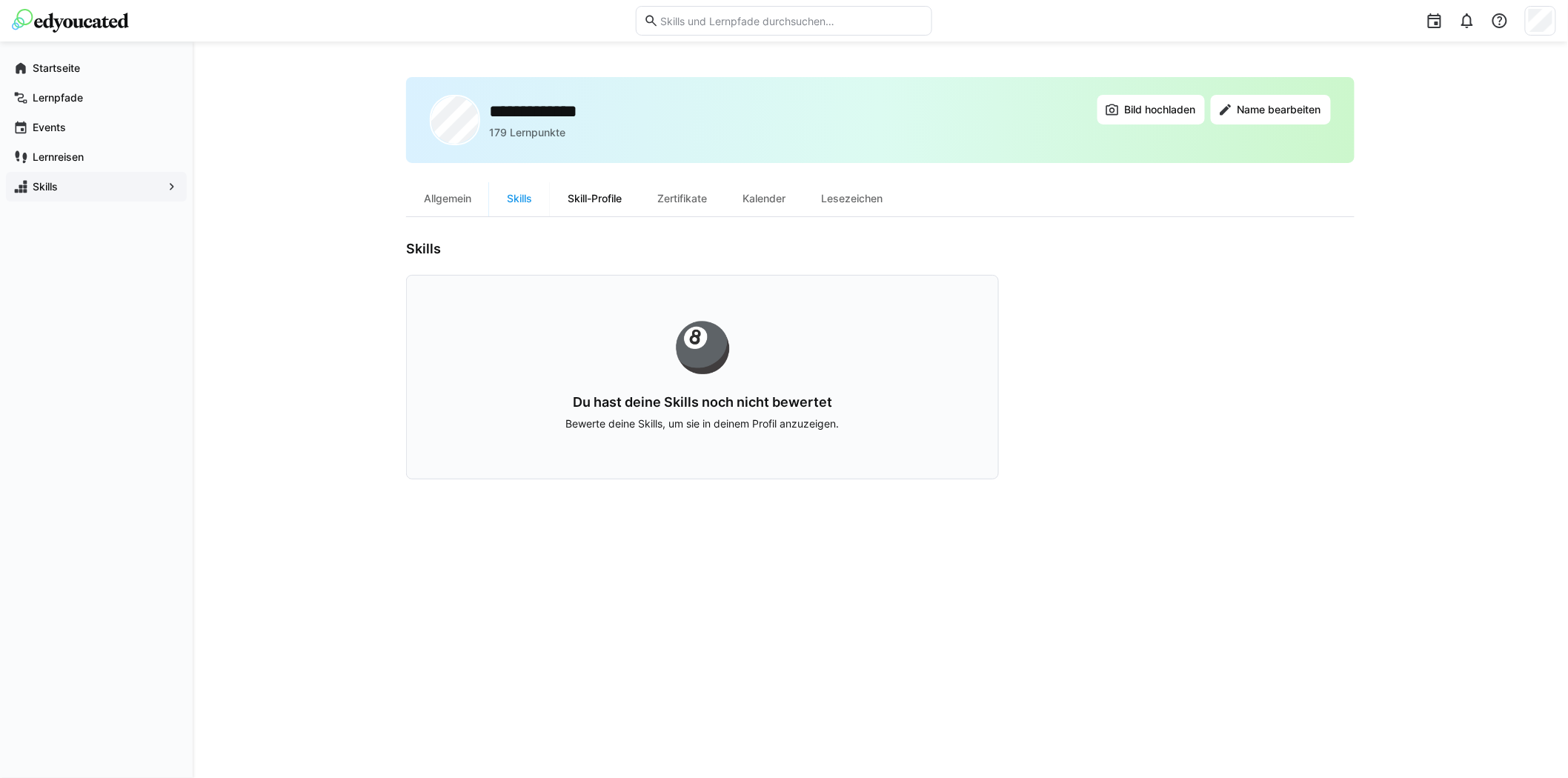
click at [599, 193] on div "Skill-Profile" at bounding box center [594, 198] width 89 height 36
click at [687, 194] on div "Zertifikate" at bounding box center [682, 198] width 85 height 36
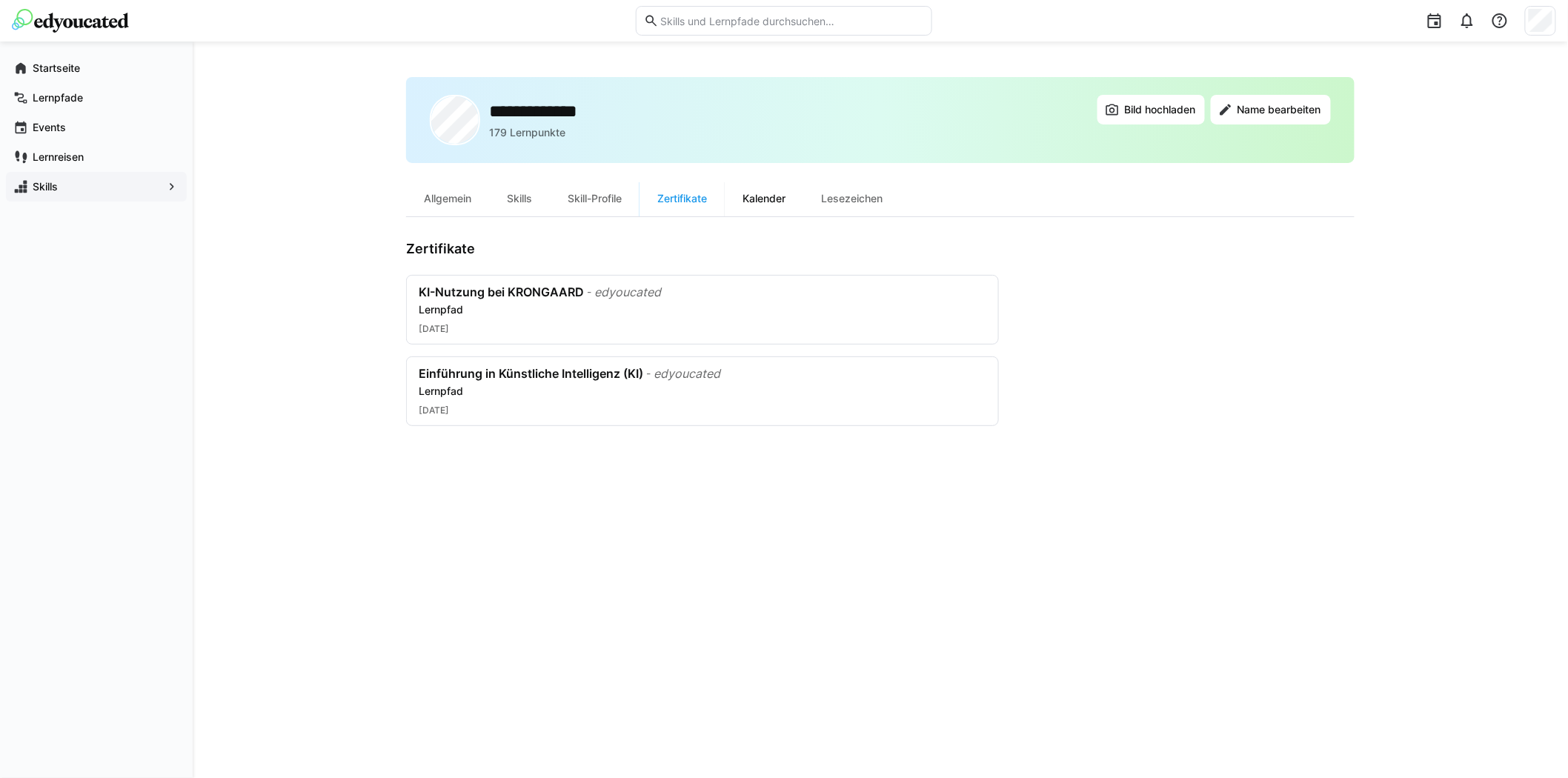
click at [781, 198] on div "Kalender" at bounding box center [764, 198] width 78 height 36
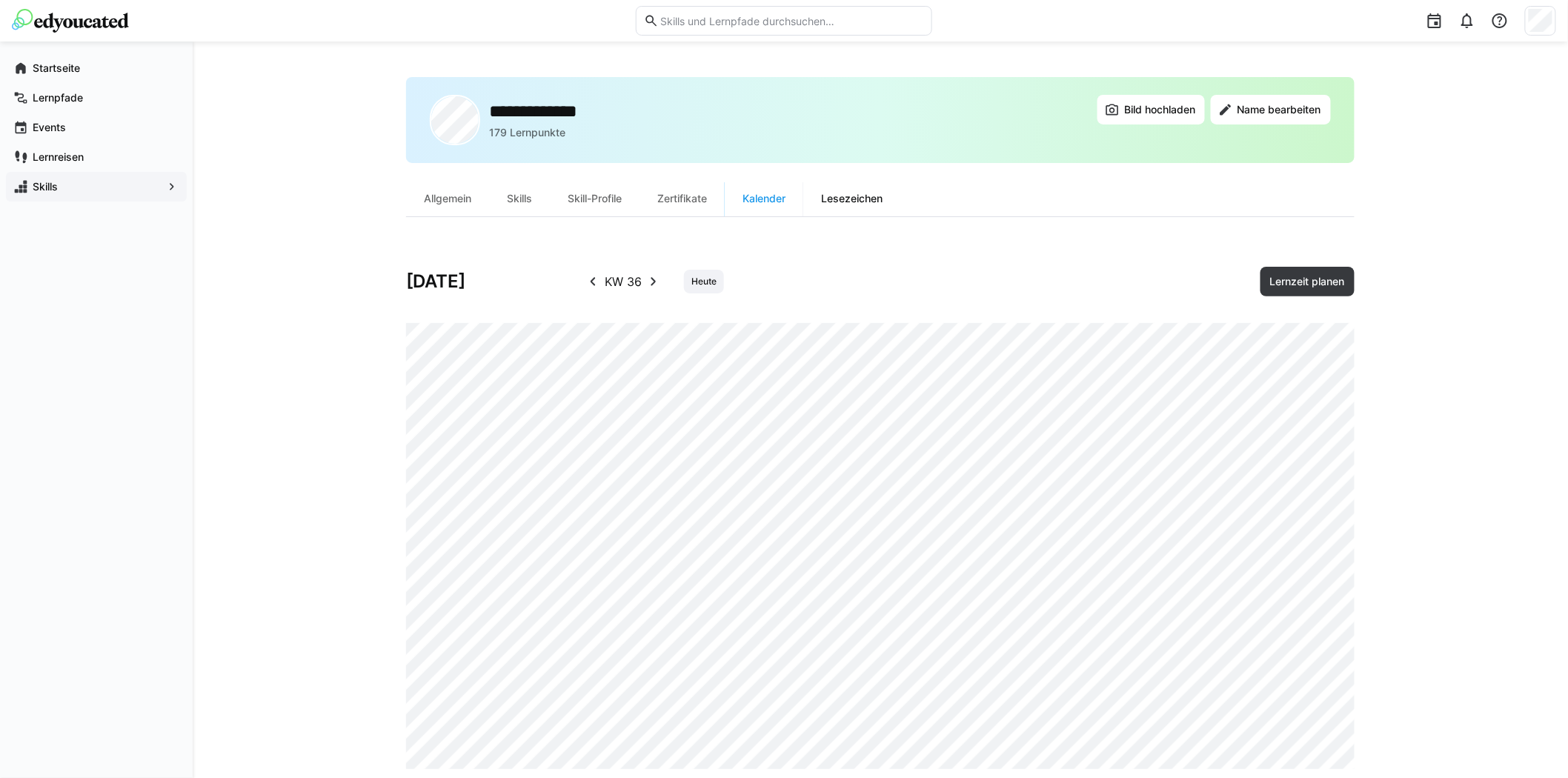
click at [861, 194] on div "Lesezeichen" at bounding box center [852, 198] width 97 height 36
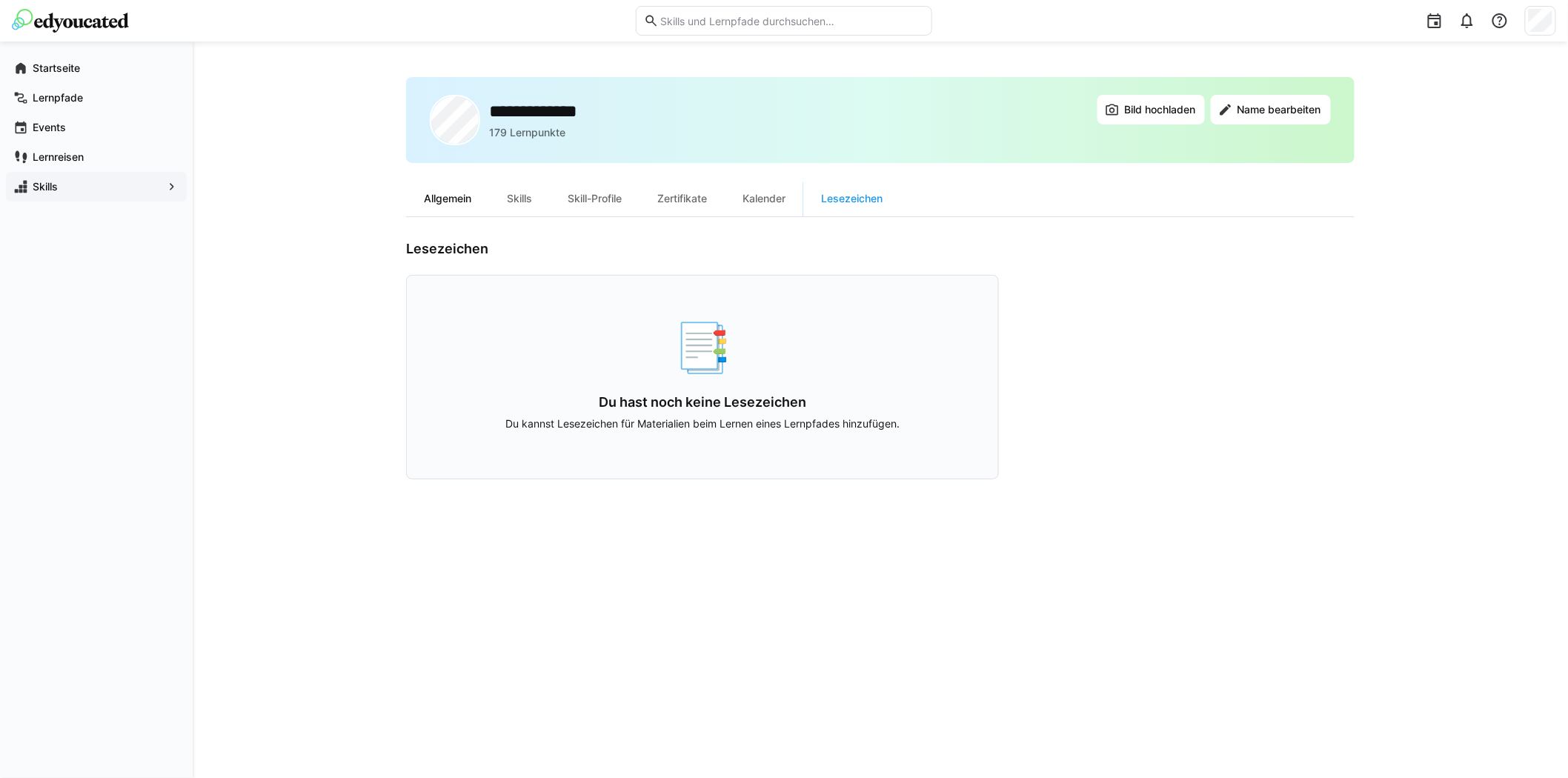
click at [439, 196] on div "Allgemein" at bounding box center [447, 198] width 83 height 36
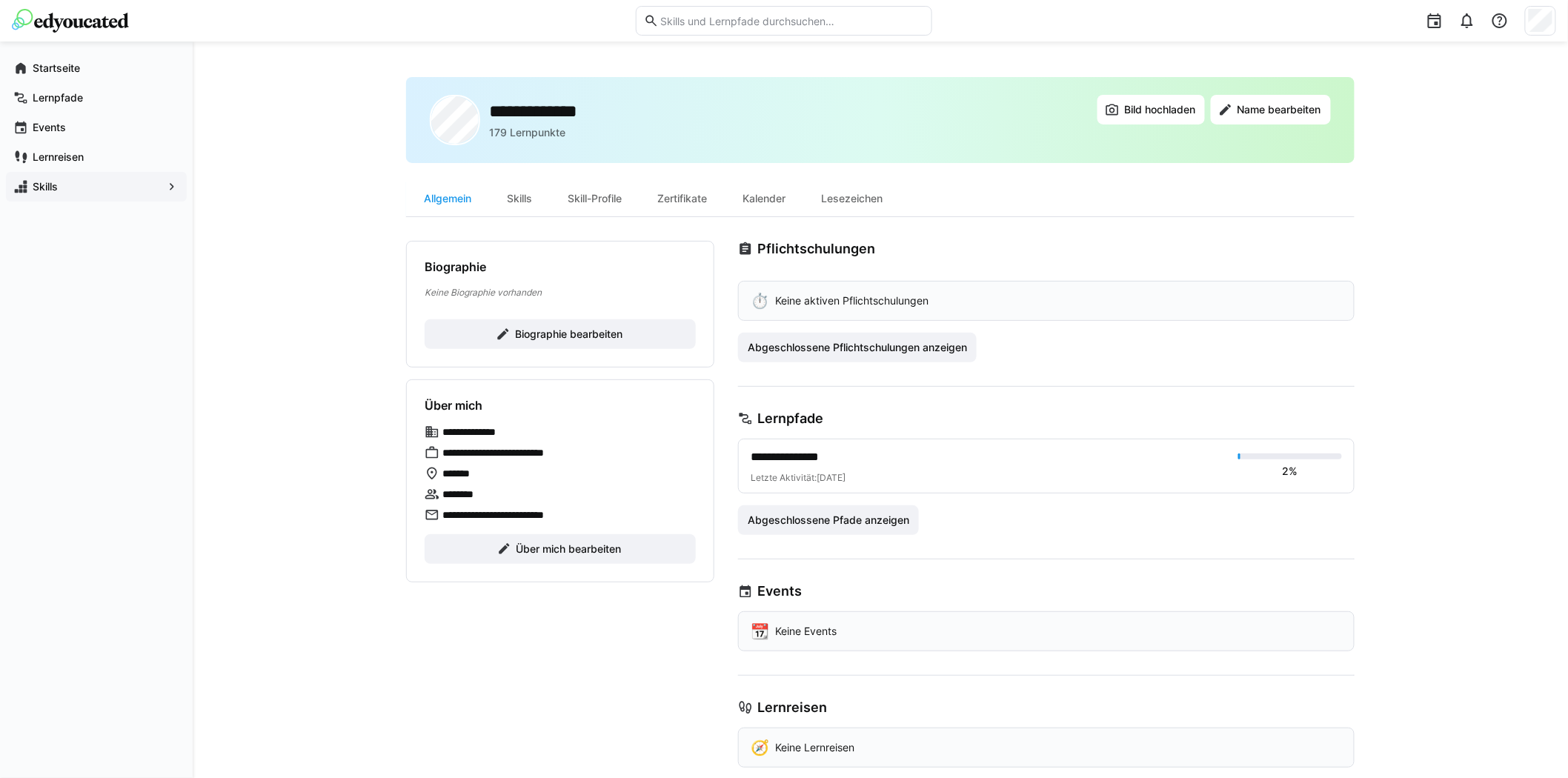
scroll to position [25, 0]
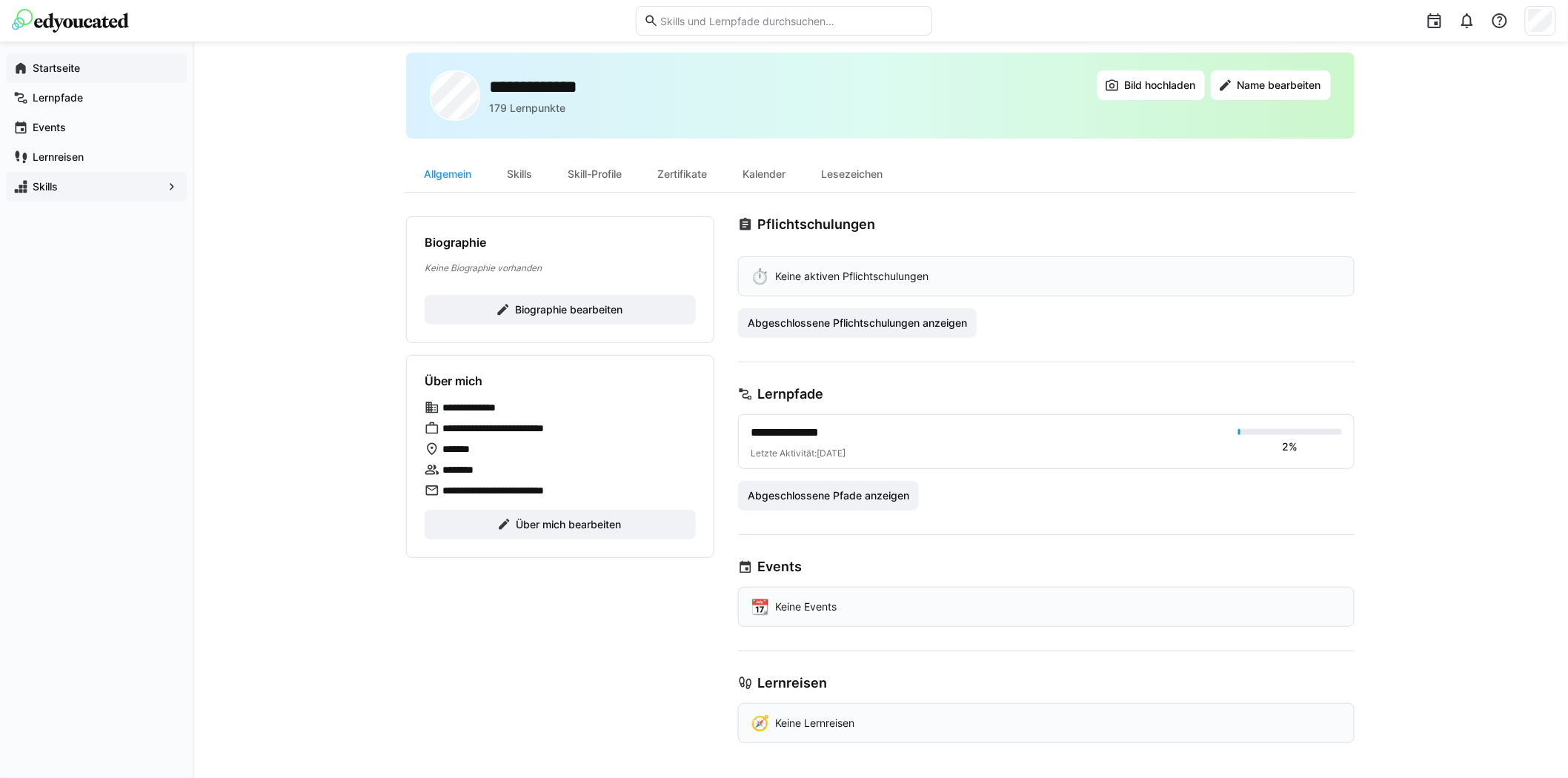
click at [59, 61] on span "Startseite" at bounding box center [105, 68] width 149 height 15
